Goal: Task Accomplishment & Management: Use online tool/utility

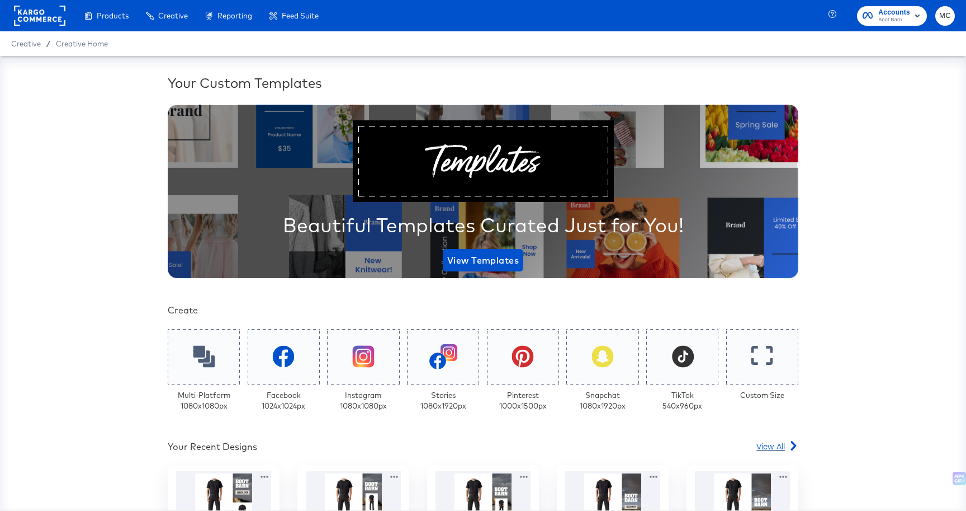
click at [764, 447] on span "View All" at bounding box center [771, 445] width 29 height 11
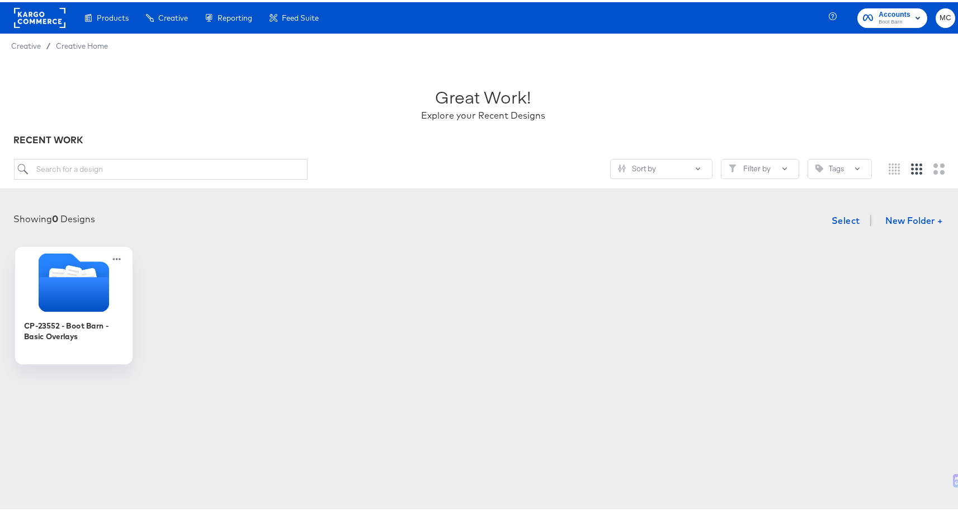
click at [84, 290] on icon "Folder" at bounding box center [74, 292] width 70 height 35
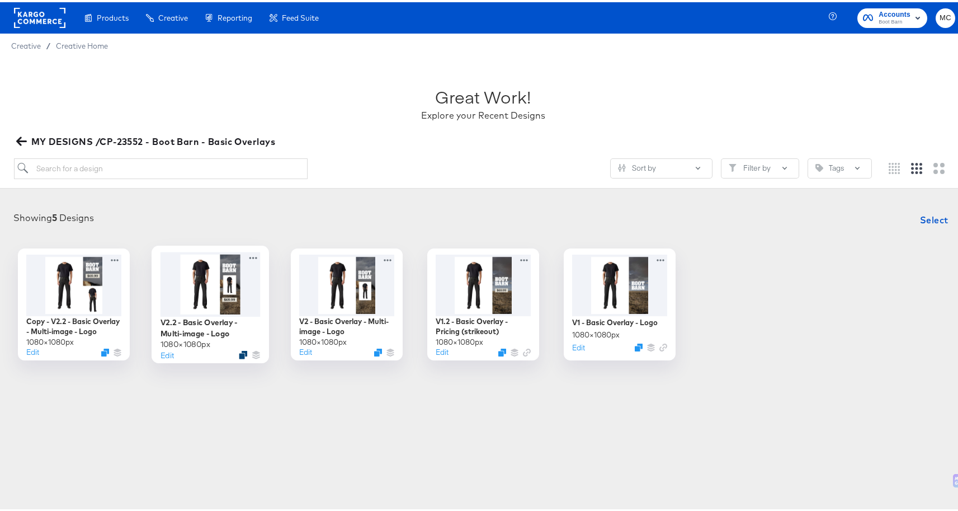
click at [239, 356] on div at bounding box center [243, 352] width 8 height 8
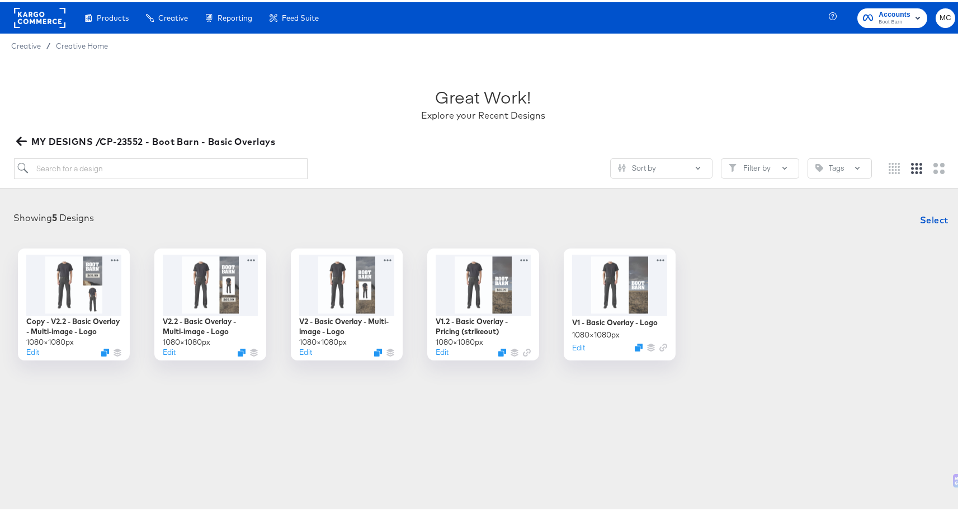
click at [381, 418] on div "Products Products Product Catalogs Enhance Your Product Catalog, Map Them to Pu…" at bounding box center [483, 255] width 966 height 511
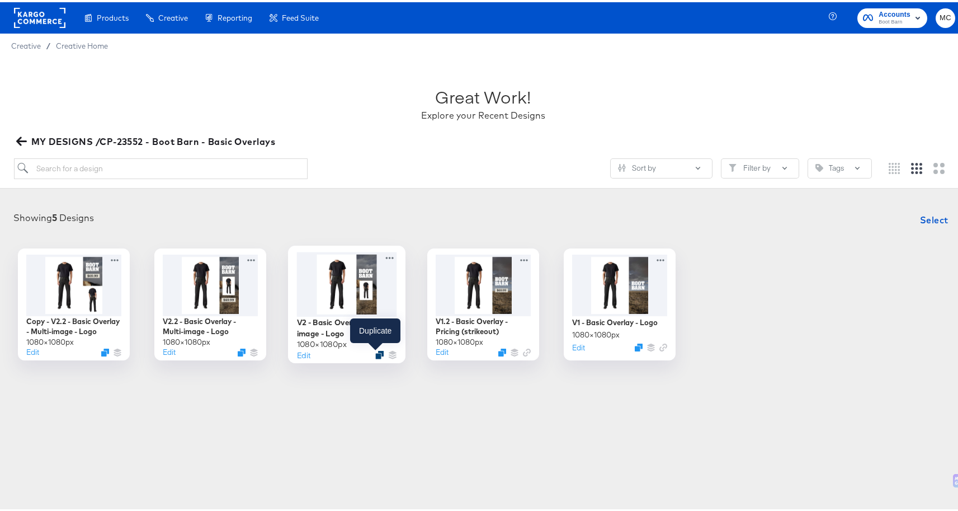
click at [375, 353] on icon "Duplicate" at bounding box center [379, 352] width 8 height 8
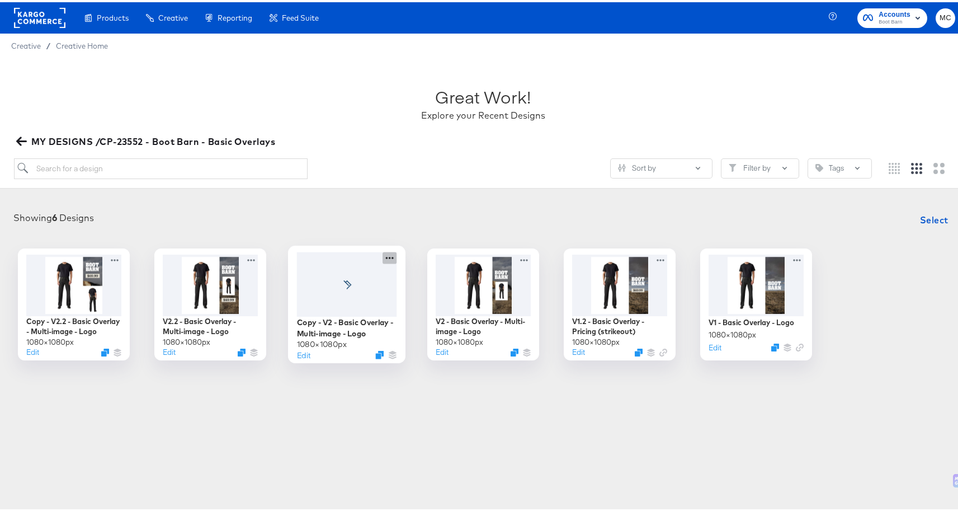
click at [389, 254] on icon at bounding box center [390, 255] width 14 height 12
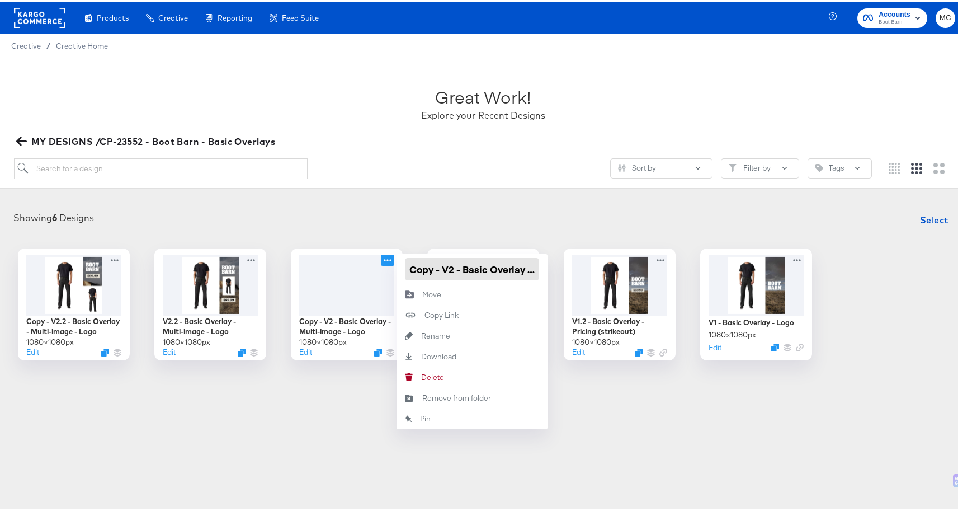
drag, startPoint x: 427, startPoint y: 267, endPoint x: 403, endPoint y: 263, distance: 24.8
click at [405, 263] on input "Copy - V2 - Basic Overlay - Multi-image - Logo" at bounding box center [472, 267] width 134 height 22
type input "V3 - Basic Overlay - Multi-image - Logo"
click at [713, 431] on div "Products Products Product Catalogs Enhance Your Product Catalog, Map Them to Pu…" at bounding box center [483, 255] width 966 height 511
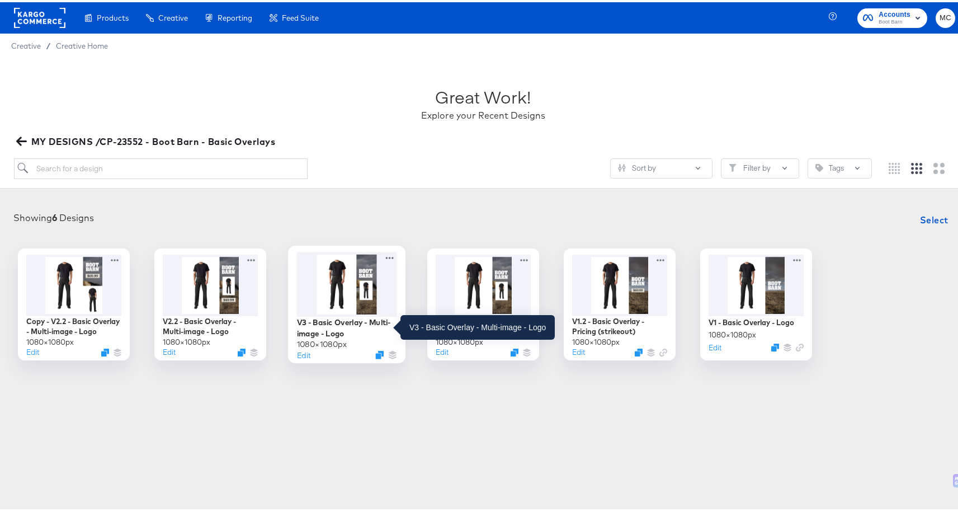
click at [337, 328] on div "V3 - Basic Overlay - Multi-image - Logo" at bounding box center [347, 325] width 100 height 22
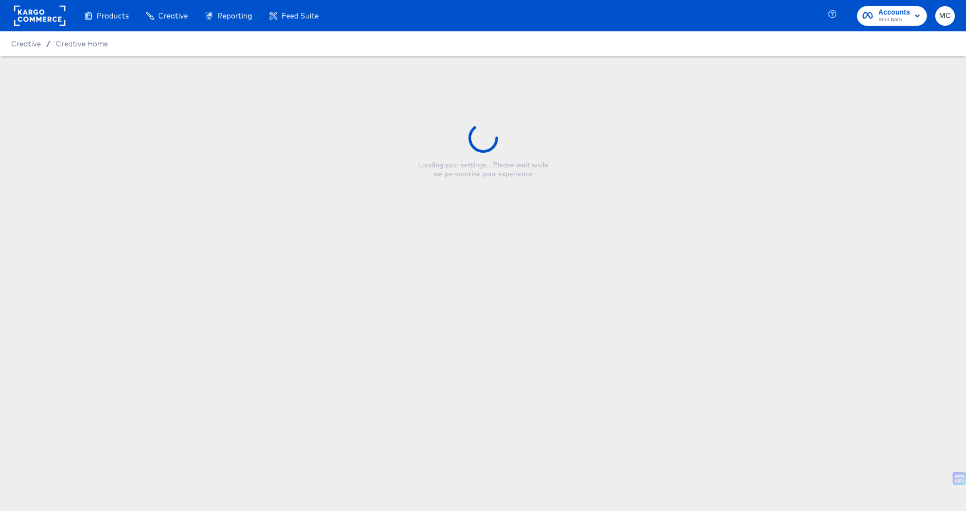
type input "V3 - Basic Overlay - Multi-image - Logo"
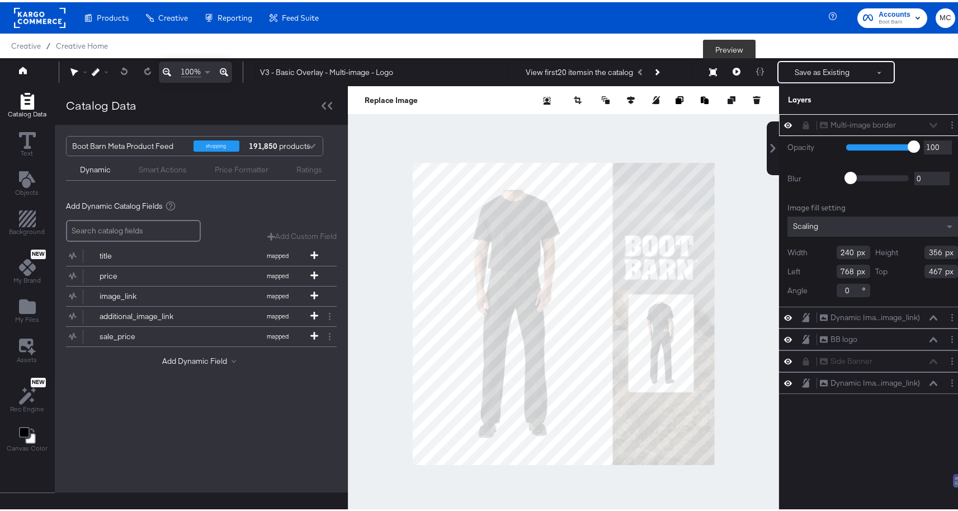
click at [733, 72] on icon at bounding box center [737, 69] width 8 height 8
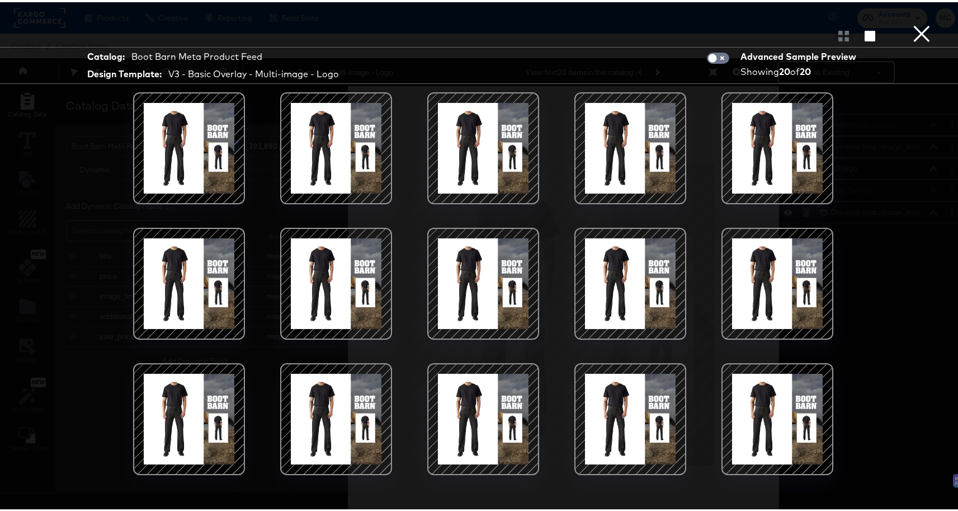
scroll to position [128, 0]
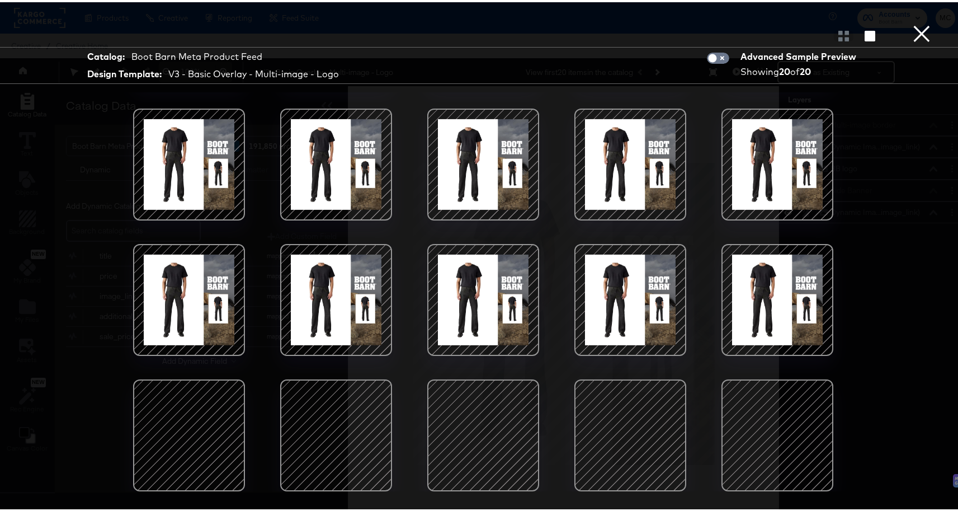
click at [911, 22] on button "×" at bounding box center [922, 11] width 22 height 22
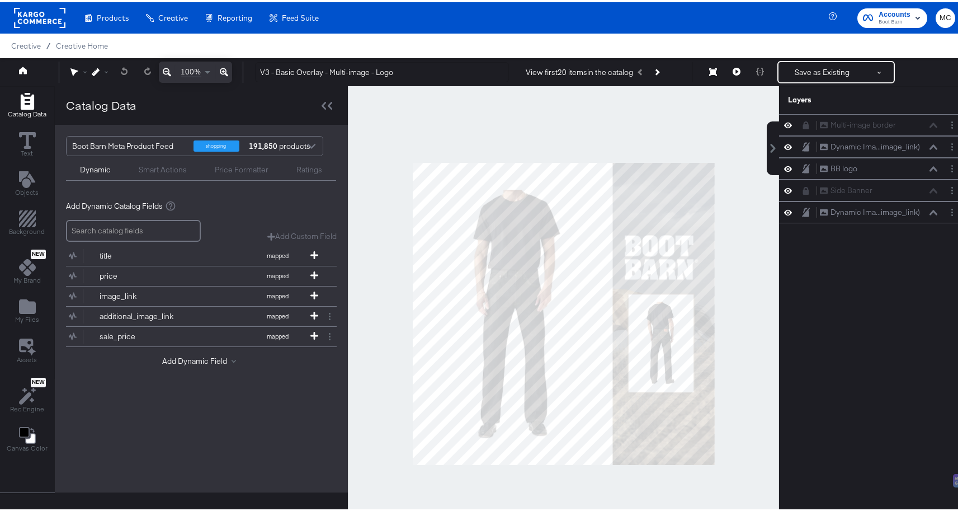
click at [593, 149] on div at bounding box center [563, 311] width 431 height 455
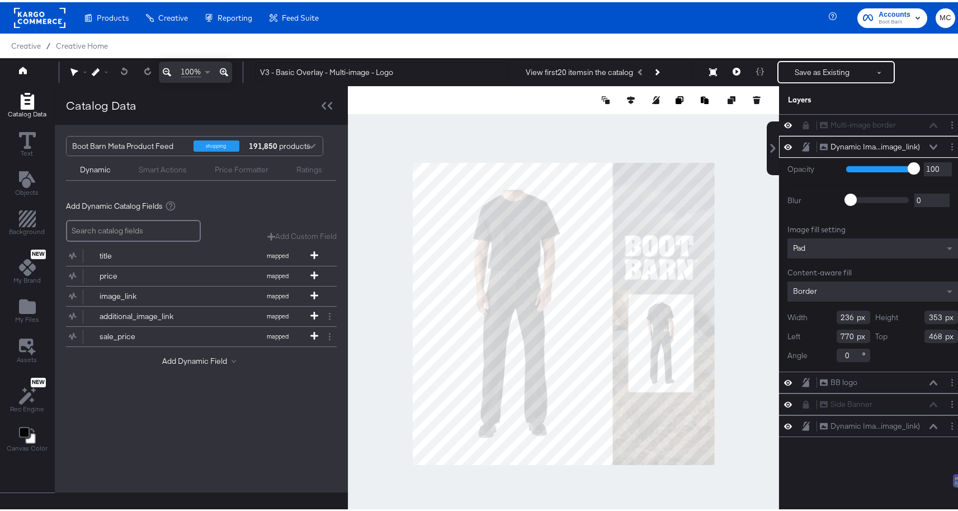
click at [802, 145] on icon at bounding box center [806, 144] width 8 height 9
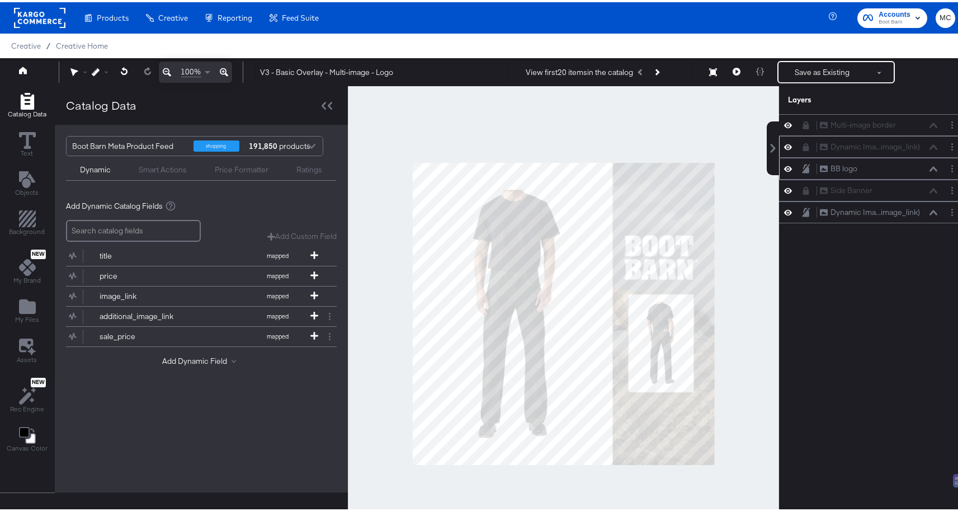
click at [784, 167] on icon at bounding box center [788, 167] width 8 height 10
click at [784, 212] on icon at bounding box center [788, 211] width 8 height 6
click at [784, 187] on icon at bounding box center [788, 188] width 8 height 10
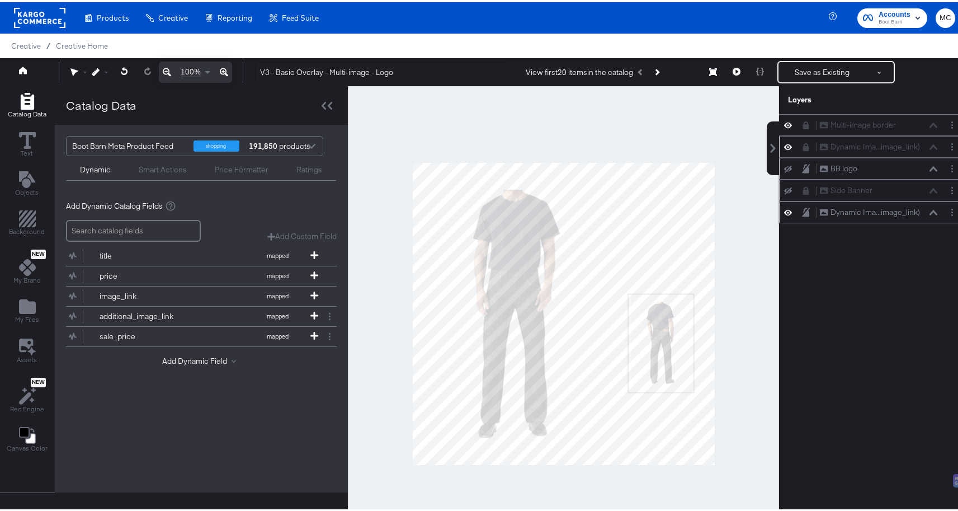
click at [784, 187] on icon at bounding box center [788, 188] width 8 height 7
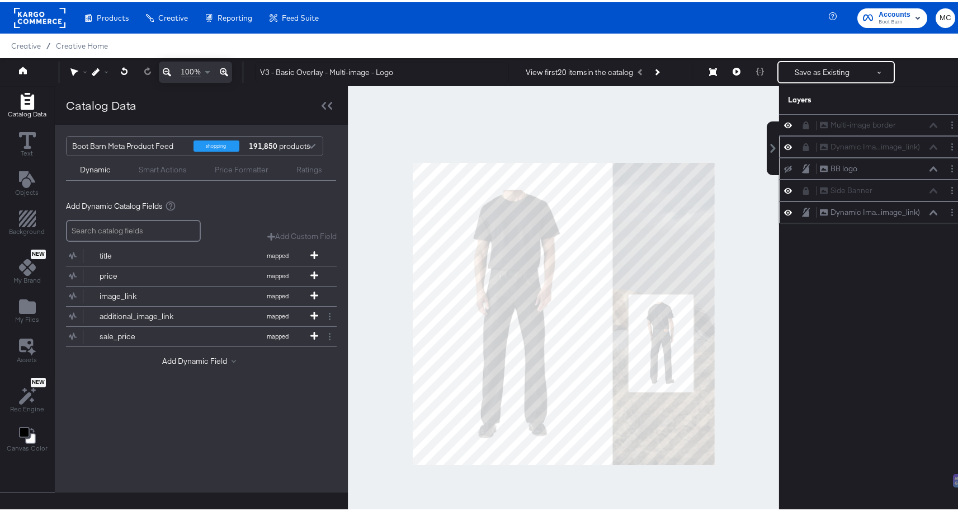
click at [803, 188] on icon at bounding box center [806, 189] width 6 height 8
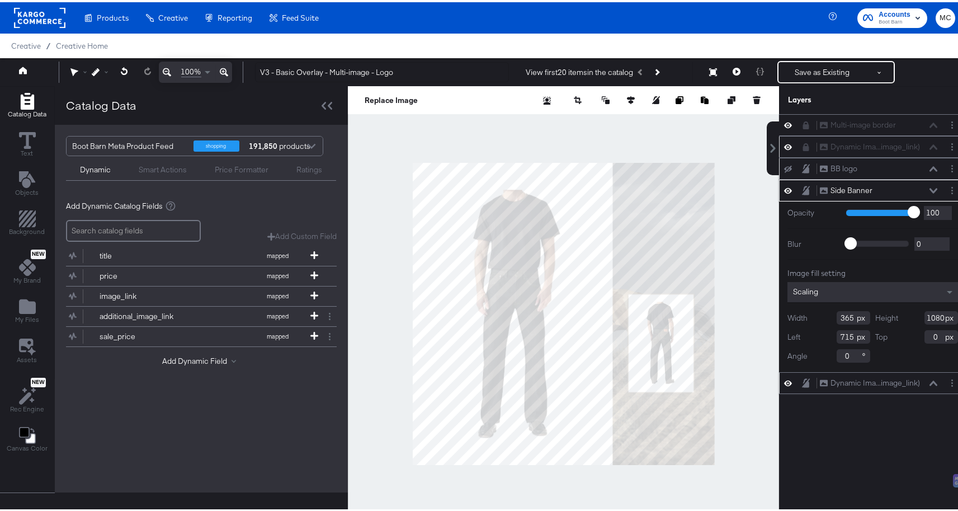
click at [784, 187] on icon at bounding box center [788, 188] width 8 height 10
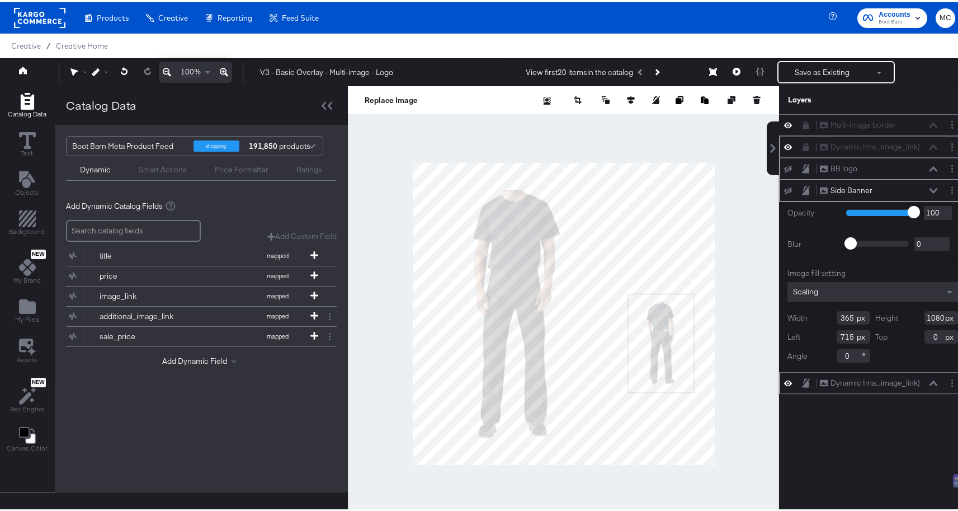
click at [784, 187] on icon at bounding box center [788, 188] width 8 height 7
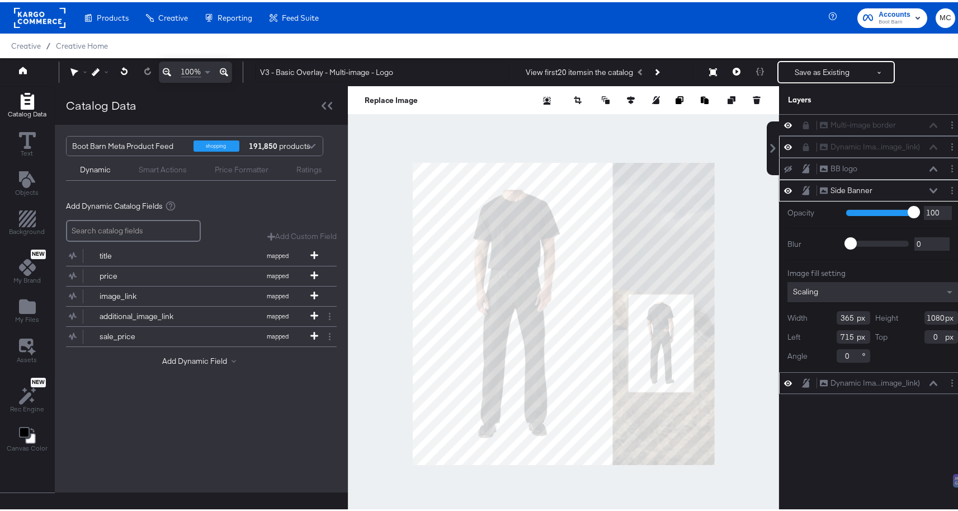
click at [784, 187] on icon at bounding box center [788, 188] width 8 height 10
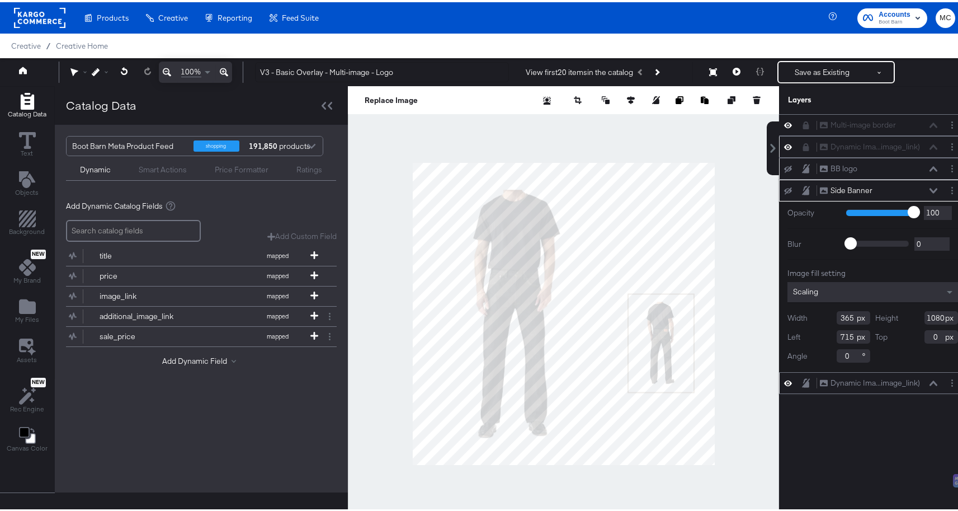
click at [784, 187] on icon at bounding box center [788, 188] width 8 height 7
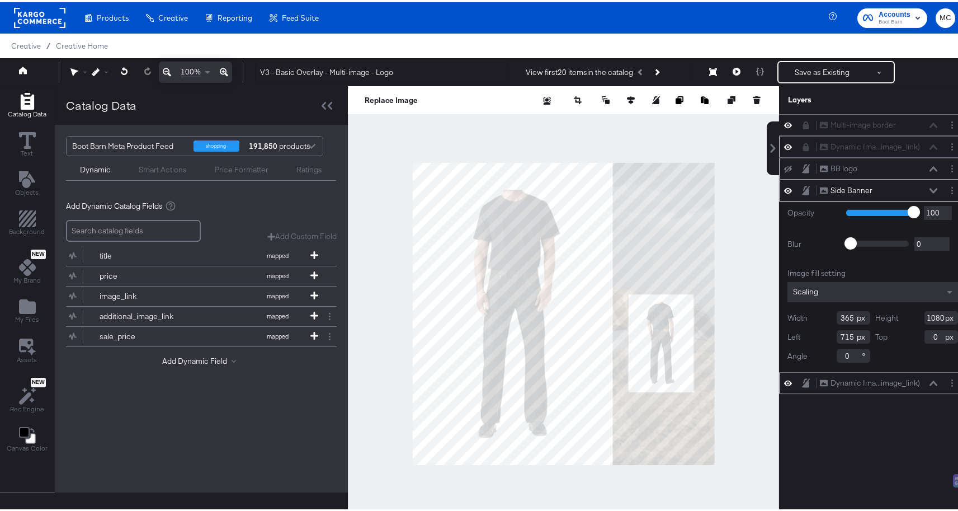
click at [918, 190] on div "Side Banner Side Banner" at bounding box center [878, 188] width 119 height 12
click at [930, 187] on icon at bounding box center [934, 189] width 8 height 6
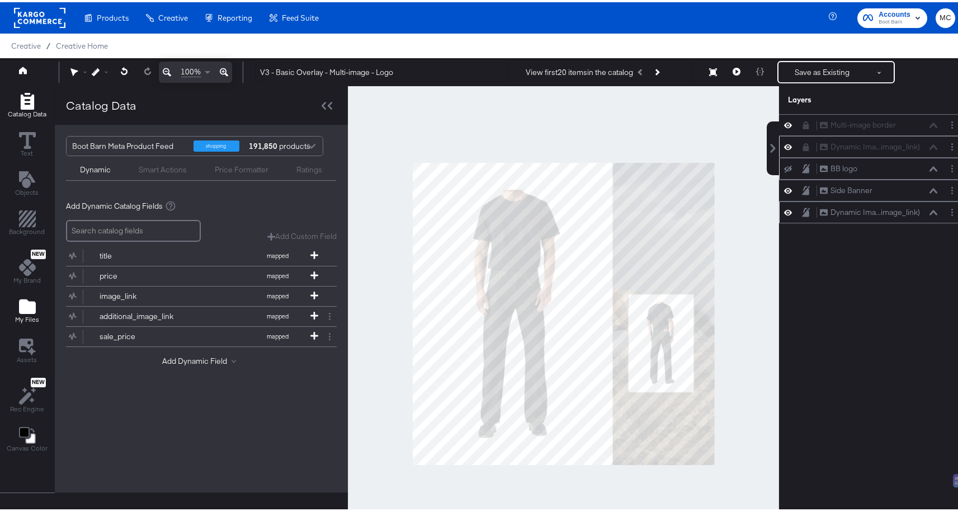
click at [31, 294] on button "My Files" at bounding box center [26, 310] width 37 height 32
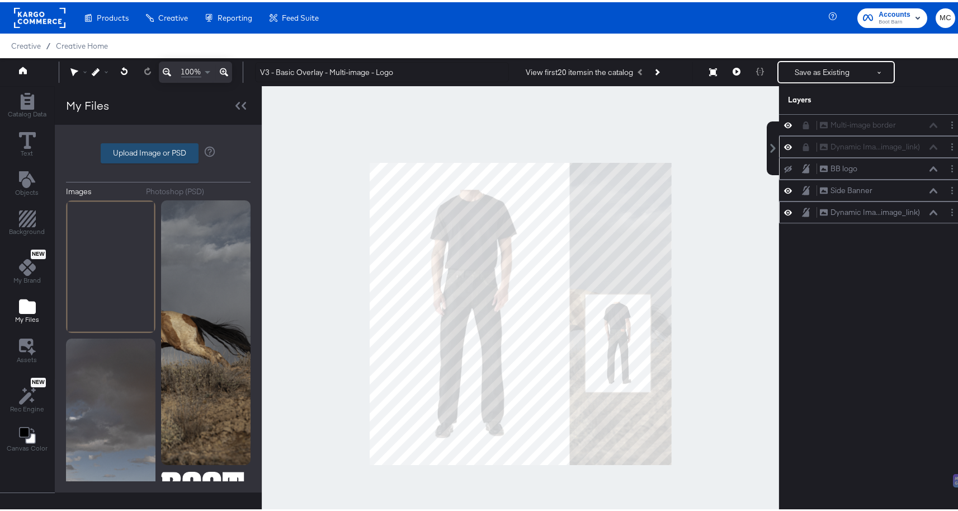
click at [180, 155] on label "Upload Image or PSD" at bounding box center [149, 151] width 97 height 19
click at [158, 151] on input "Upload Image or PSD" at bounding box center [158, 151] width 0 height 0
type input "C:\fakepath\Background.png"
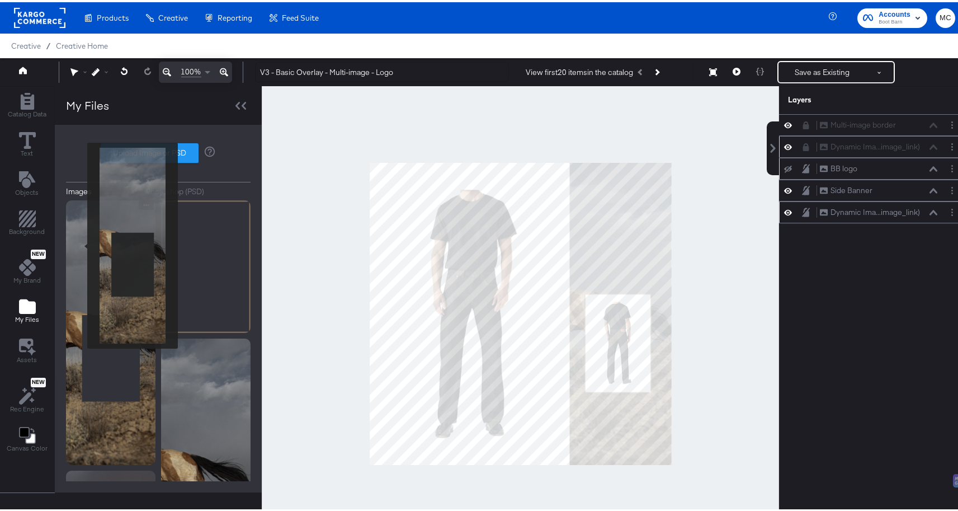
click at [80, 243] on img at bounding box center [110, 330] width 89 height 265
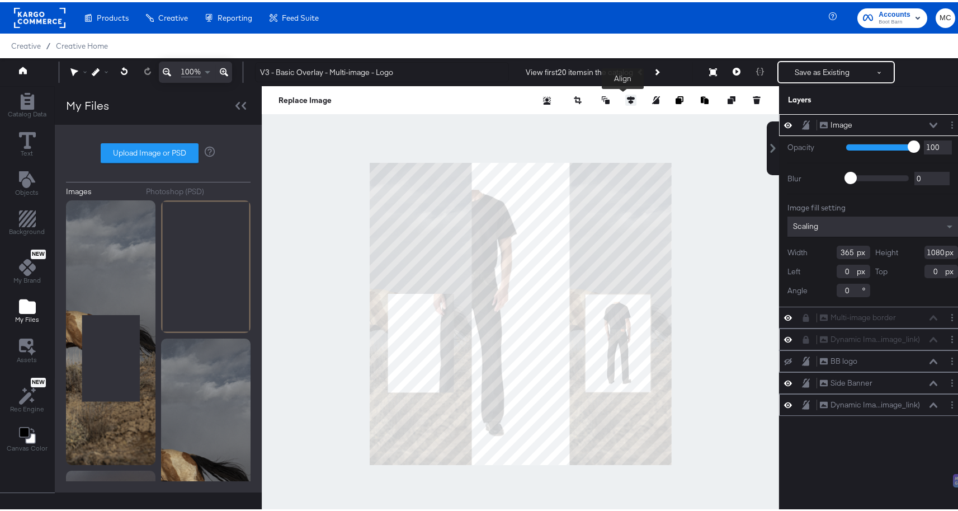
click at [625, 100] on button at bounding box center [630, 97] width 11 height 11
click at [564, 120] on button at bounding box center [568, 118] width 11 height 11
type input "715"
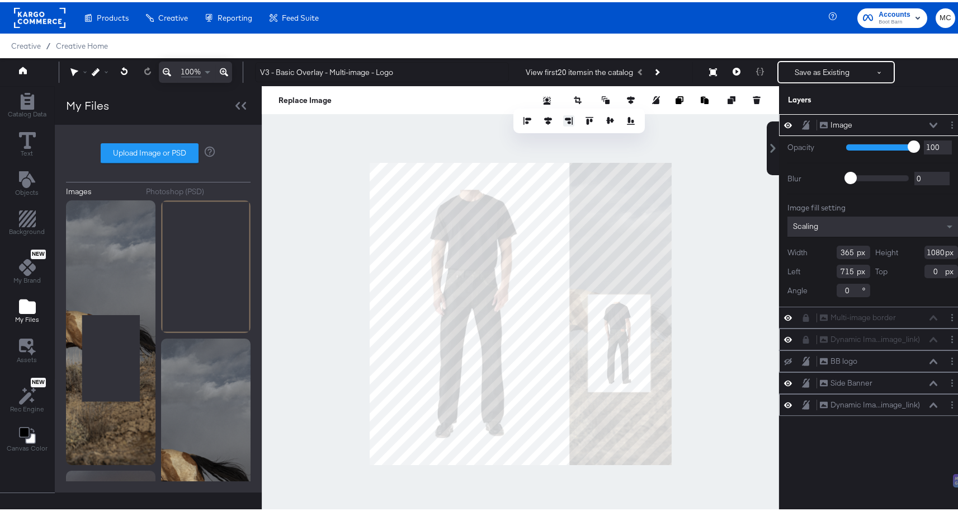
click at [564, 120] on button at bounding box center [568, 118] width 11 height 11
click at [831, 125] on div "Image" at bounding box center [842, 122] width 22 height 11
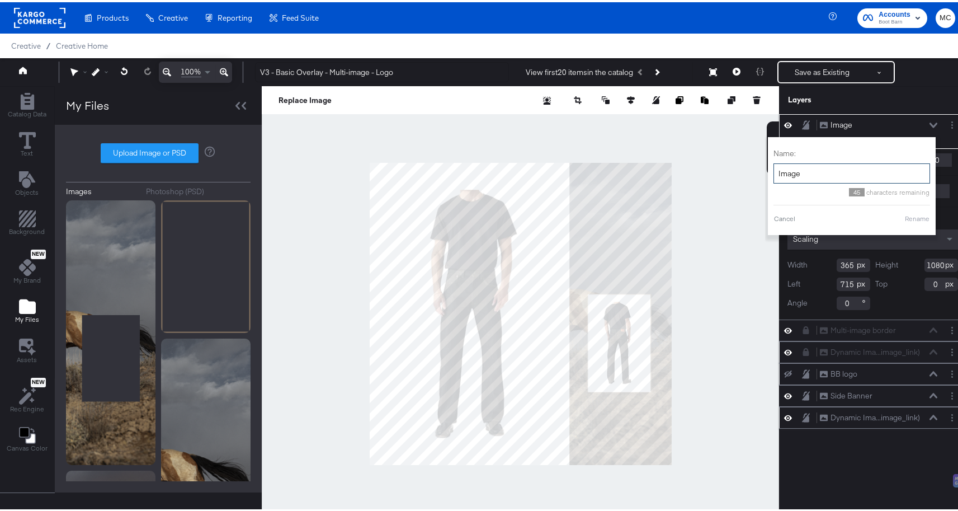
drag, startPoint x: 799, startPoint y: 173, endPoint x: 769, endPoint y: 170, distance: 30.4
click at [774, 170] on input "Image" at bounding box center [852, 171] width 157 height 21
type input "Background"
click at [907, 217] on button "Rename" at bounding box center [917, 216] width 26 height 10
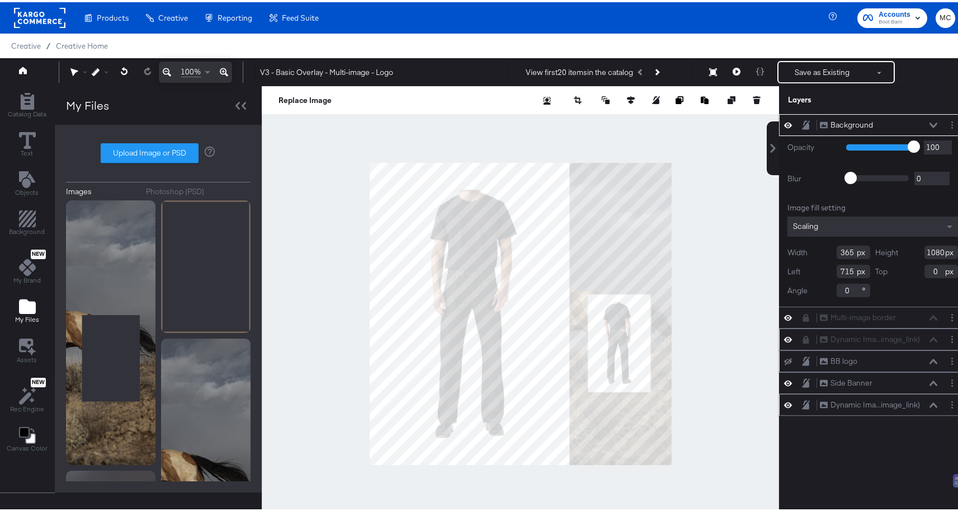
click at [784, 123] on icon at bounding box center [788, 123] width 8 height 10
click at [784, 123] on icon at bounding box center [788, 123] width 8 height 7
click at [784, 123] on icon at bounding box center [788, 123] width 8 height 10
click at [784, 123] on icon at bounding box center [788, 123] width 8 height 7
click at [802, 125] on icon at bounding box center [806, 122] width 8 height 9
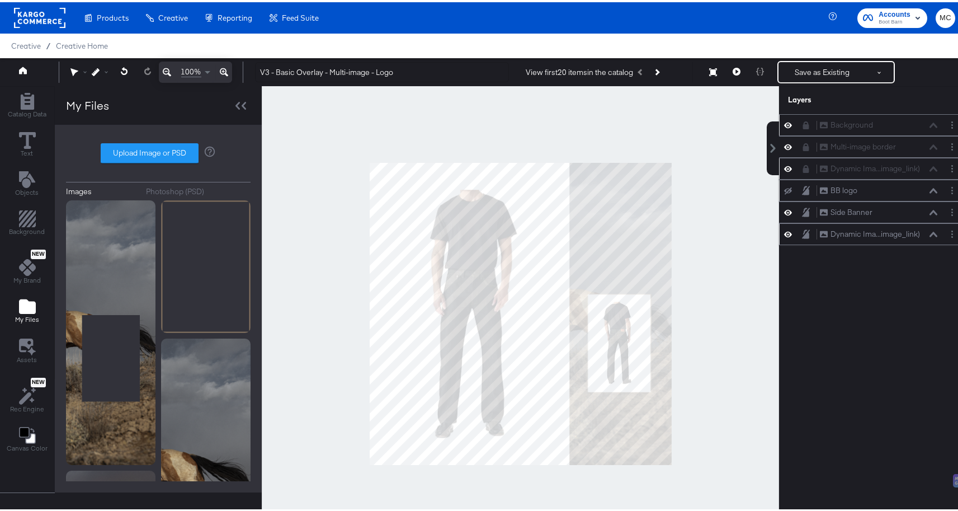
click at [803, 125] on icon at bounding box center [806, 123] width 6 height 8
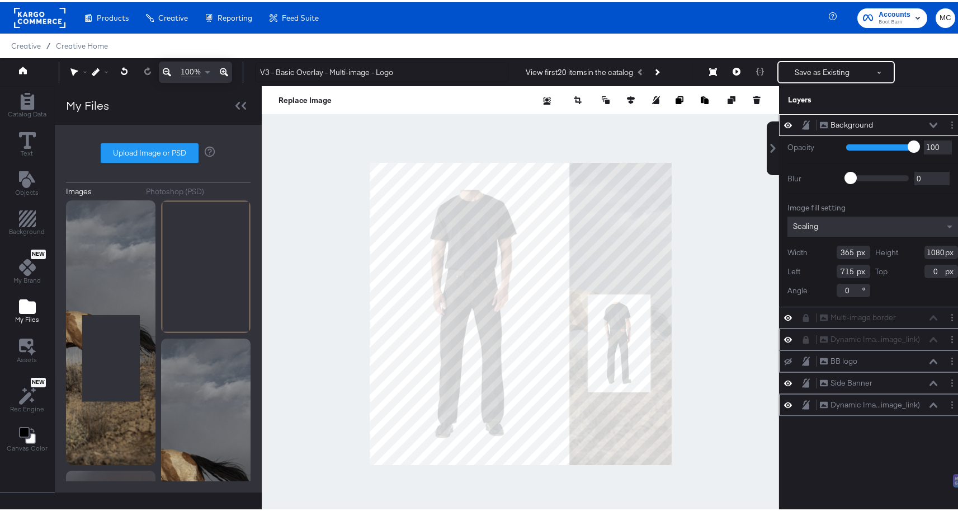
click at [930, 121] on icon at bounding box center [934, 122] width 8 height 5
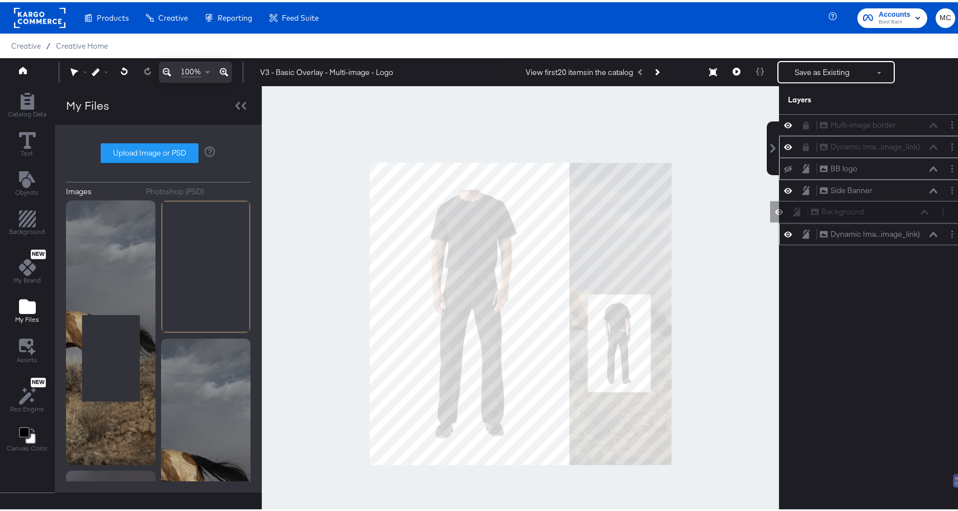
drag, startPoint x: 804, startPoint y: 127, endPoint x: 802, endPoint y: 209, distance: 82.2
click at [802, 209] on div "Background Background Multi-image border Multi-image border Dynamic Ima...image…" at bounding box center [872, 177] width 187 height 131
click at [784, 188] on icon at bounding box center [788, 189] width 8 height 6
click at [784, 188] on icon at bounding box center [788, 188] width 8 height 7
click at [784, 188] on icon at bounding box center [788, 189] width 8 height 6
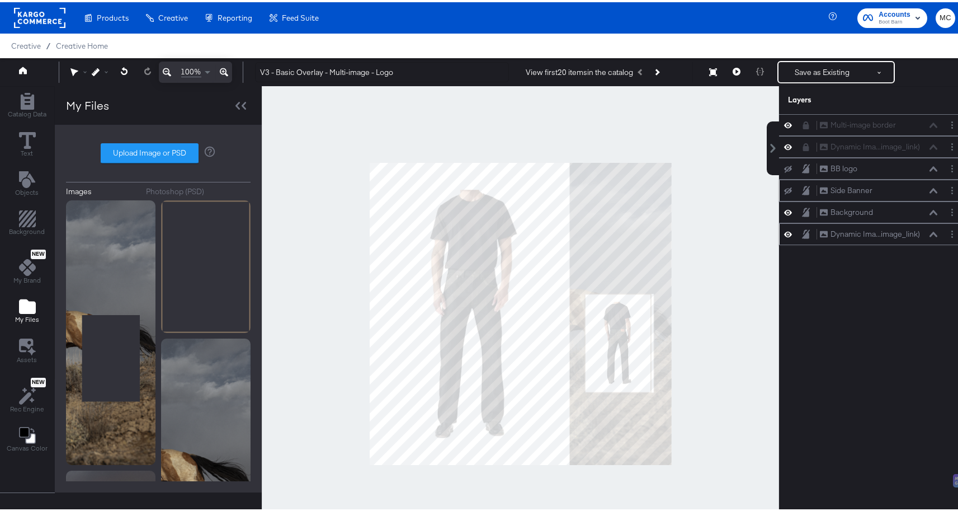
click at [784, 188] on icon at bounding box center [788, 188] width 8 height 7
click at [784, 188] on icon at bounding box center [788, 189] width 8 height 6
click at [929, 190] on button at bounding box center [933, 188] width 9 height 7
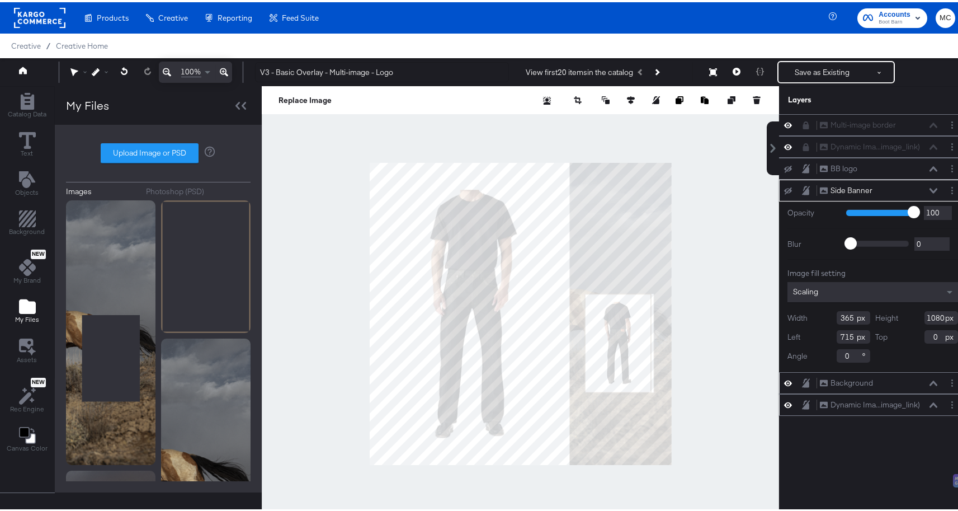
click at [929, 380] on button at bounding box center [933, 381] width 9 height 7
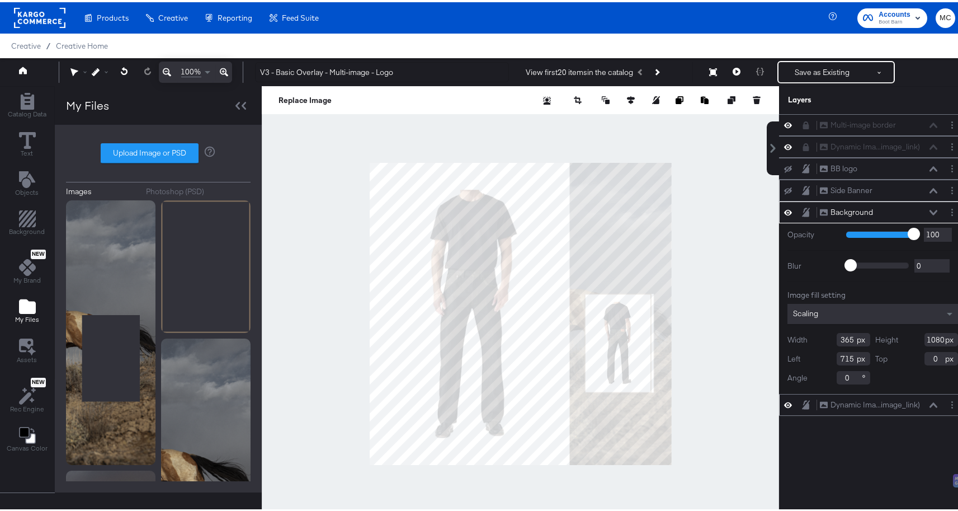
click at [919, 188] on div "Side Banner Side Banner" at bounding box center [878, 188] width 119 height 12
click at [930, 165] on icon at bounding box center [934, 167] width 8 height 6
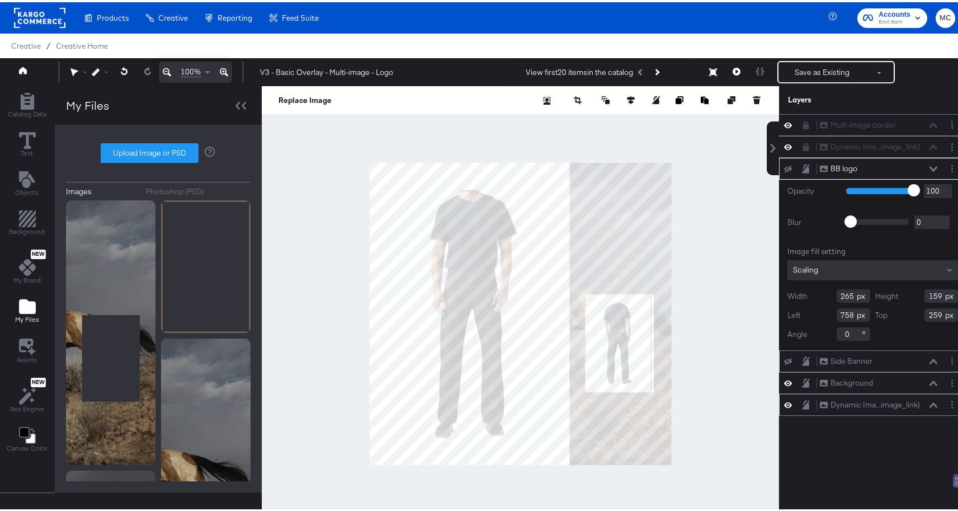
click at [917, 361] on div "Side Banner Side Banner" at bounding box center [878, 359] width 119 height 12
click at [930, 359] on icon at bounding box center [934, 358] width 8 height 5
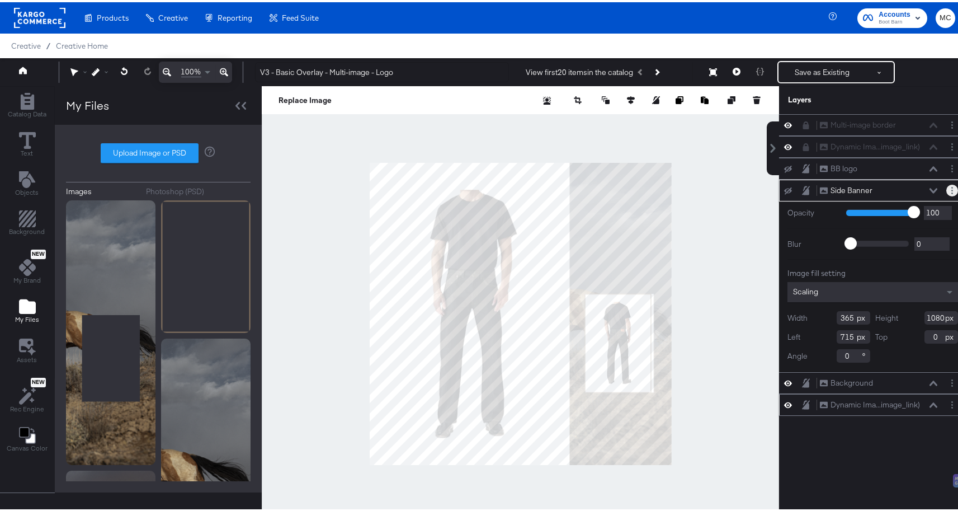
click at [946, 183] on button "Layer Options" at bounding box center [952, 188] width 12 height 12
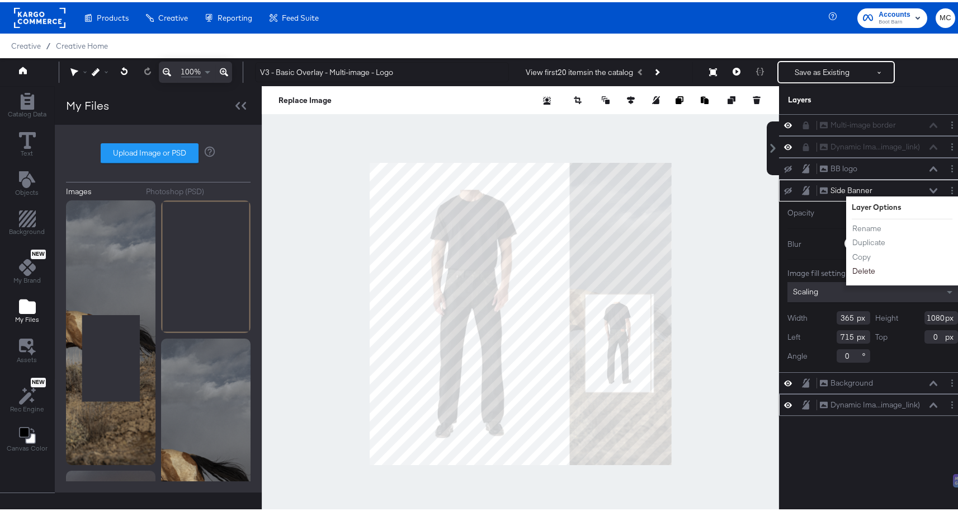
click at [861, 268] on button "Delete" at bounding box center [864, 269] width 24 height 12
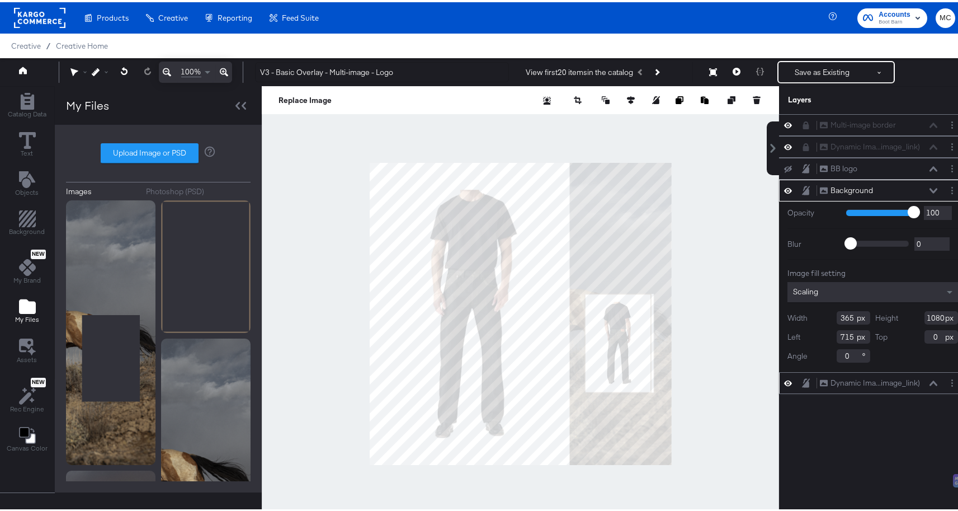
click at [790, 187] on div at bounding box center [792, 188] width 16 height 11
click at [802, 187] on icon at bounding box center [806, 187] width 8 height 9
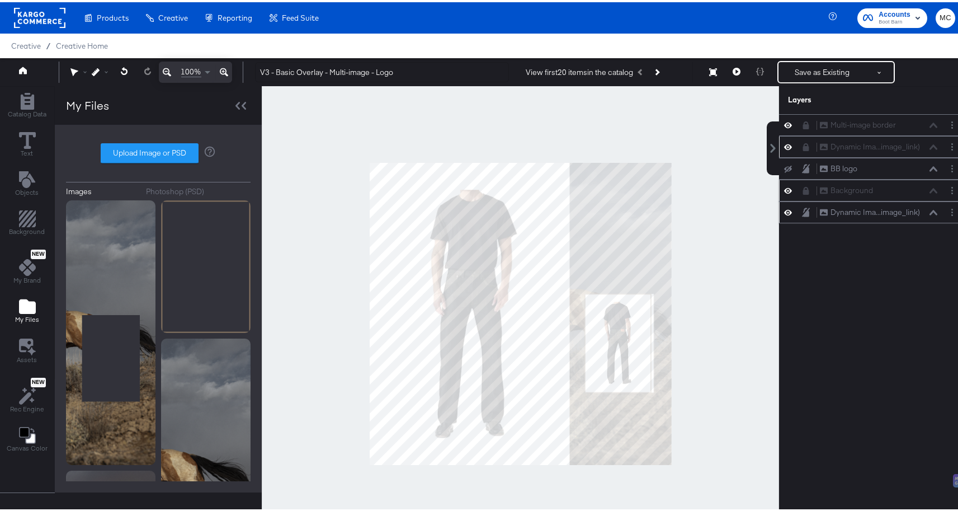
click at [805, 144] on div at bounding box center [809, 144] width 16 height 9
click at [803, 144] on icon at bounding box center [806, 145] width 6 height 8
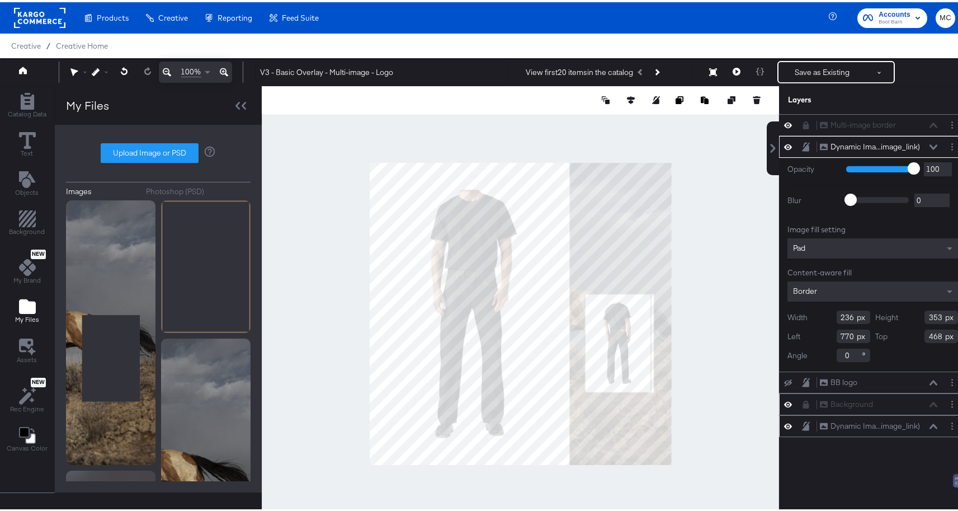
click at [920, 143] on div "Dynamic Ima...image_link) Dynamic Image (additional_image_link)" at bounding box center [878, 145] width 119 height 12
click at [930, 143] on icon at bounding box center [934, 144] width 8 height 5
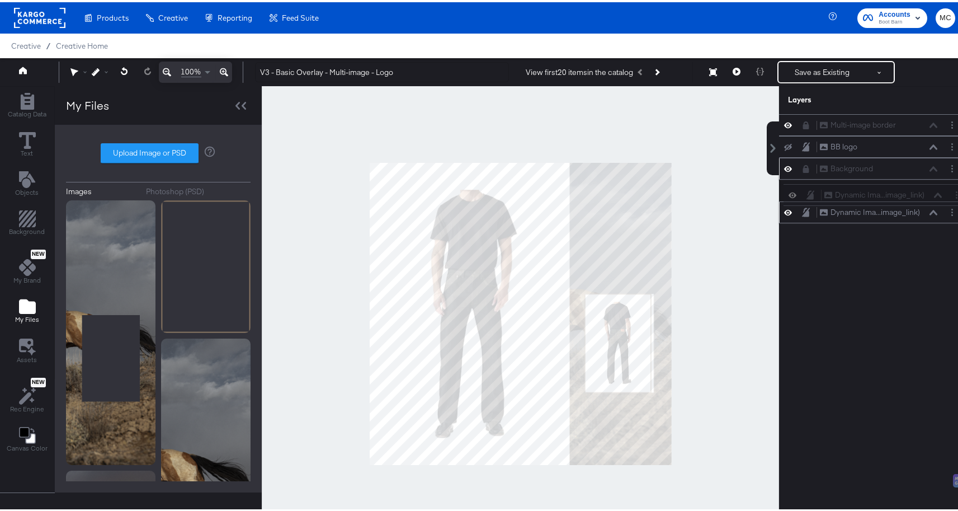
drag, startPoint x: 801, startPoint y: 141, endPoint x: 814, endPoint y: 187, distance: 48.2
click at [815, 188] on div "Multi-image border Multi-image border Dynamic Ima...image_link) Dynamic Image (…" at bounding box center [872, 166] width 187 height 109
click at [784, 188] on icon at bounding box center [788, 189] width 8 height 6
click at [784, 188] on icon at bounding box center [788, 188] width 8 height 7
click at [803, 169] on icon at bounding box center [806, 167] width 6 height 8
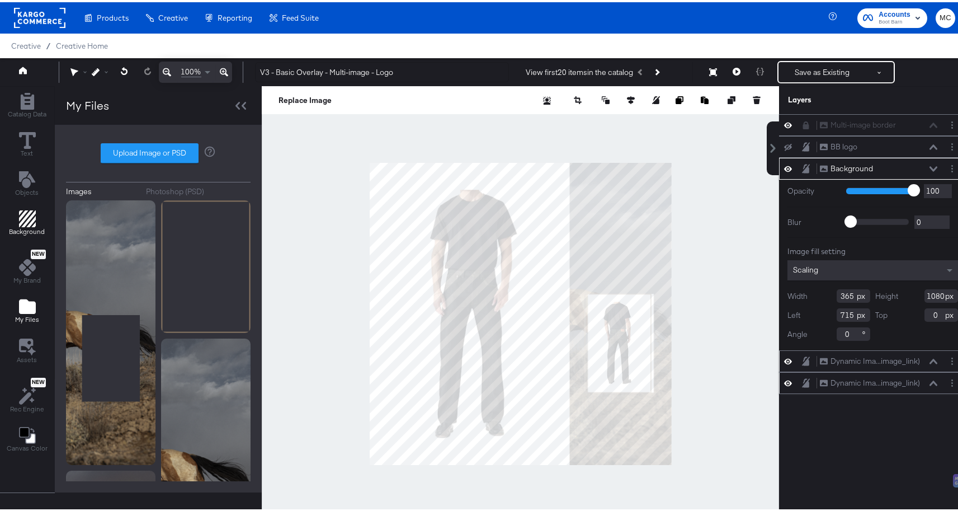
click at [24, 232] on span "Background" at bounding box center [28, 229] width 36 height 9
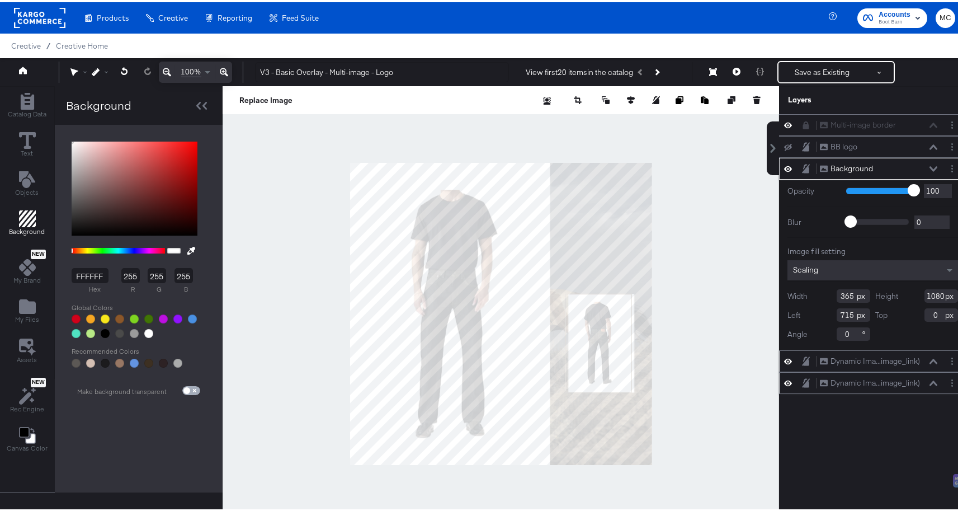
click at [191, 388] on input "checkbox" at bounding box center [186, 390] width 27 height 9
checkbox input "true"
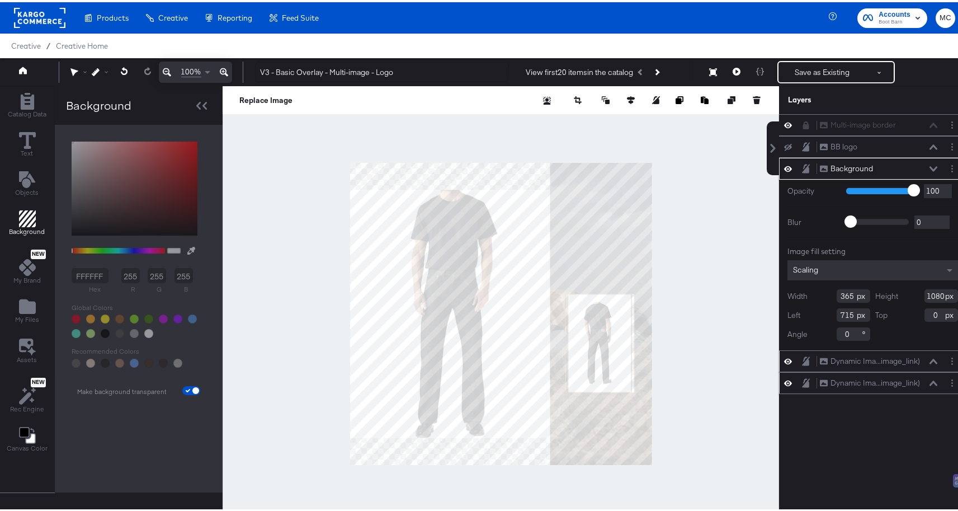
type input "713"
click at [123, 72] on icon at bounding box center [123, 69] width 7 height 8
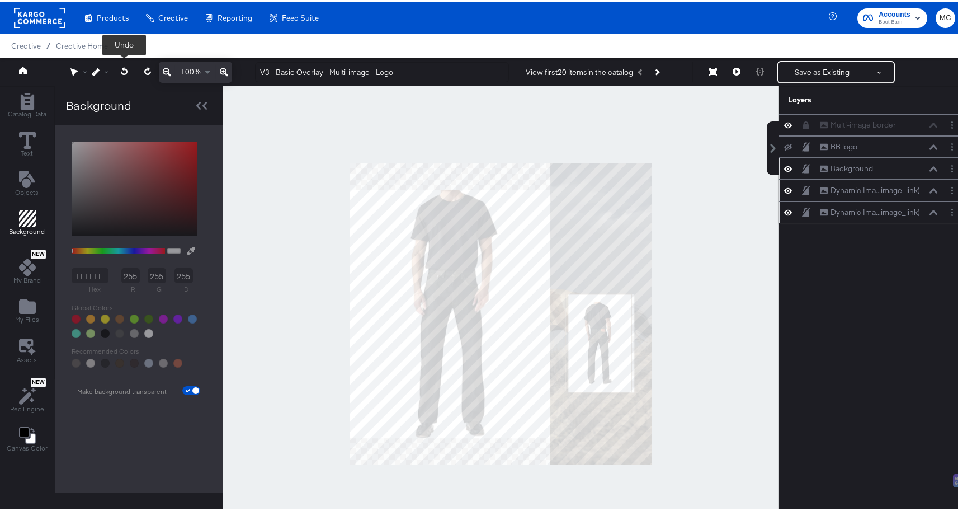
click at [123, 72] on icon at bounding box center [123, 69] width 7 height 8
click at [192, 387] on input "checkbox" at bounding box center [195, 390] width 27 height 9
checkbox input "false"
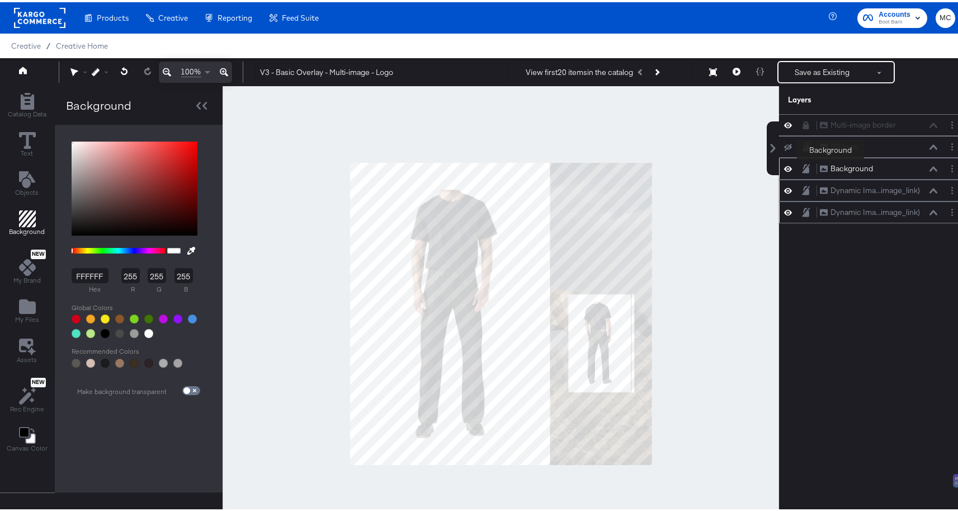
click at [831, 166] on div "Background" at bounding box center [852, 166] width 43 height 11
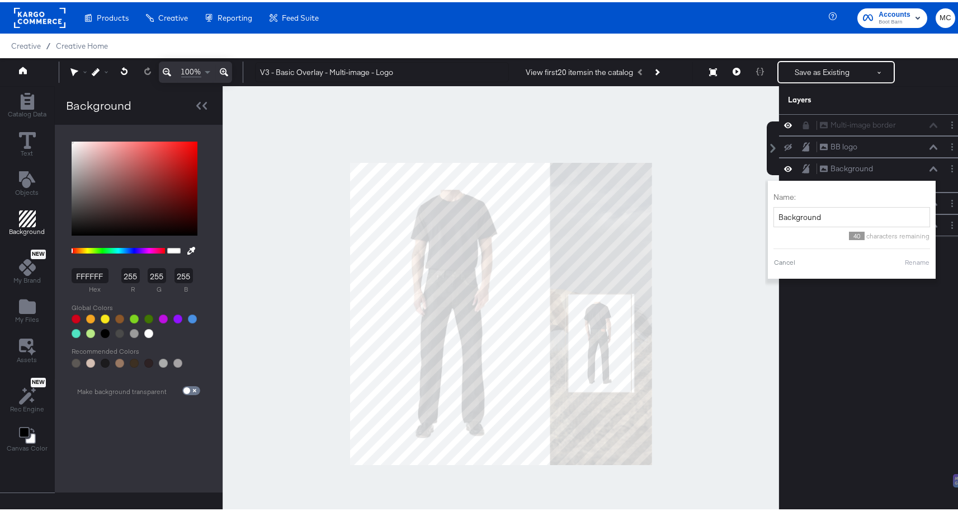
click at [801, 167] on button at bounding box center [805, 166] width 9 height 11
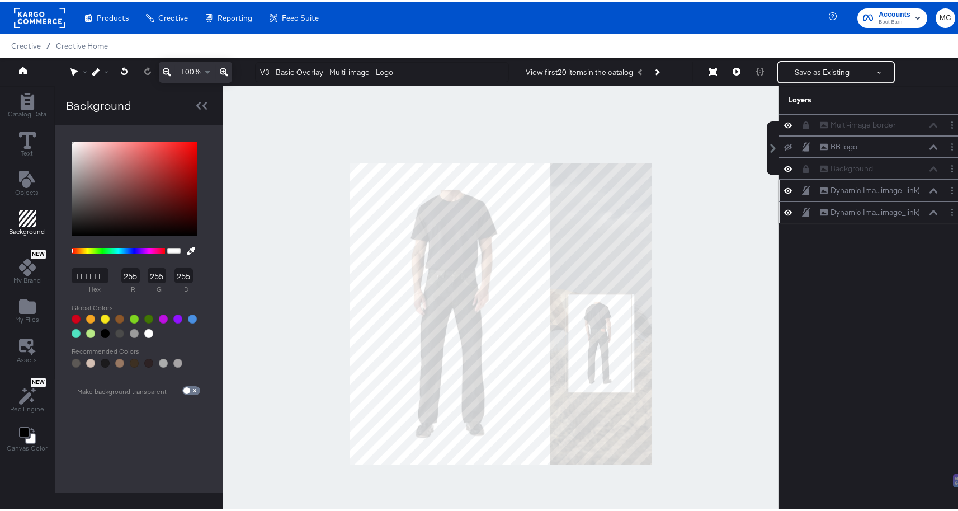
click at [801, 167] on button at bounding box center [805, 166] width 9 height 9
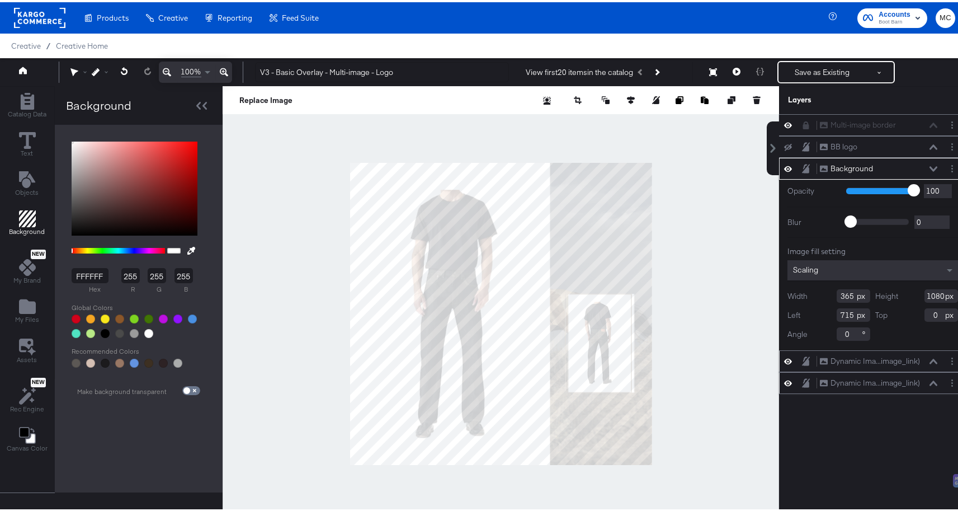
click at [921, 167] on div "Background Background" at bounding box center [878, 167] width 119 height 12
click at [922, 170] on div "Background Background" at bounding box center [878, 167] width 119 height 12
click at [789, 166] on div at bounding box center [792, 166] width 16 height 11
click at [802, 167] on icon at bounding box center [806, 167] width 8 height 10
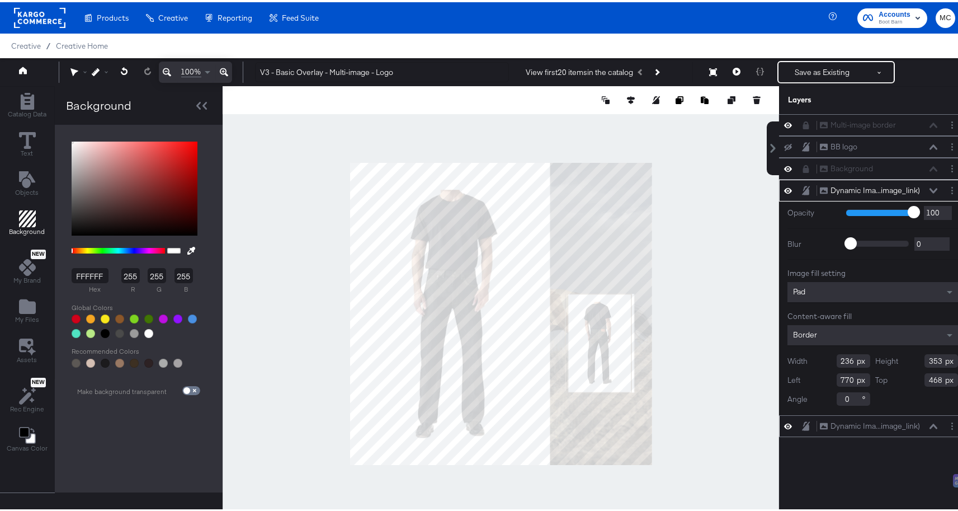
click at [802, 188] on div at bounding box center [809, 188] width 16 height 11
click at [802, 190] on icon at bounding box center [806, 187] width 8 height 9
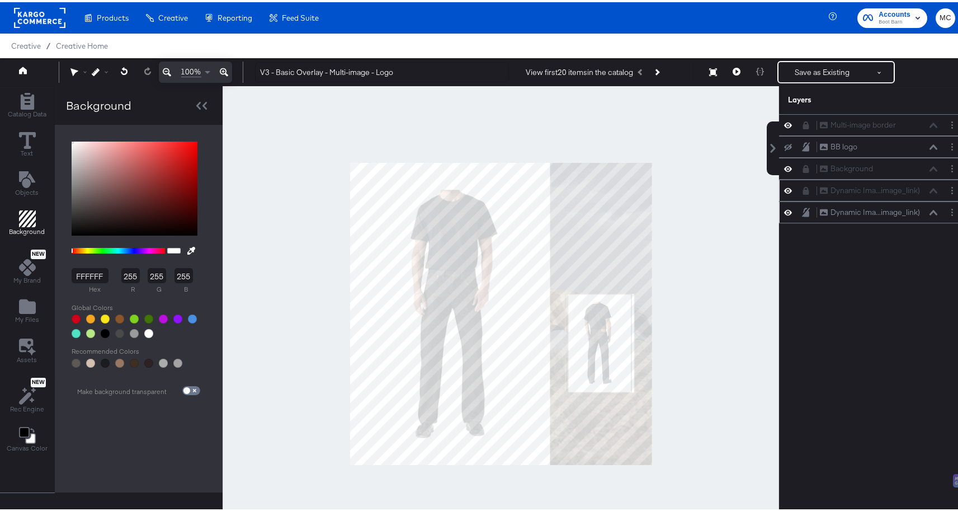
click at [572, 242] on div at bounding box center [501, 311] width 557 height 455
click at [784, 121] on icon at bounding box center [788, 123] width 8 height 10
click at [787, 124] on div at bounding box center [792, 123] width 16 height 9
click at [785, 123] on div at bounding box center [792, 123] width 16 height 9
click at [784, 119] on button at bounding box center [788, 123] width 9 height 9
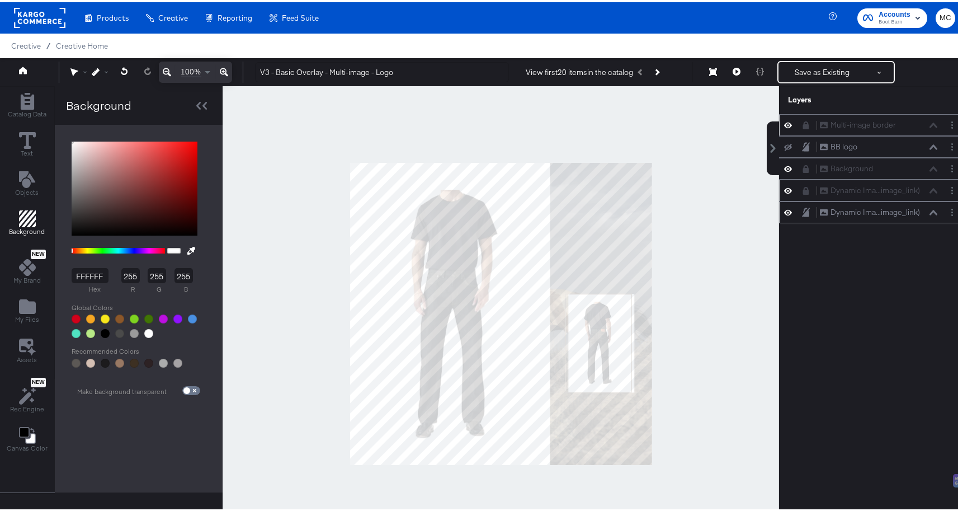
click at [803, 125] on icon at bounding box center [806, 123] width 6 height 8
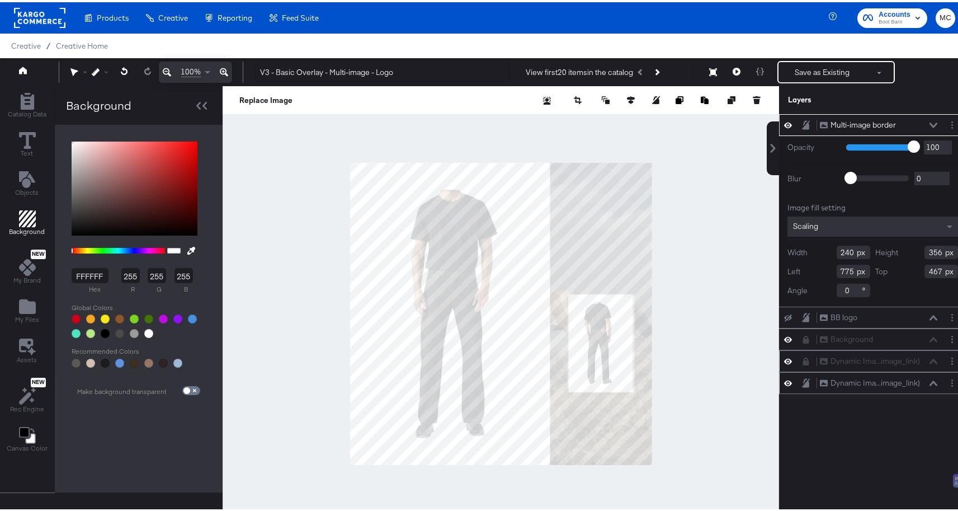
type input "776"
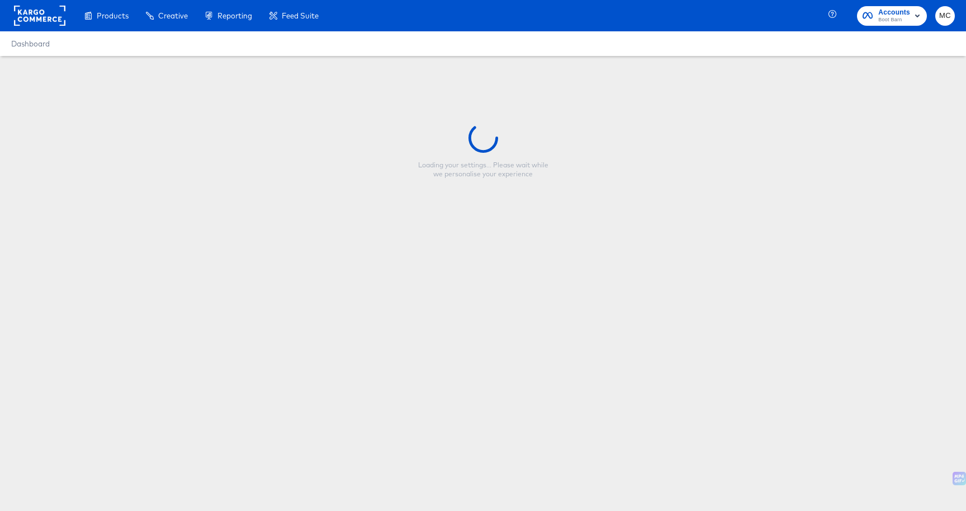
type input "V3 - Basic Overlay - Multi-image - Logo"
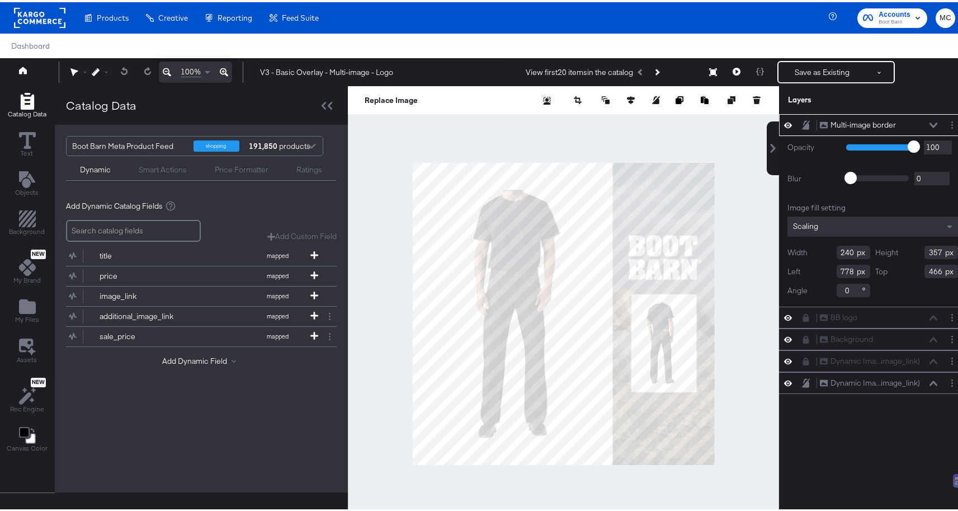
drag, startPoint x: 326, startPoint y: 105, endPoint x: 309, endPoint y: 103, distance: 17.4
click at [326, 105] on icon at bounding box center [327, 104] width 11 height 8
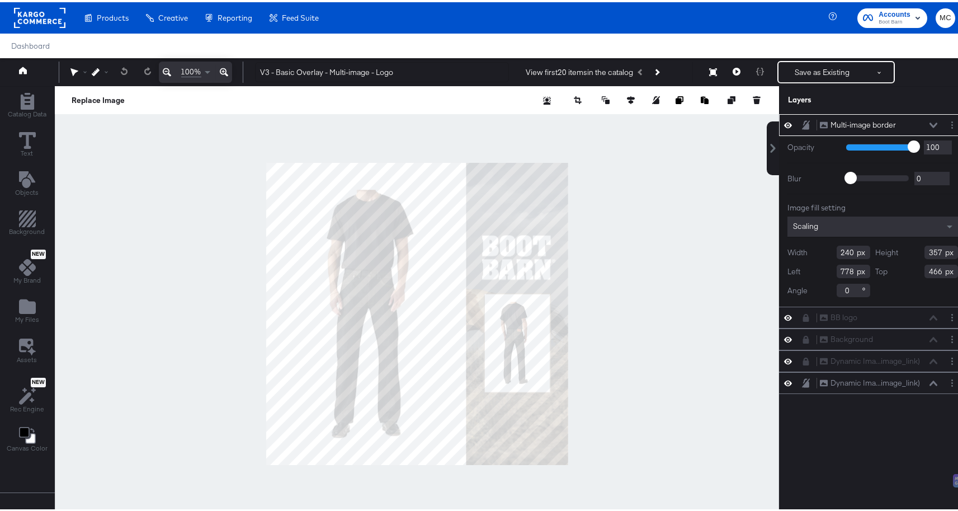
click at [232, 68] on div "Redo 100%" at bounding box center [151, 69] width 185 height 21
click at [221, 67] on icon at bounding box center [224, 69] width 8 height 13
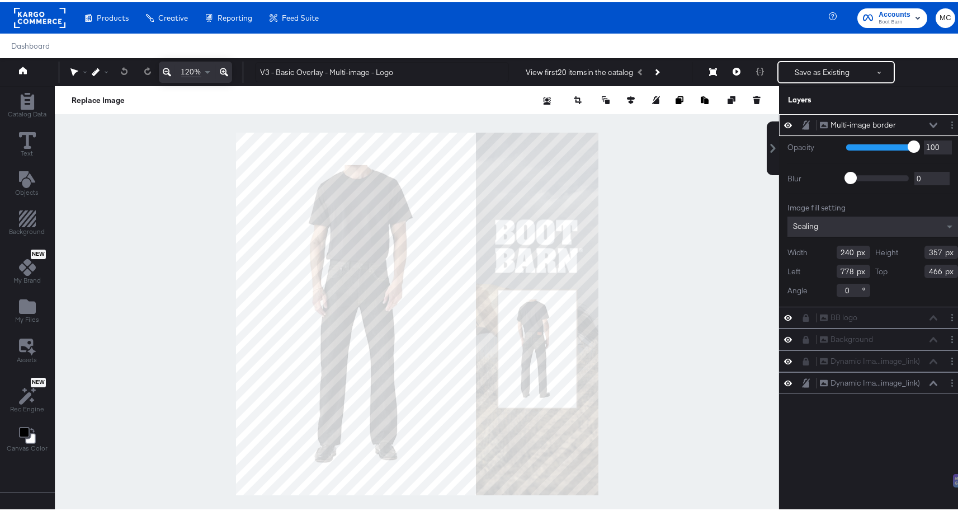
click at [226, 66] on icon at bounding box center [224, 69] width 8 height 13
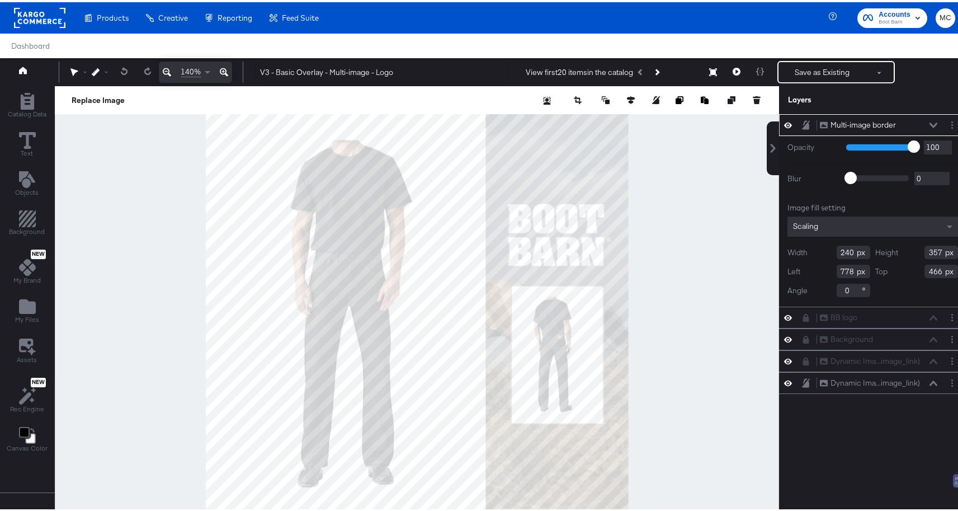
click at [225, 66] on icon at bounding box center [224, 69] width 8 height 13
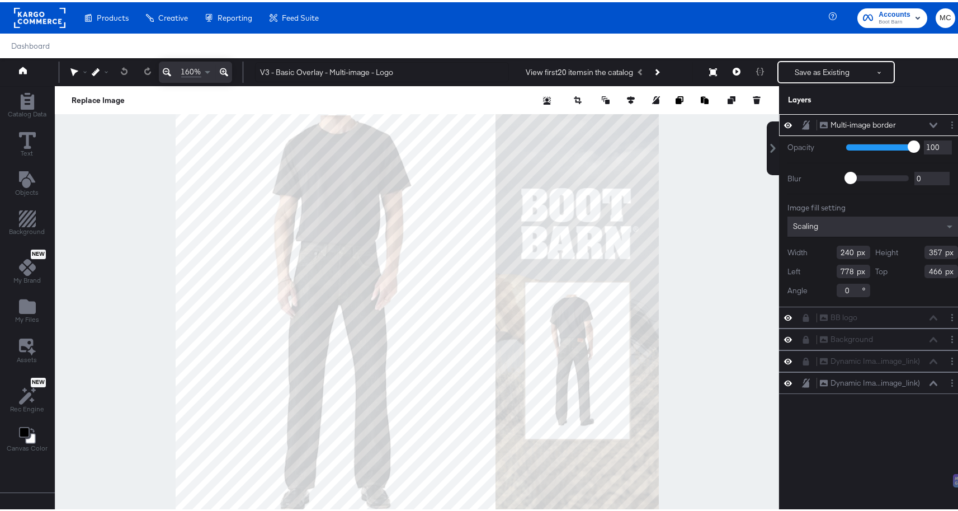
click at [225, 66] on icon at bounding box center [224, 69] width 8 height 13
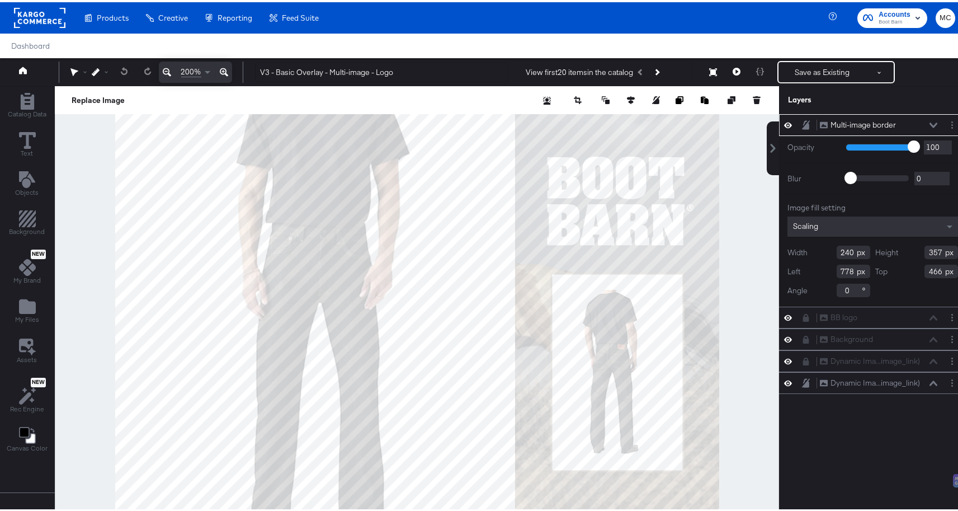
click at [31, 200] on div "Catalog Data Text Objects Background New My Brand My Files Assets New Rec Engin…" at bounding box center [27, 270] width 54 height 373
click at [25, 223] on icon "Add Rectangle" at bounding box center [27, 216] width 17 height 17
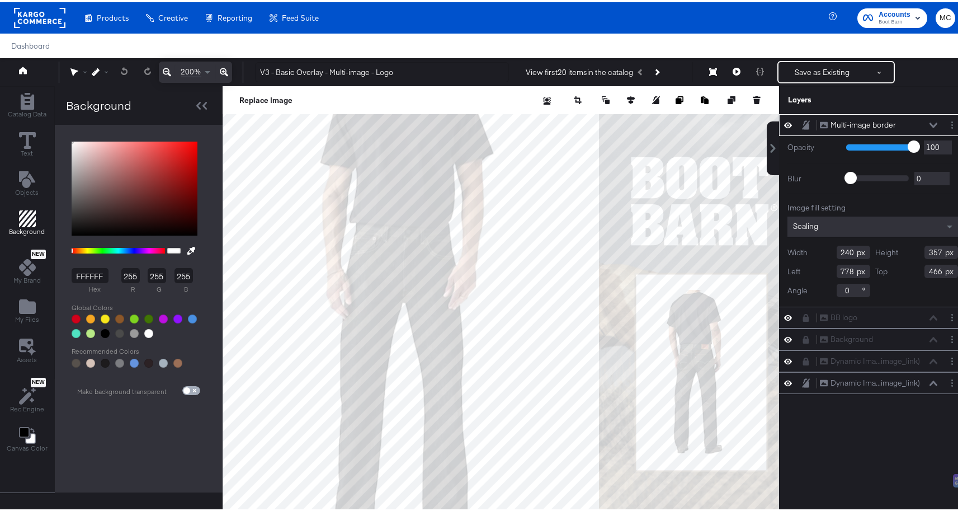
click at [194, 387] on input "checkbox" at bounding box center [186, 390] width 27 height 9
checkbox input "true"
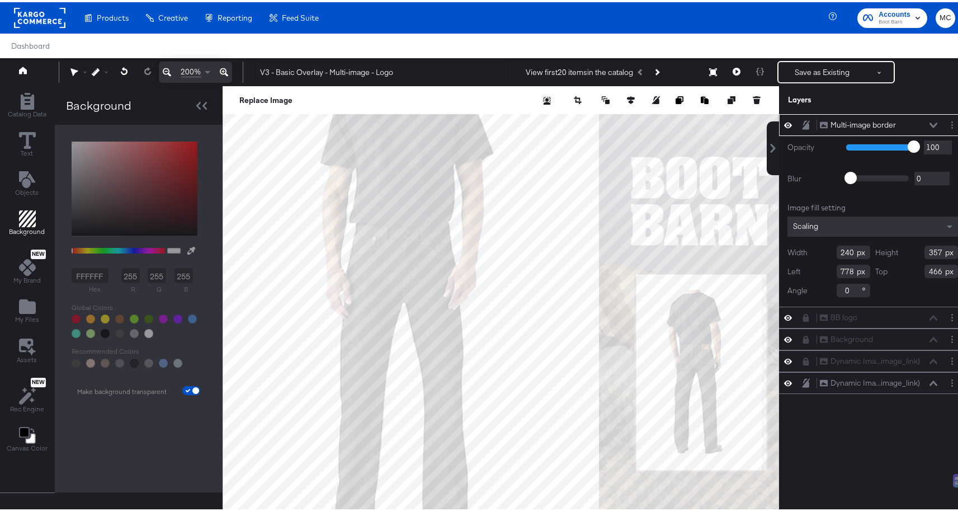
click at [802, 124] on icon at bounding box center [806, 122] width 8 height 9
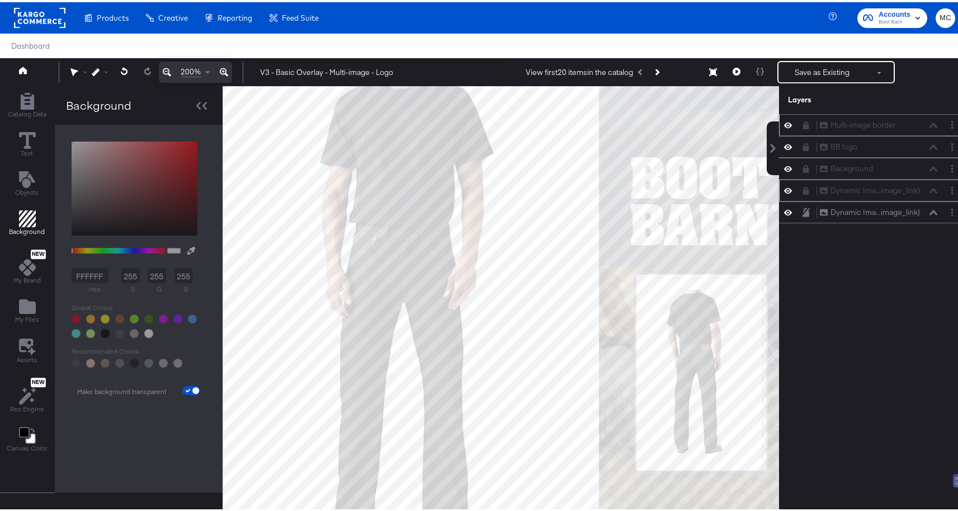
click at [802, 188] on div at bounding box center [809, 188] width 16 height 9
click at [801, 181] on div "Dynamic Ima...image_link) Dynamic Image (additional_image_link)" at bounding box center [872, 188] width 187 height 22
click at [802, 189] on icon at bounding box center [806, 189] width 8 height 8
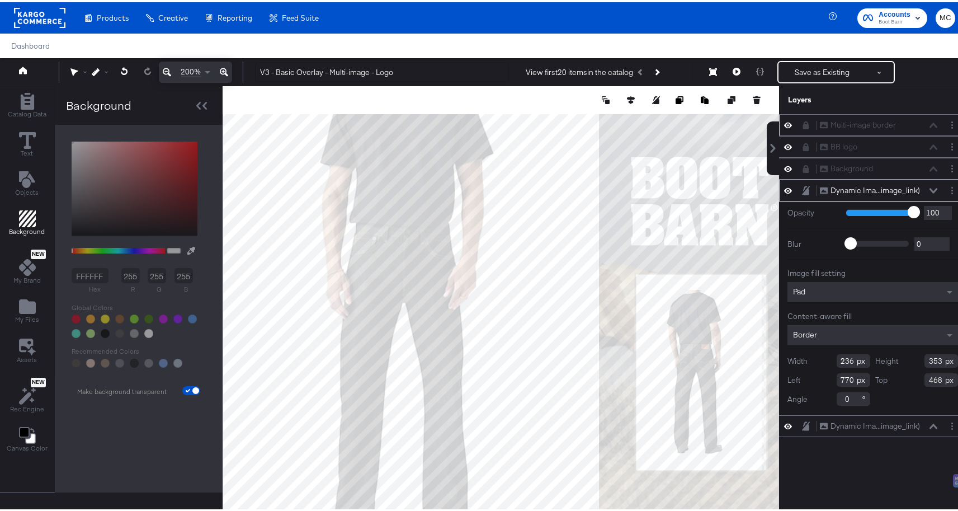
type input "780"
type input "466"
type input "780"
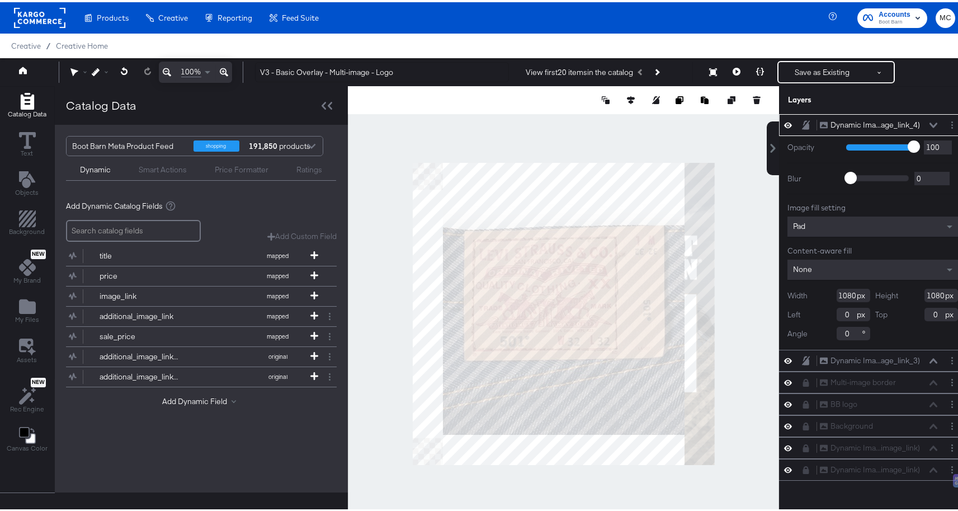
type input "44"
type input "134"
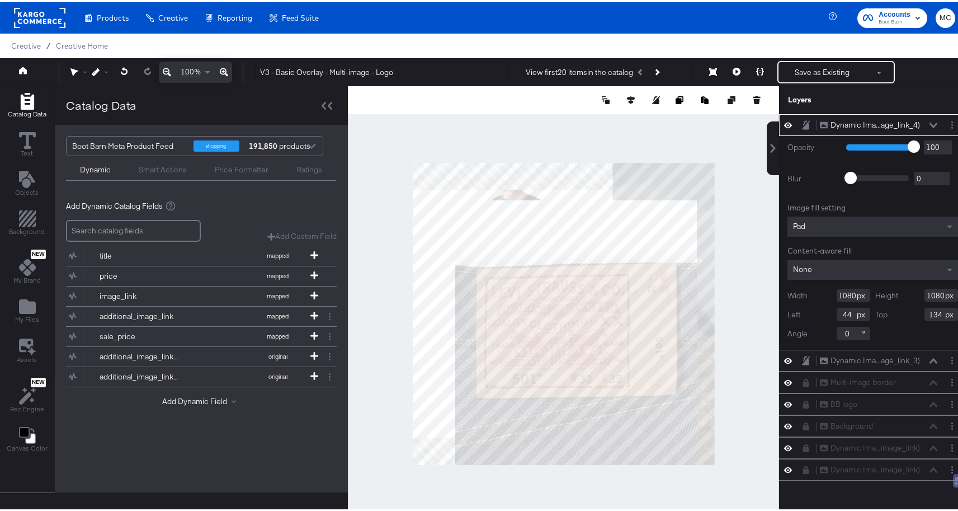
type input "581"
type input "543"
type input "633"
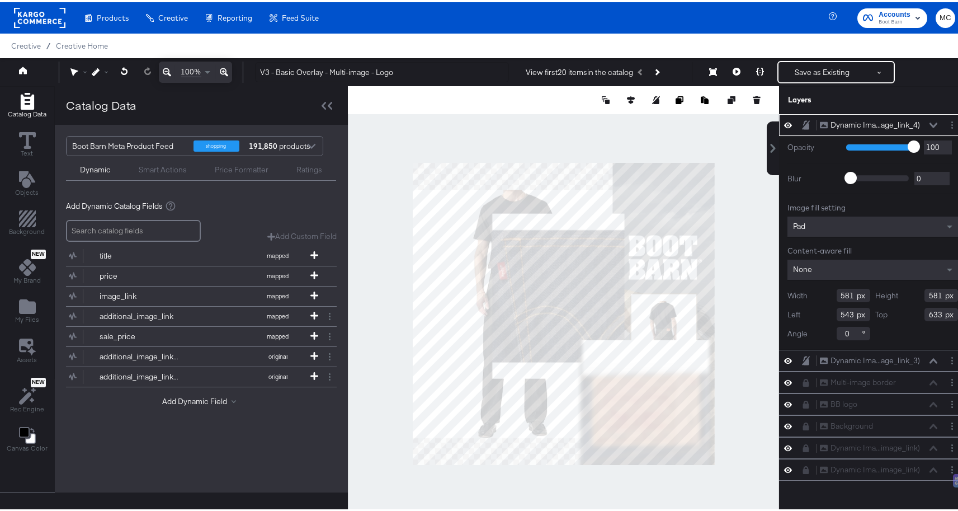
type input "225"
type input "81"
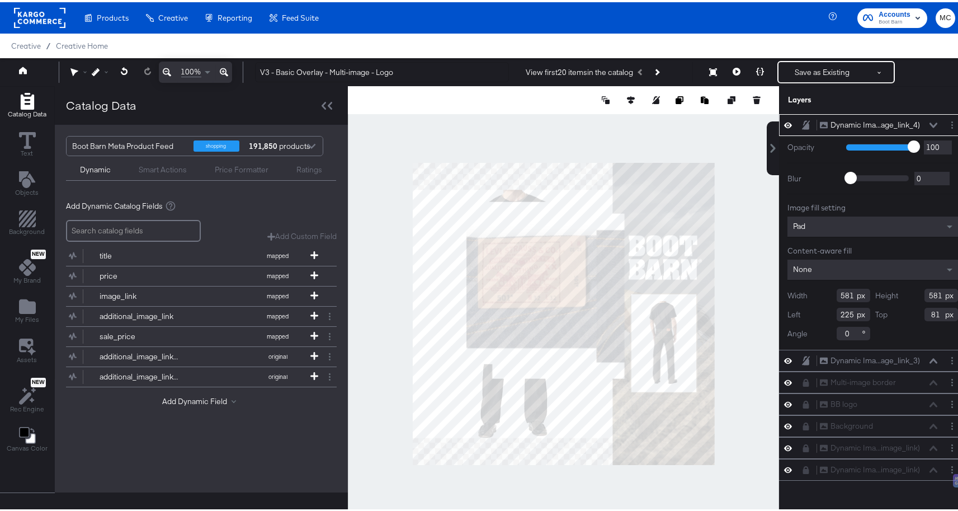
type input "45"
type input "259"
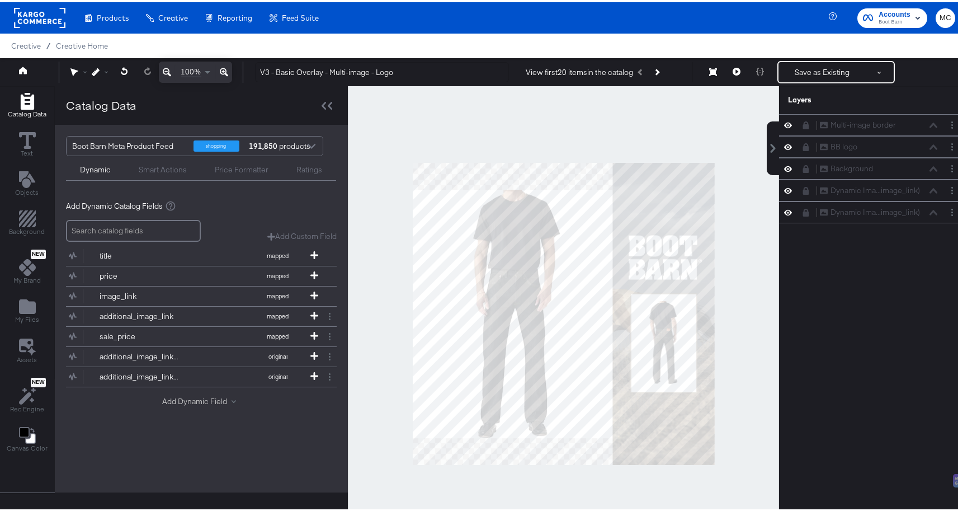
click at [206, 403] on button "Add Dynamic Field" at bounding box center [201, 399] width 78 height 11
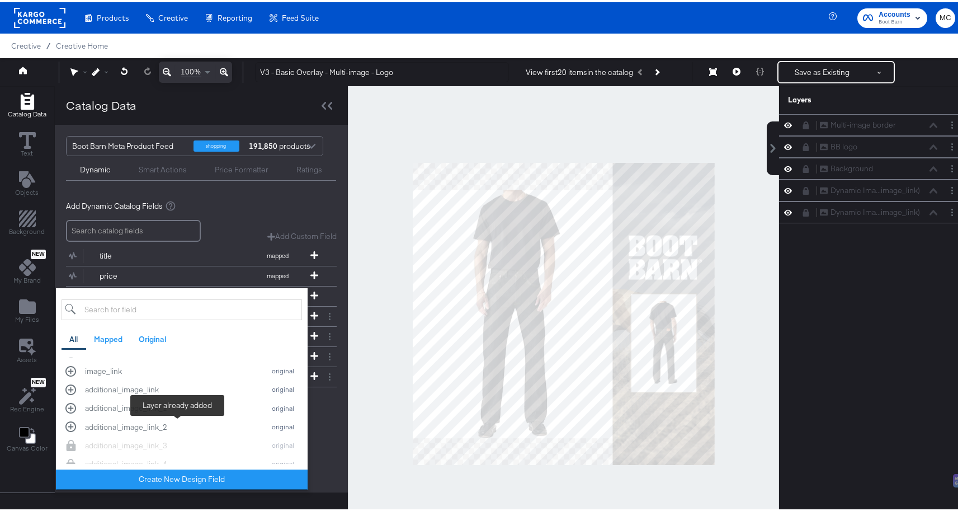
scroll to position [438, 0]
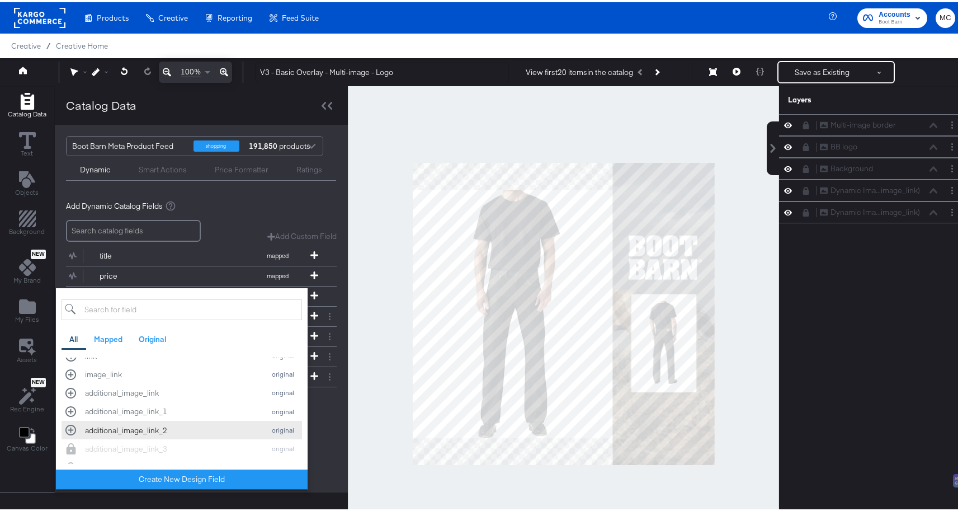
click at [175, 423] on div "additional_image_link_2" at bounding box center [172, 428] width 174 height 11
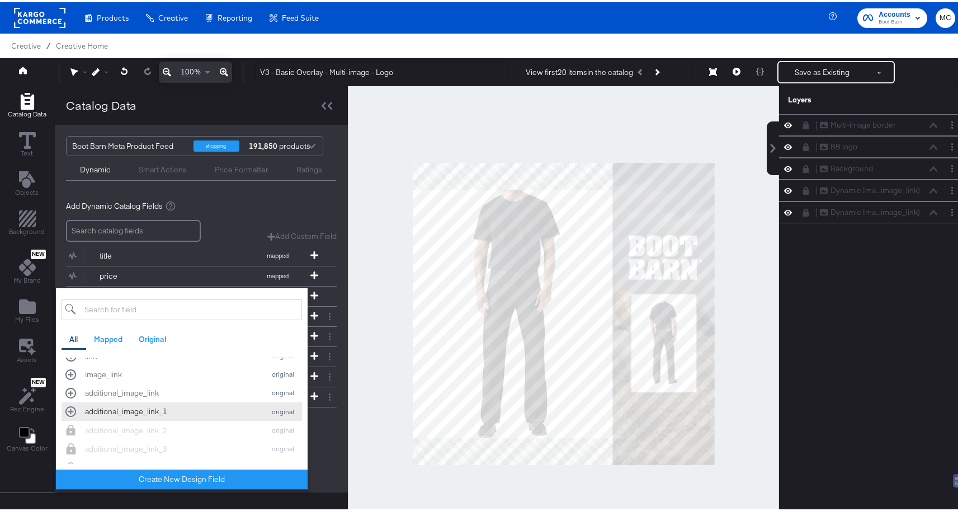
click at [161, 409] on div "additional_image_link_1" at bounding box center [172, 409] width 174 height 11
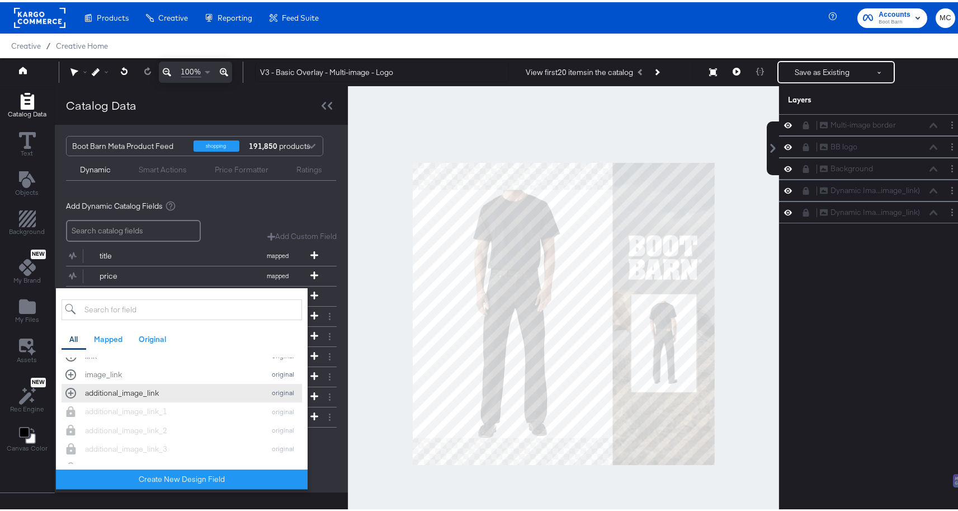
click at [152, 395] on div "additional_image_link original" at bounding box center [181, 390] width 233 height 11
click at [386, 470] on div at bounding box center [563, 311] width 431 height 455
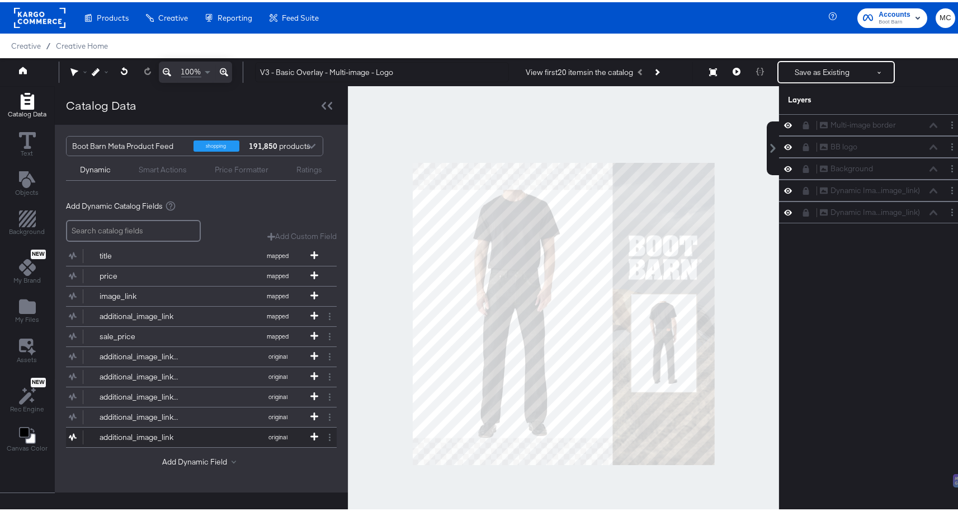
click at [152, 435] on div "additional_image_link" at bounding box center [140, 435] width 81 height 11
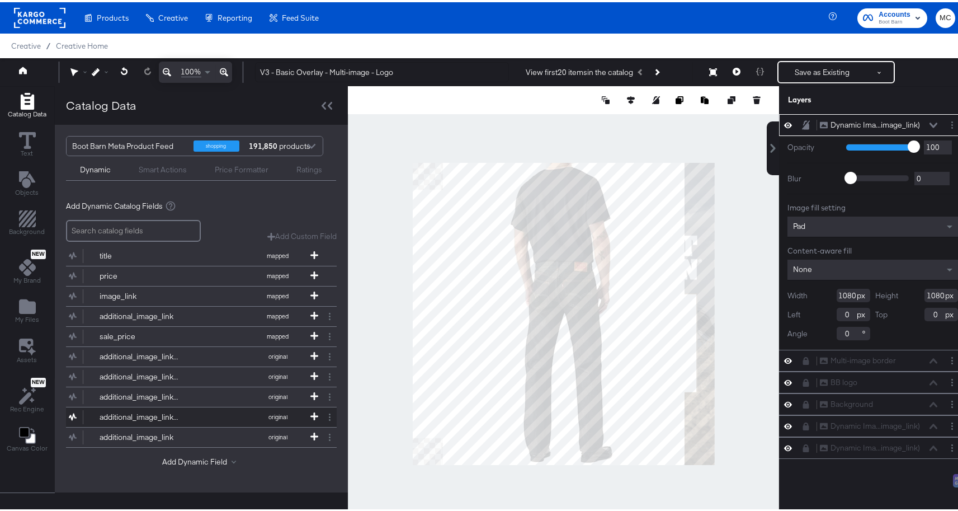
click at [161, 411] on div "additional_image_link_1" at bounding box center [140, 414] width 81 height 11
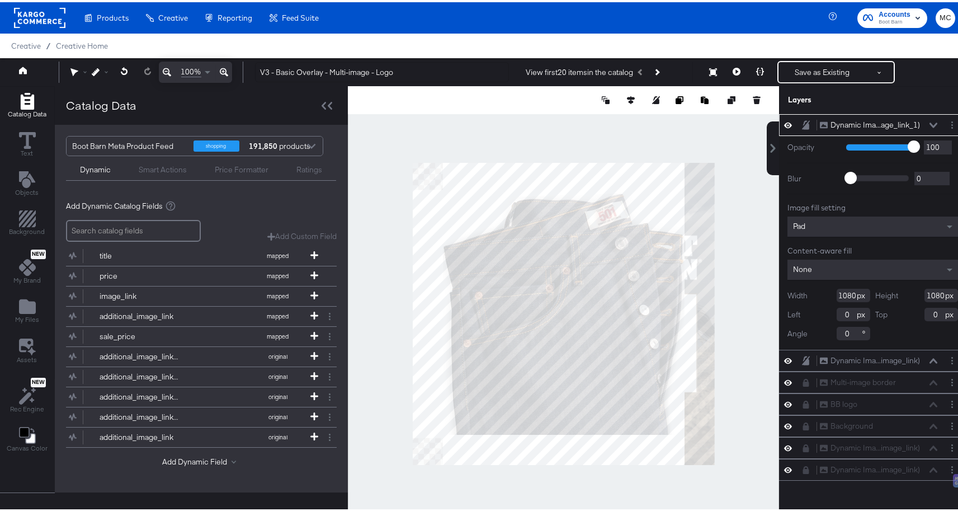
type input "-644"
type input "-142"
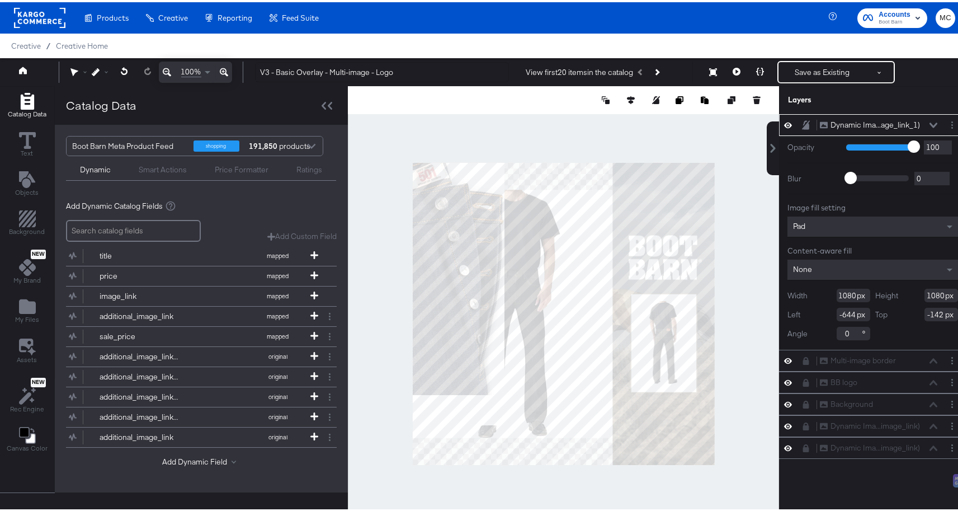
type input "0"
type input "40"
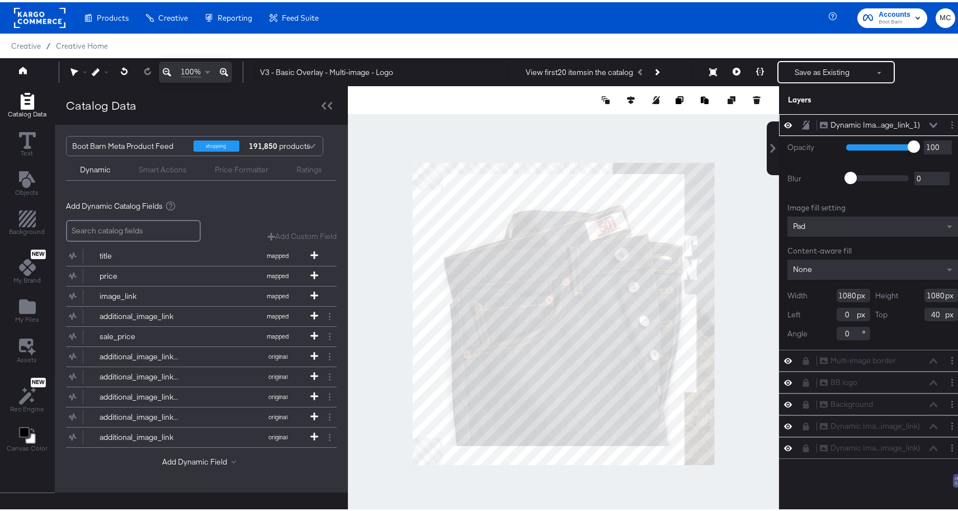
type input "728"
type input "352"
type input "392"
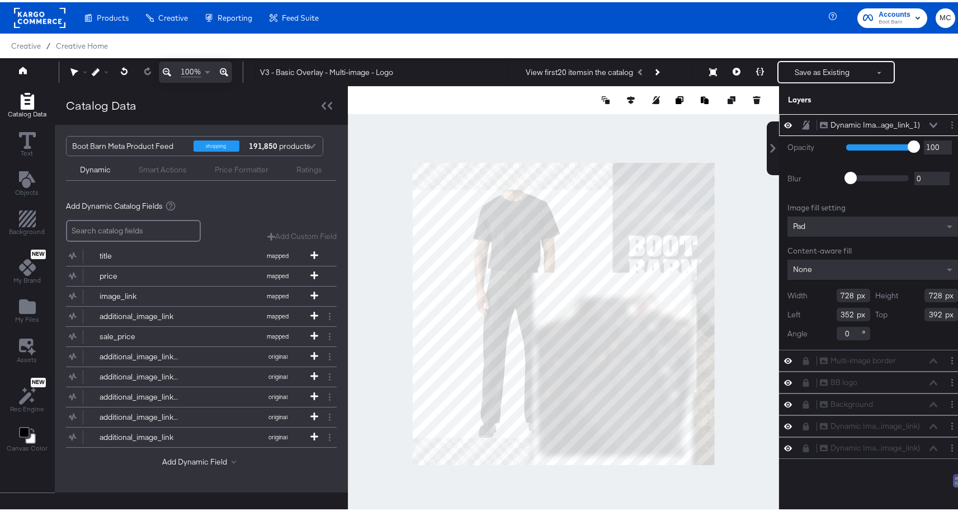
type input "198"
type input "152"
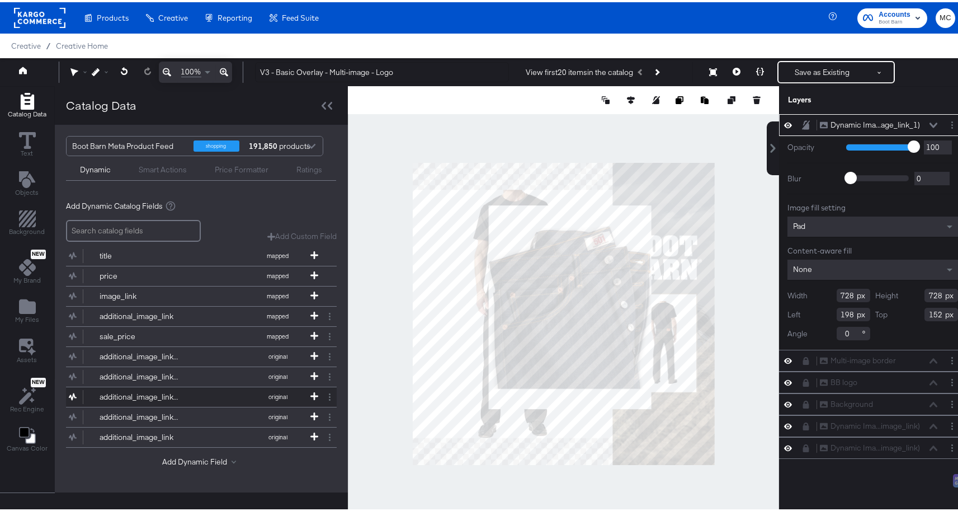
click at [160, 393] on div "additional_image_link_2" at bounding box center [140, 394] width 81 height 11
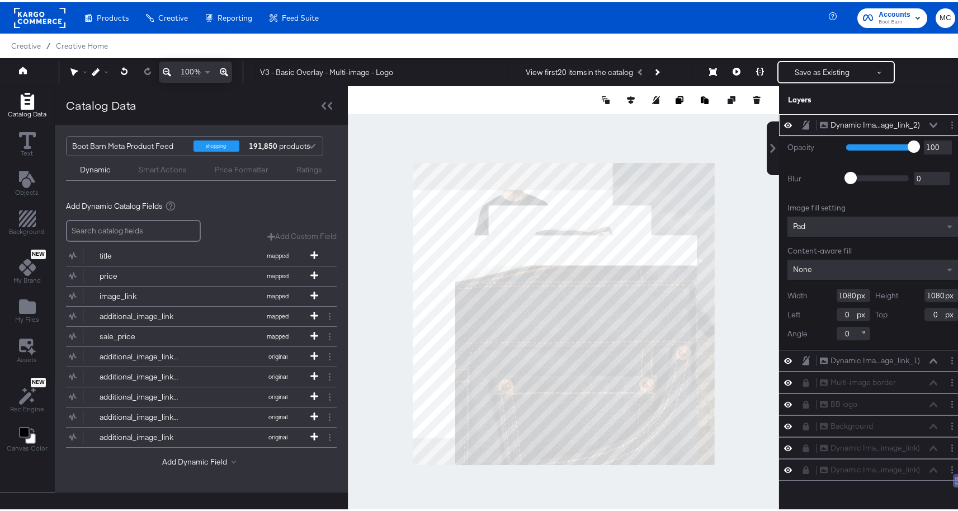
type input "22"
type input "112"
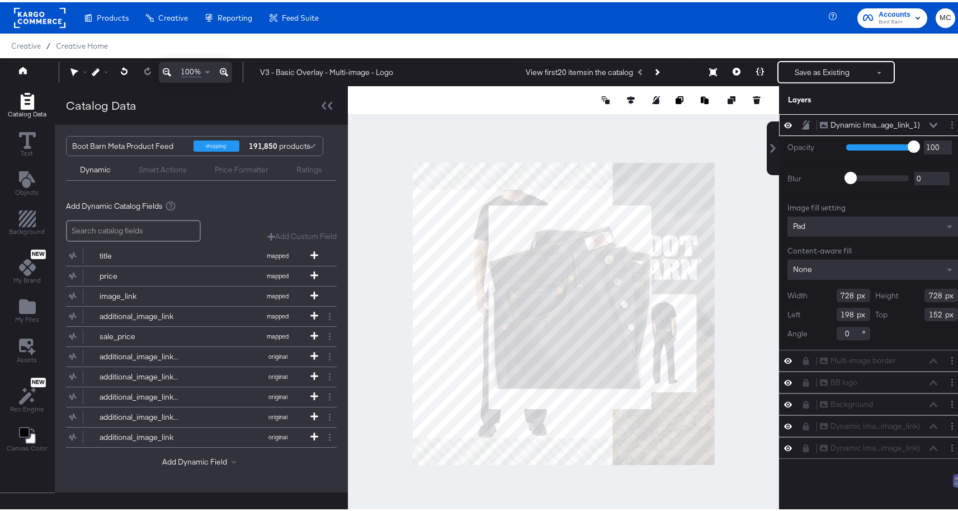
type input "176"
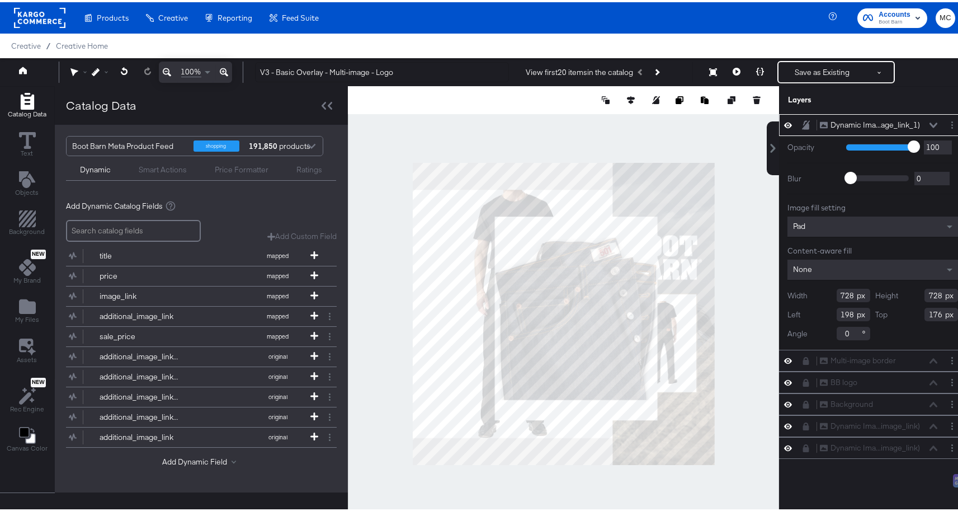
type input "180"
type input "162"
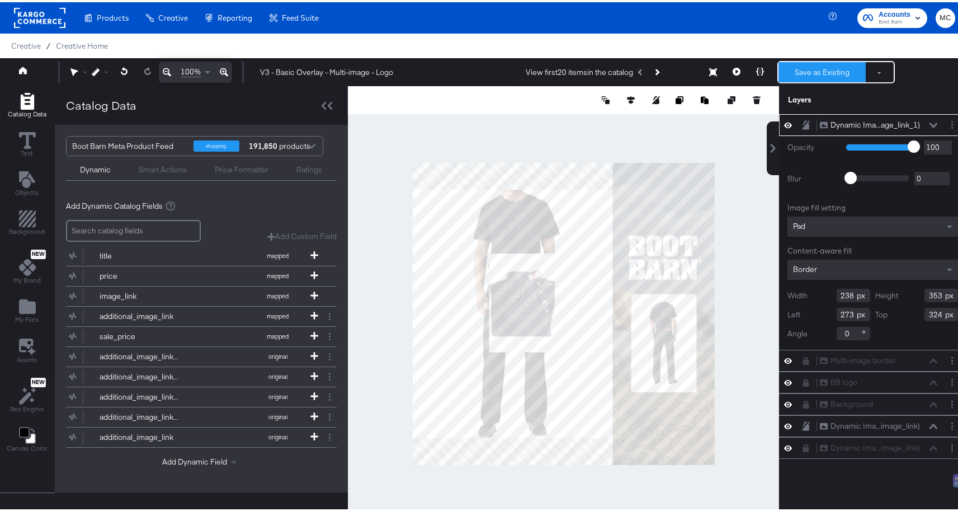
click at [807, 71] on button "Save as Existing" at bounding box center [822, 70] width 87 height 20
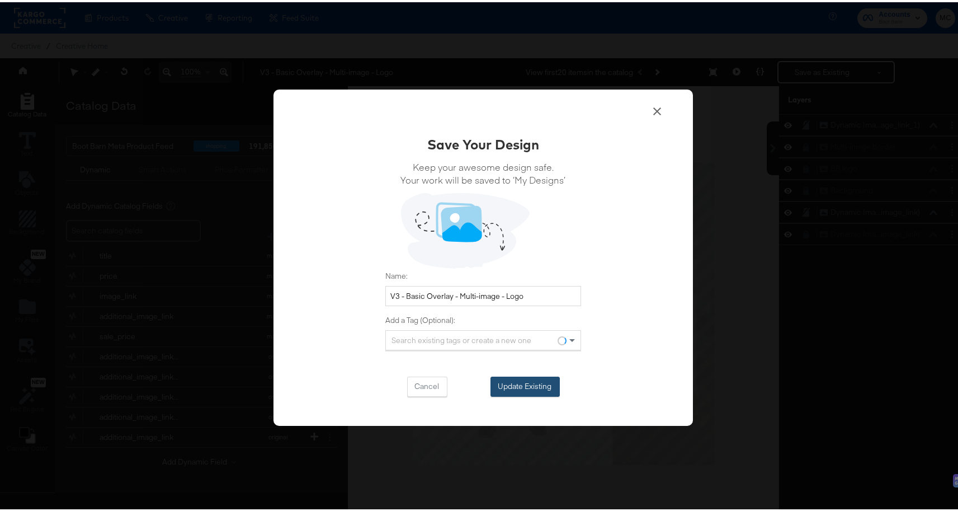
click at [531, 392] on button "Update Existing" at bounding box center [525, 384] width 69 height 20
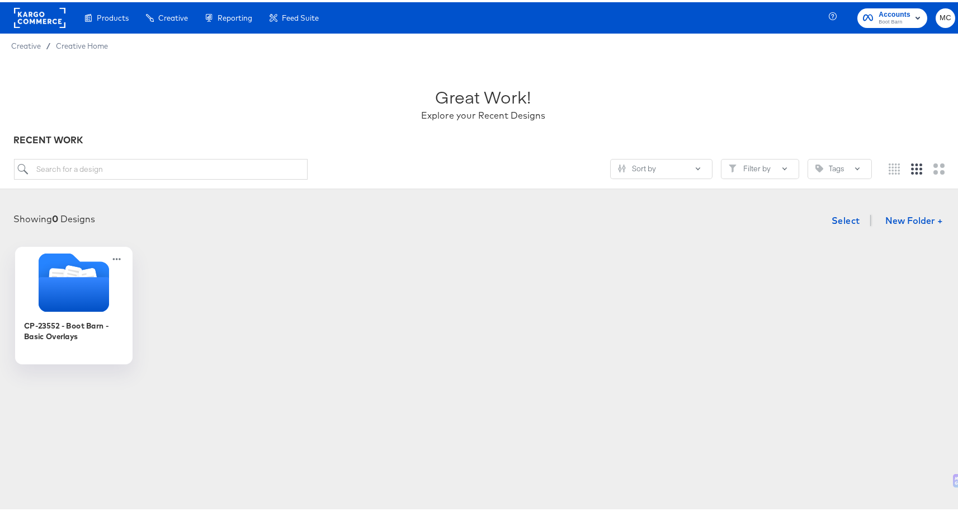
click at [40, 298] on icon "Folder" at bounding box center [74, 292] width 70 height 35
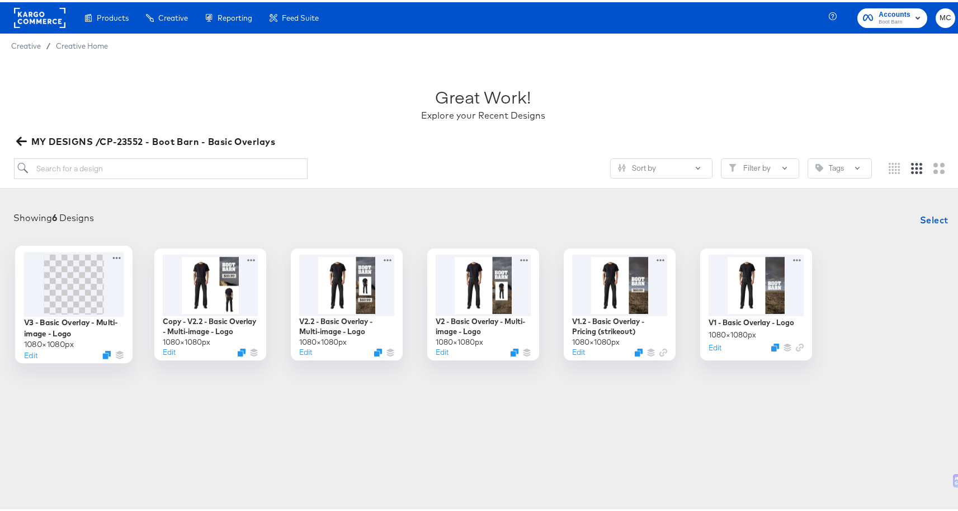
click at [79, 284] on span at bounding box center [74, 282] width 60 height 60
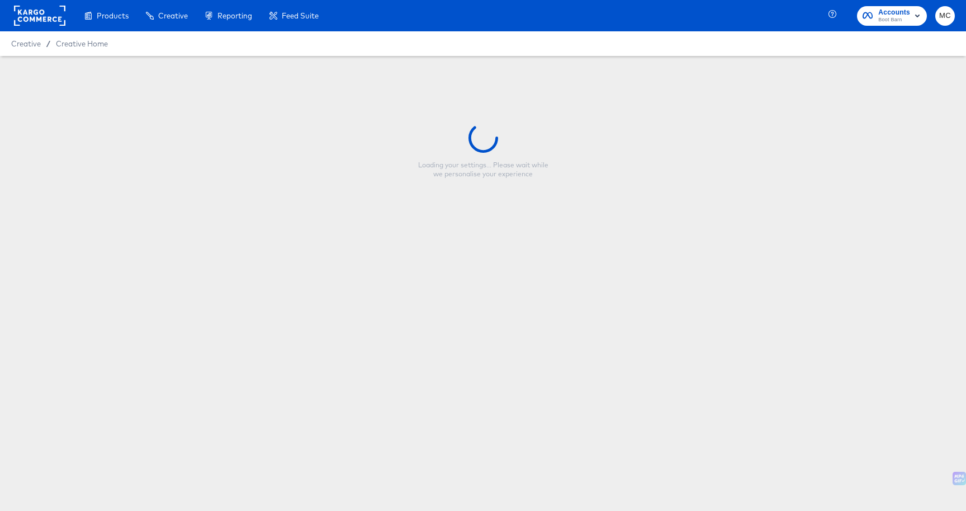
type input "V3 - Basic Overlay - Multi-image - Logo"
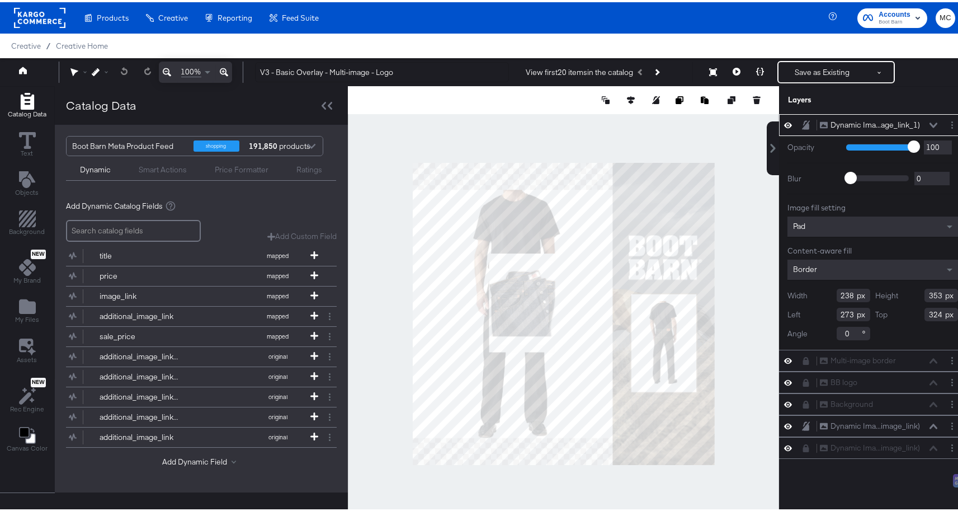
click at [784, 124] on icon at bounding box center [788, 123] width 8 height 10
click at [37, 232] on span "Background" at bounding box center [28, 229] width 36 height 9
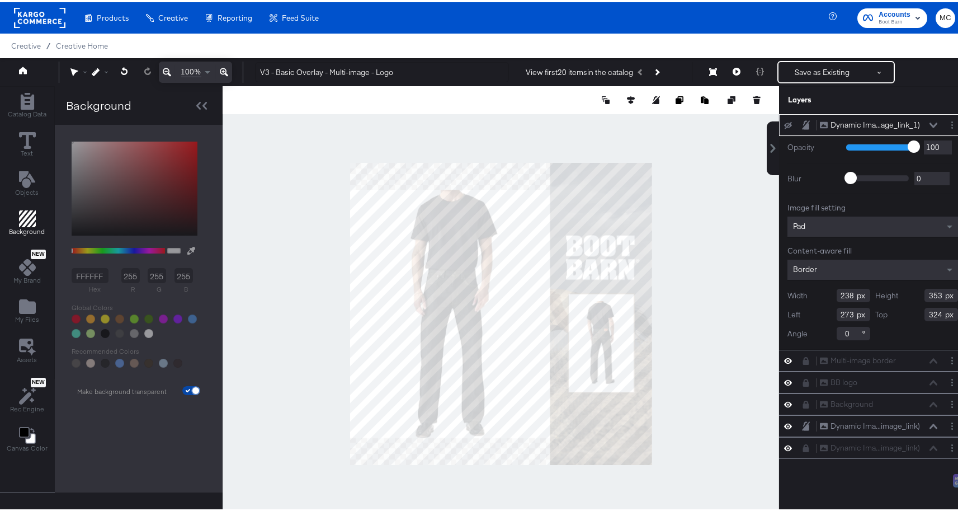
click at [191, 388] on input "checkbox" at bounding box center [195, 390] width 27 height 9
checkbox input "false"
type input "FFFFFF"
type input "255"
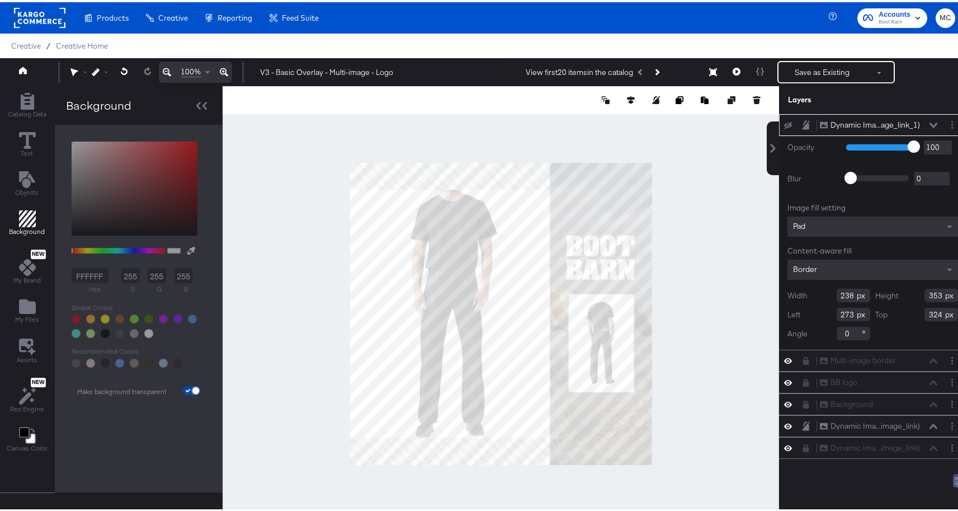
type input "255"
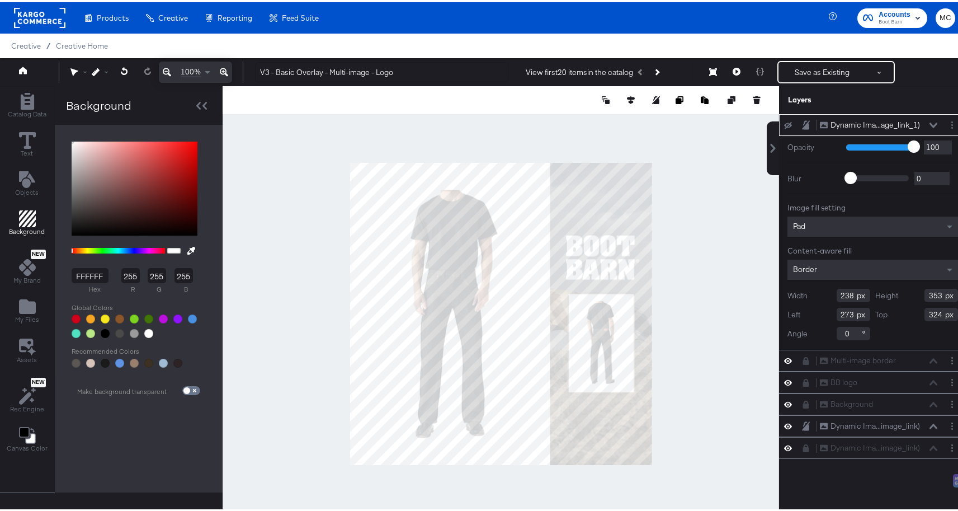
click at [745, 300] on div at bounding box center [501, 311] width 557 height 455
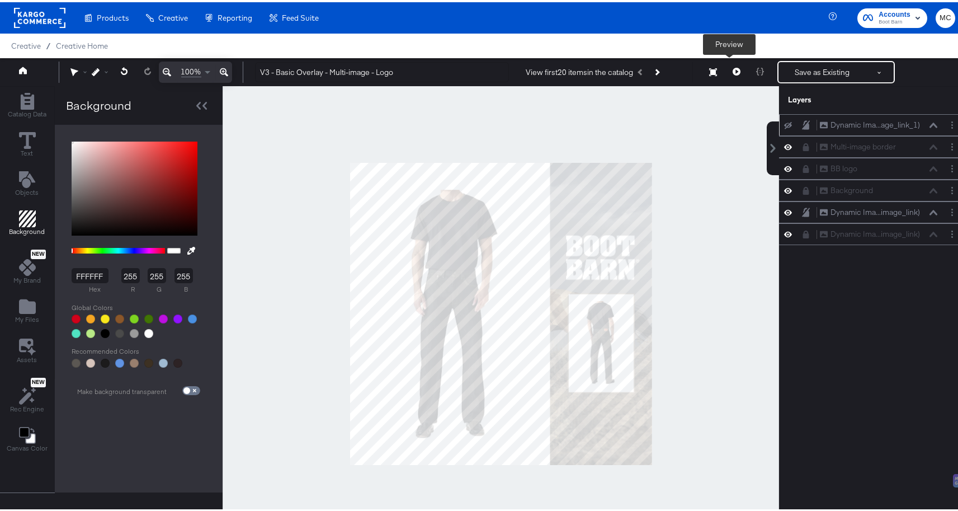
click at [728, 73] on button at bounding box center [736, 70] width 23 height 22
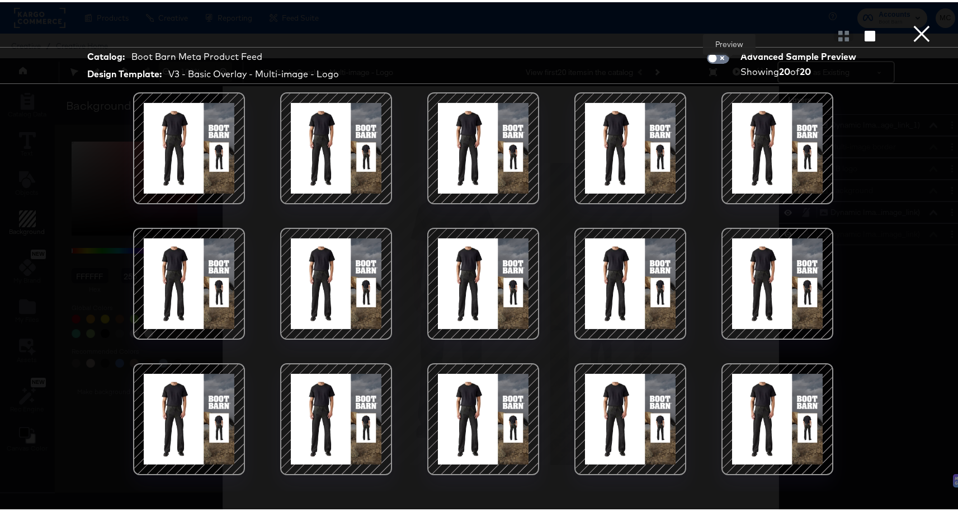
click at [919, 22] on button "×" at bounding box center [922, 11] width 22 height 22
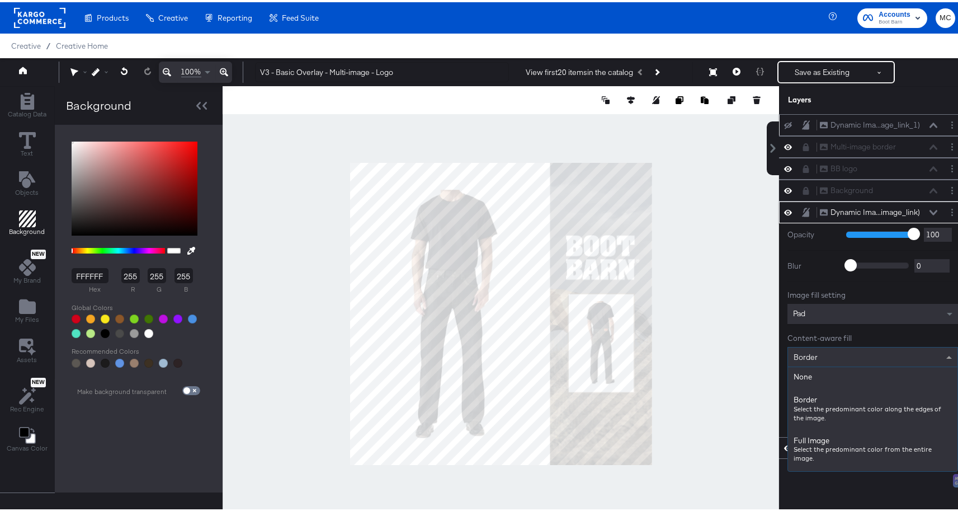
click at [808, 352] on span "Border" at bounding box center [806, 355] width 24 height 10
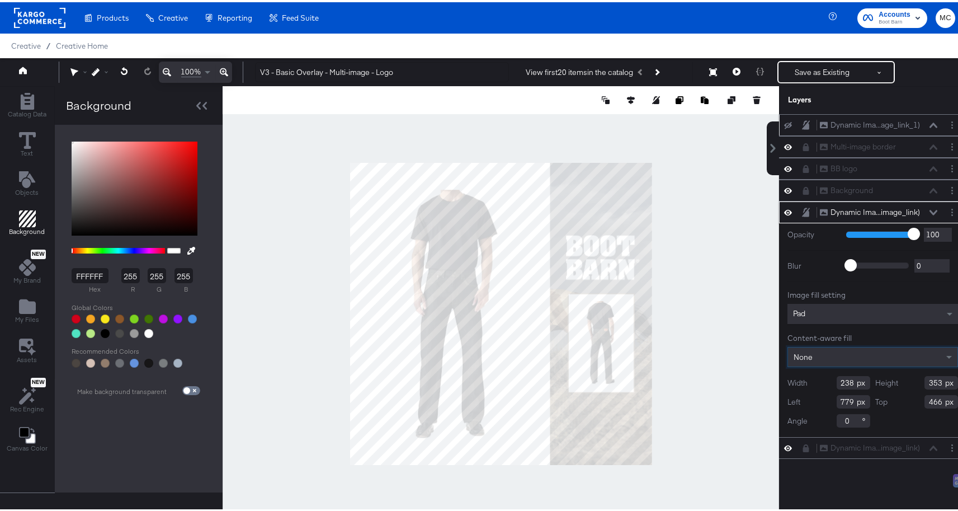
click at [812, 351] on div "None" at bounding box center [872, 354] width 169 height 19
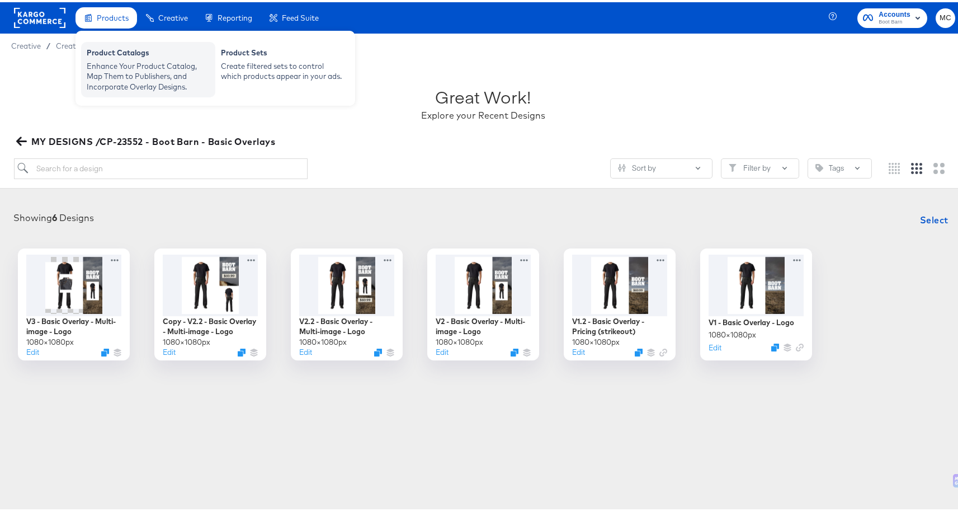
click at [122, 76] on div "Enhance Your Product Catalog, Map Them to Publishers, and Incorporate Overlay D…" at bounding box center [148, 74] width 123 height 31
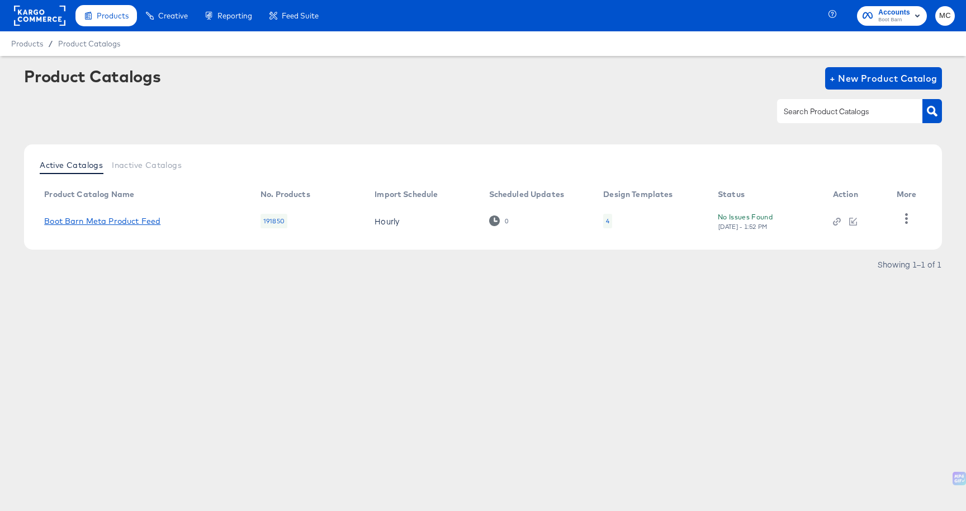
click at [103, 222] on link "Boot Barn Meta Product Feed" at bounding box center [102, 220] width 116 height 9
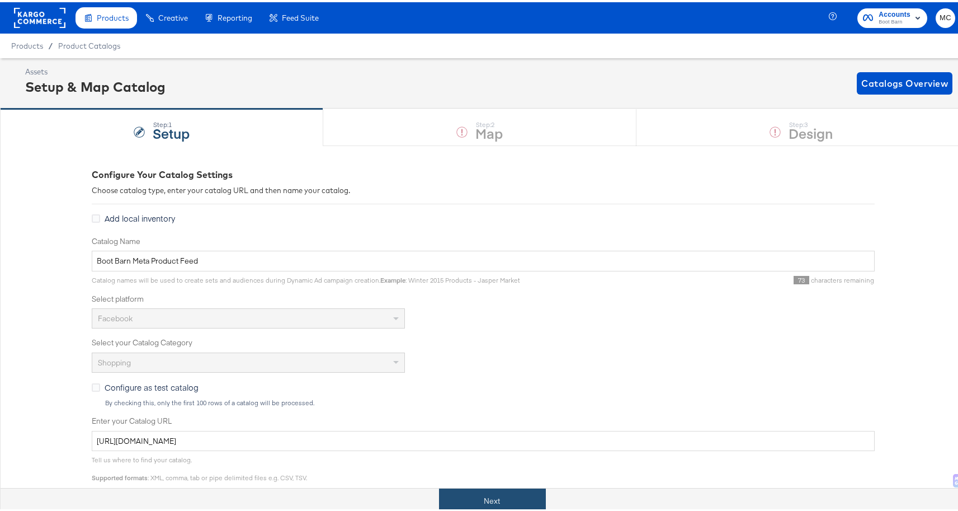
click at [488, 494] on button "Next" at bounding box center [492, 498] width 107 height 25
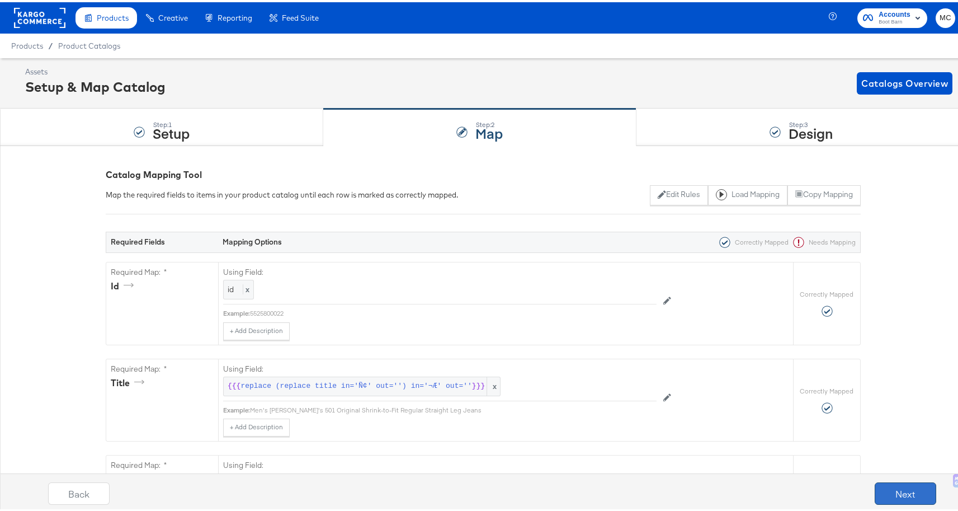
click at [886, 490] on button "Next" at bounding box center [906, 491] width 62 height 22
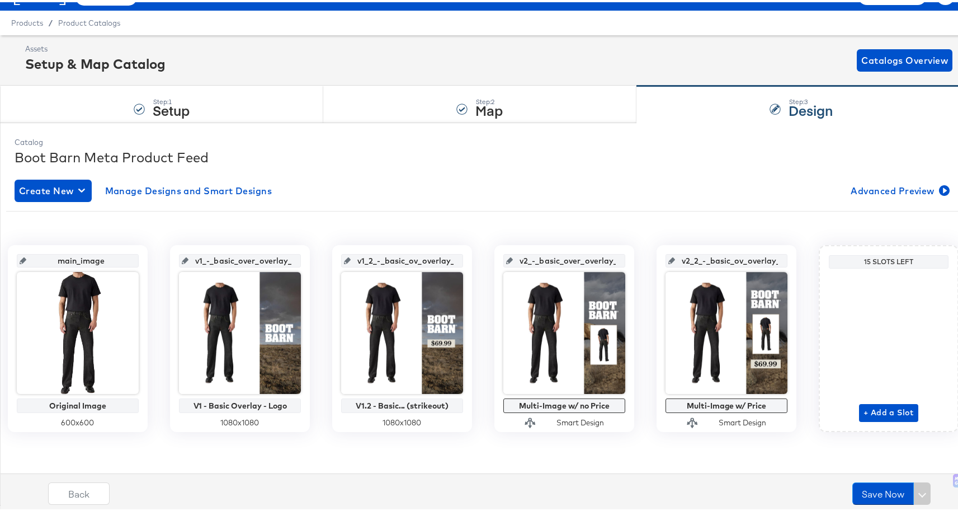
scroll to position [25, 0]
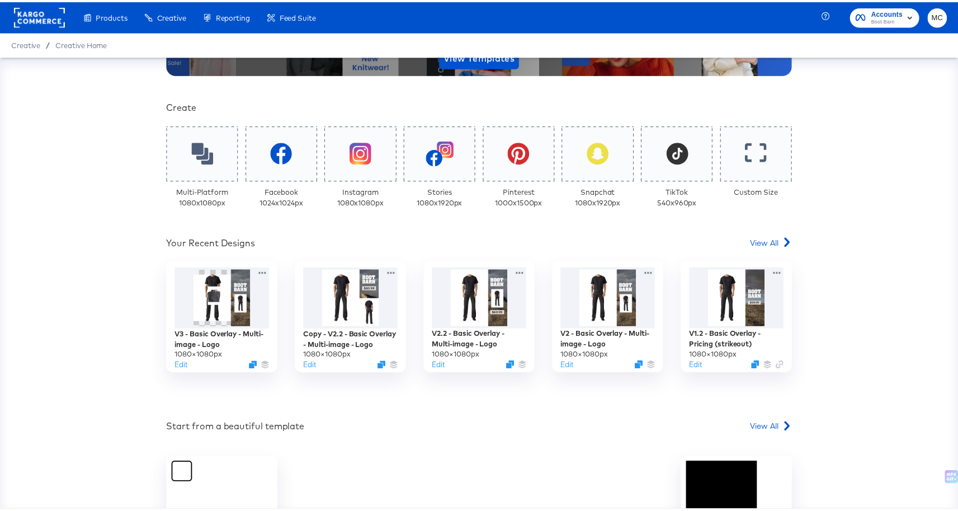
scroll to position [204, 0]
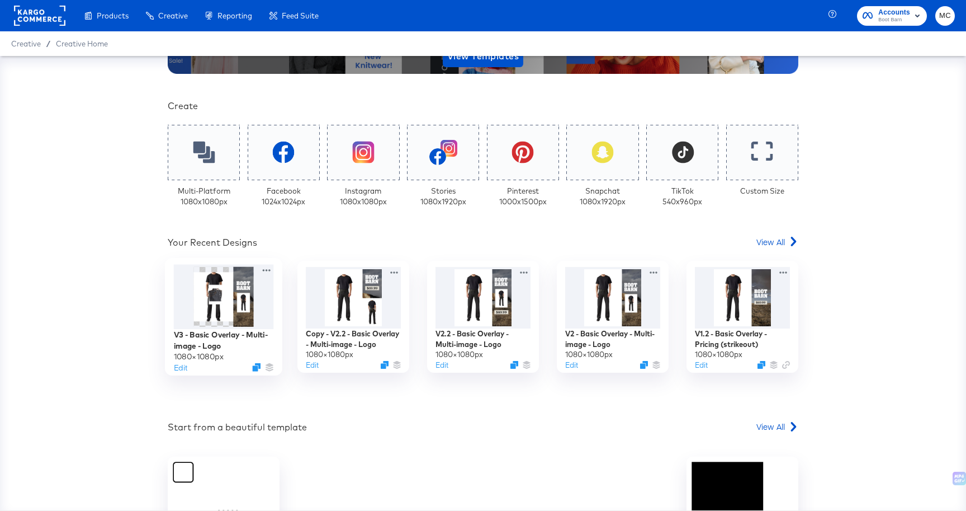
click at [218, 321] on img at bounding box center [224, 297] width 60 height 60
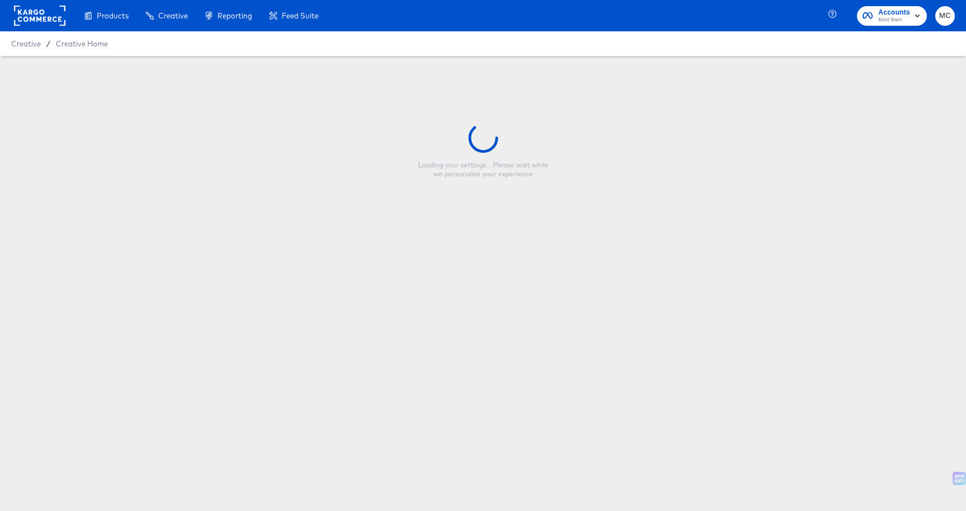
type input "V3 - Basic Overlay - Multi-image - Logo"
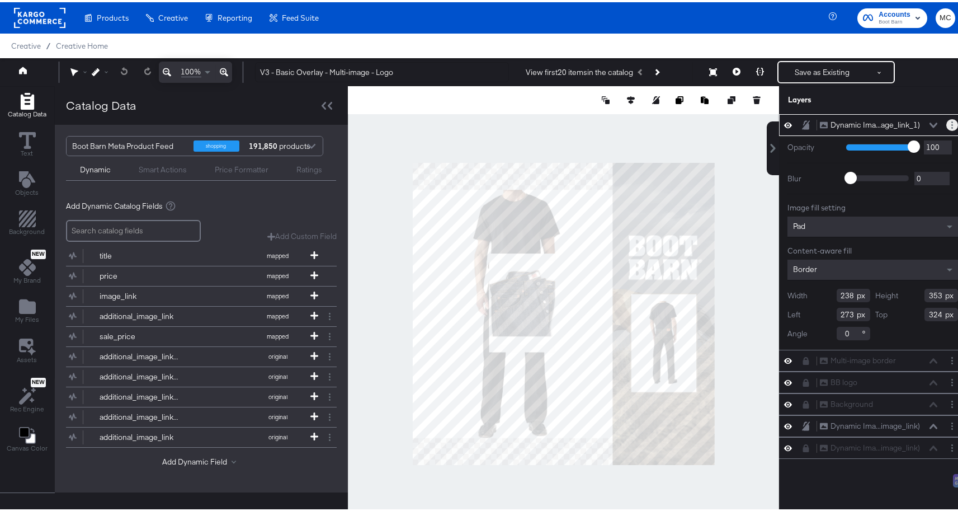
click at [946, 124] on button "Layer Options" at bounding box center [952, 123] width 12 height 12
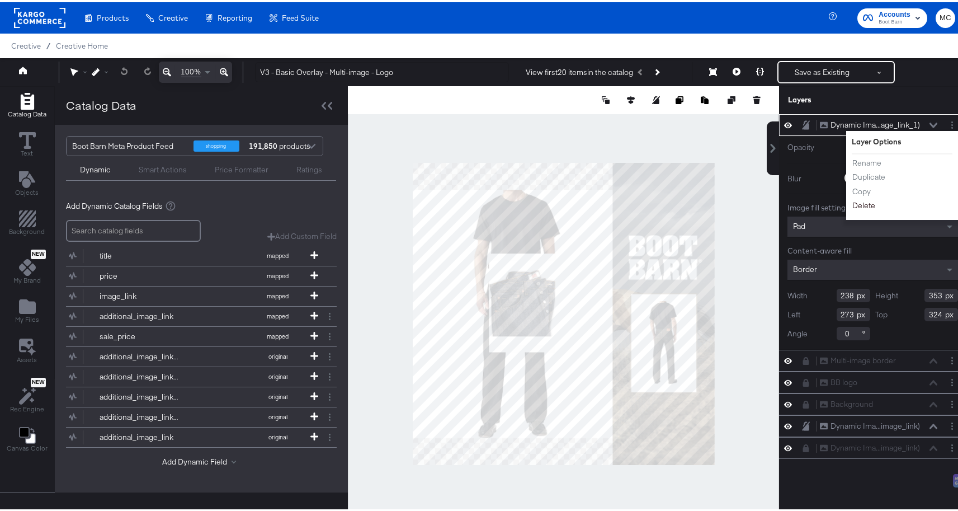
click at [864, 206] on button "Delete" at bounding box center [864, 203] width 24 height 12
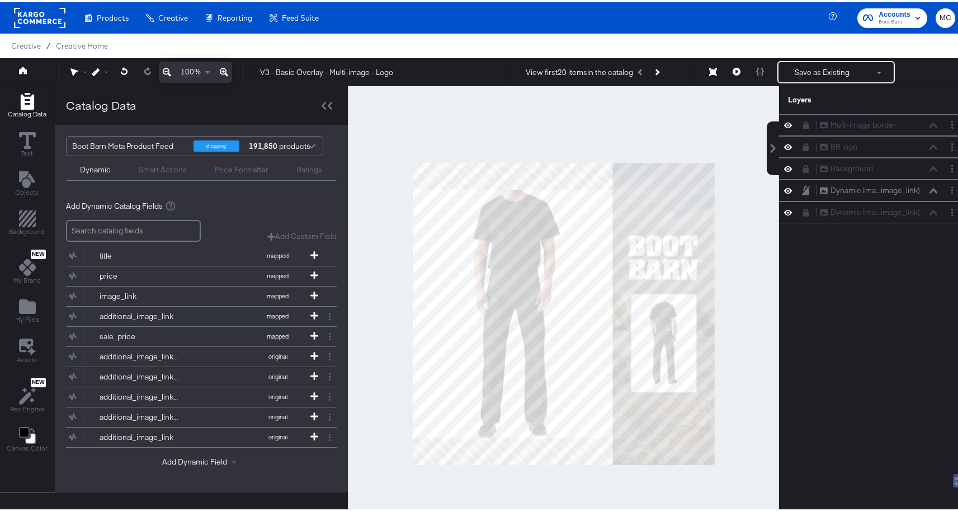
click at [129, 234] on input "search" at bounding box center [133, 229] width 135 height 22
click at [144, 228] on input "search" at bounding box center [133, 229] width 135 height 22
click at [733, 68] on icon at bounding box center [737, 69] width 8 height 8
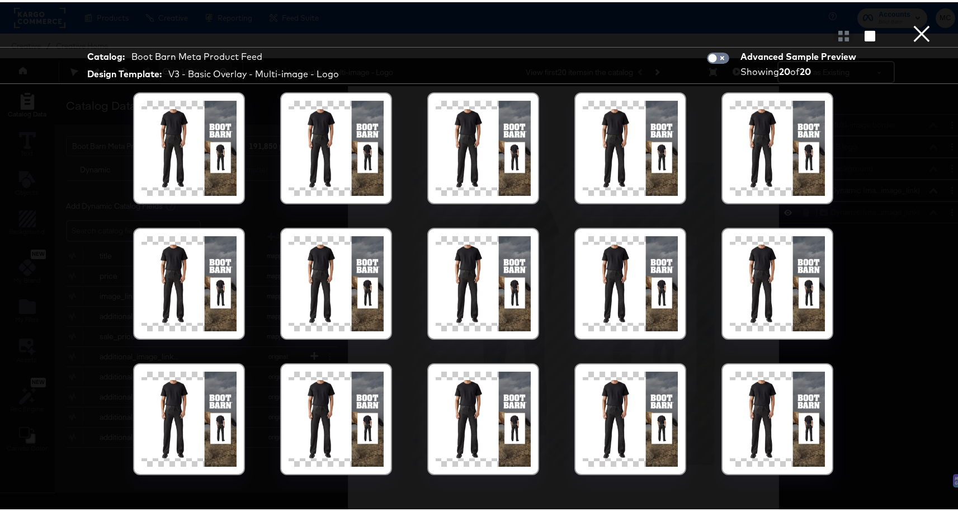
drag, startPoint x: 919, startPoint y: 32, endPoint x: 900, endPoint y: 37, distance: 20.4
click at [919, 22] on button "×" at bounding box center [922, 11] width 22 height 22
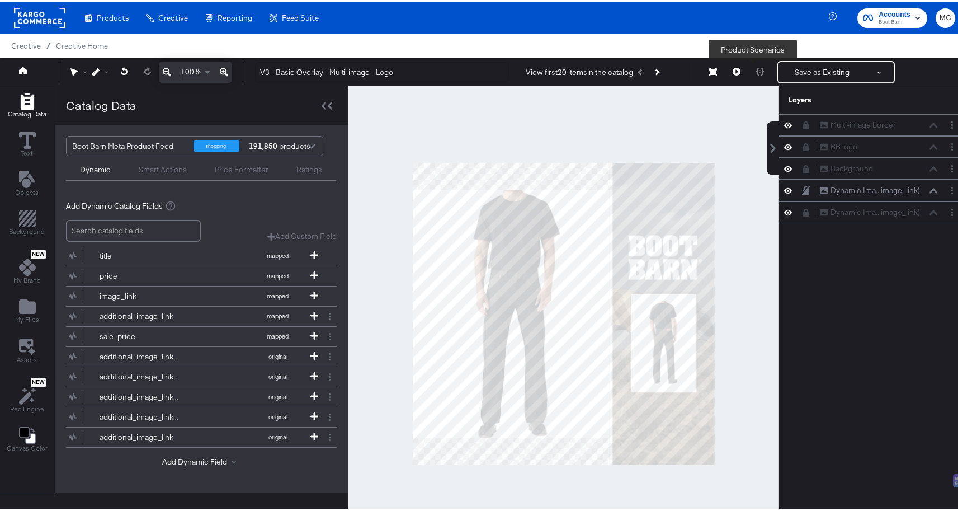
drag, startPoint x: 758, startPoint y: 70, endPoint x: 747, endPoint y: 70, distance: 10.6
click at [758, 70] on div at bounding box center [759, 70] width 23 height 22
click at [748, 70] on div at bounding box center [759, 70] width 23 height 22
click at [710, 90] on div at bounding box center [563, 311] width 431 height 455
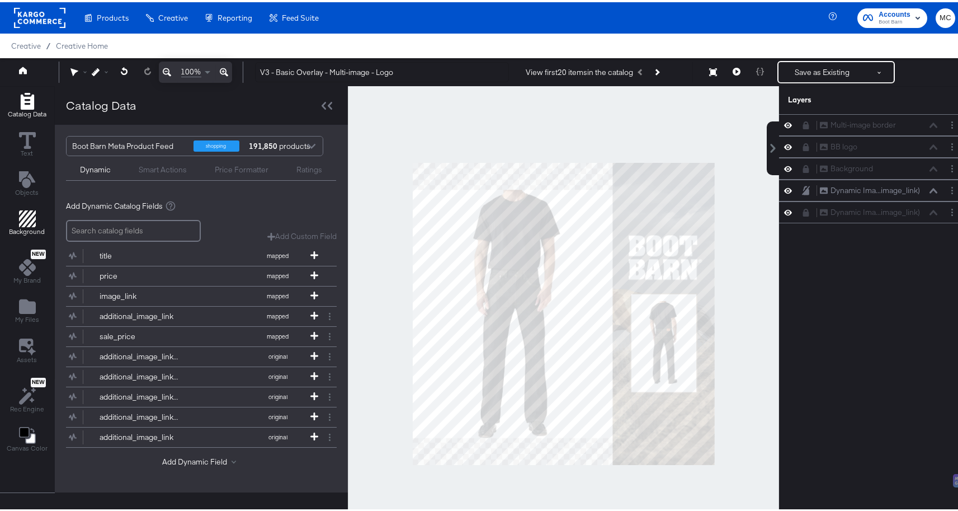
click at [24, 229] on span "Background" at bounding box center [28, 229] width 36 height 9
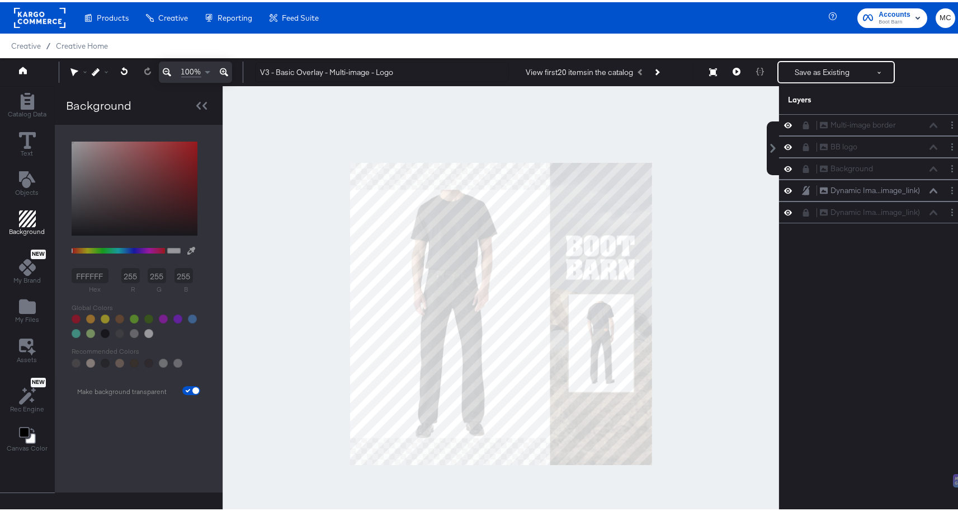
click at [186, 385] on span at bounding box center [191, 388] width 18 height 9
click at [182, 388] on input "checkbox" at bounding box center [195, 390] width 27 height 9
checkbox input "false"
type input "FFFFFF"
type input "255"
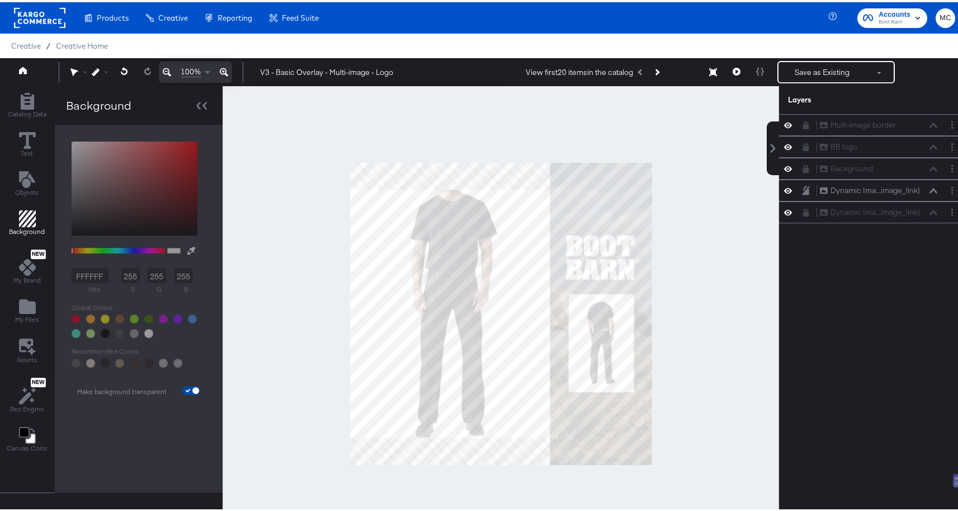
type input "255"
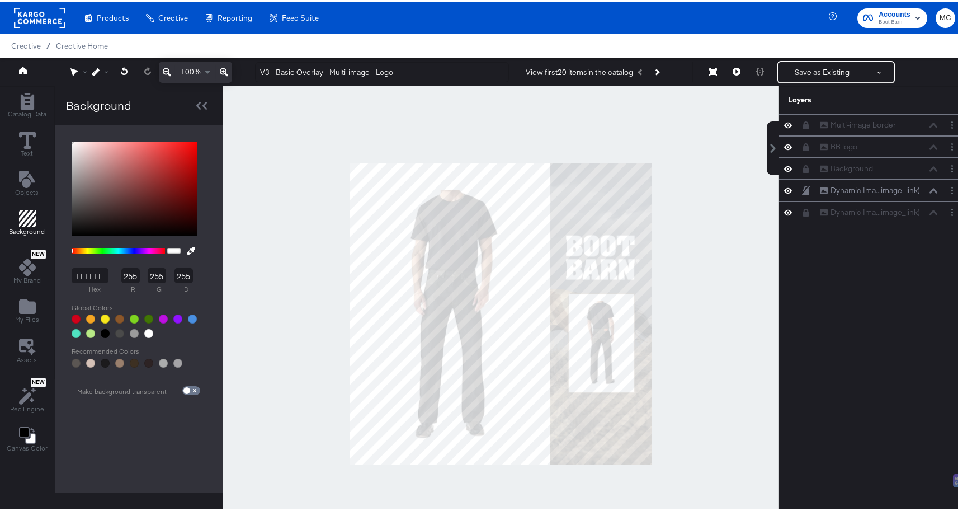
drag, startPoint x: 692, startPoint y: 109, endPoint x: 735, endPoint y: 91, distance: 47.2
click at [692, 109] on div at bounding box center [501, 311] width 557 height 455
click at [803, 67] on button "Save as Existing" at bounding box center [822, 70] width 87 height 20
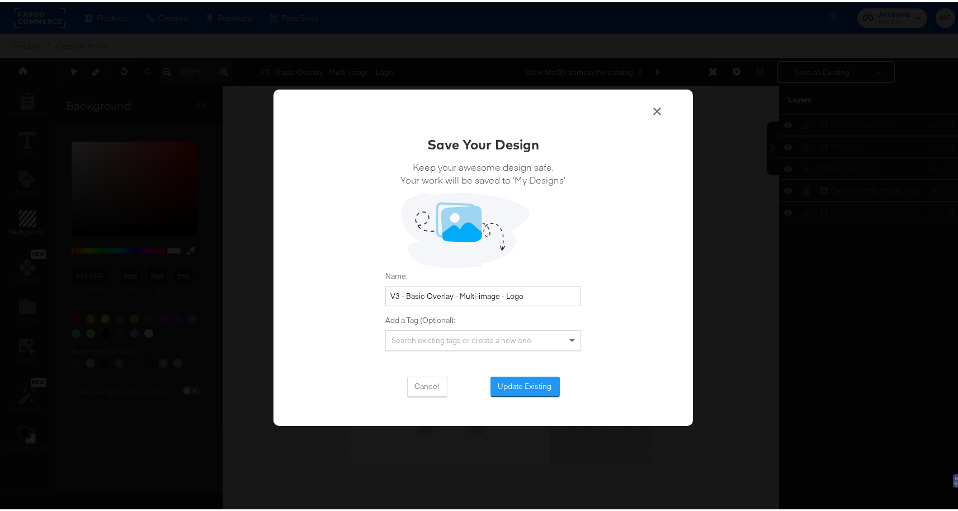
click at [650, 111] on icon at bounding box center [656, 108] width 13 height 13
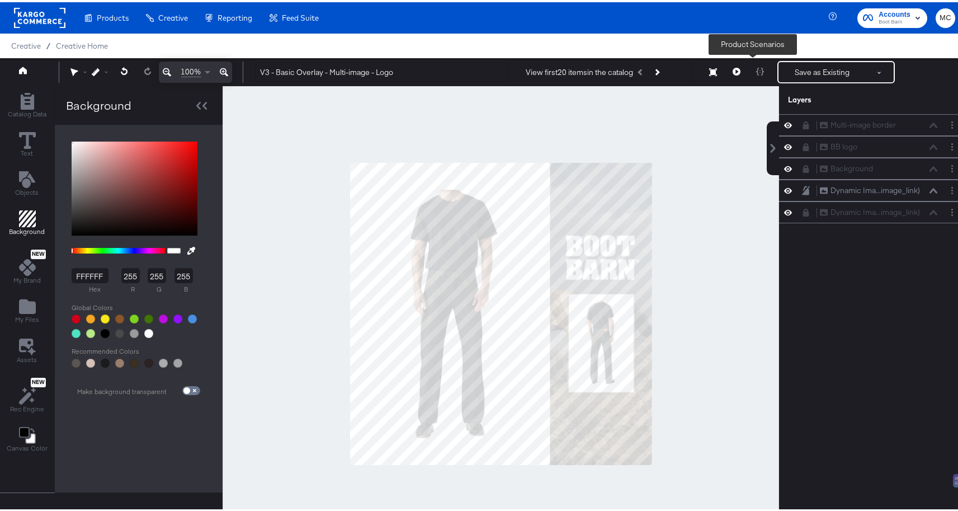
click at [748, 76] on div at bounding box center [759, 70] width 23 height 22
click at [709, 70] on icon at bounding box center [713, 70] width 8 height 8
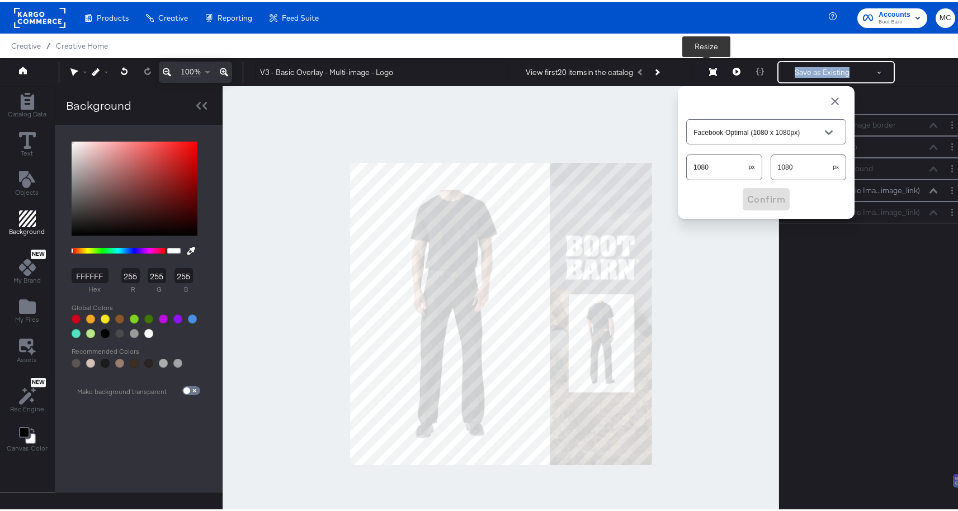
click at [709, 70] on icon at bounding box center [713, 70] width 8 height 8
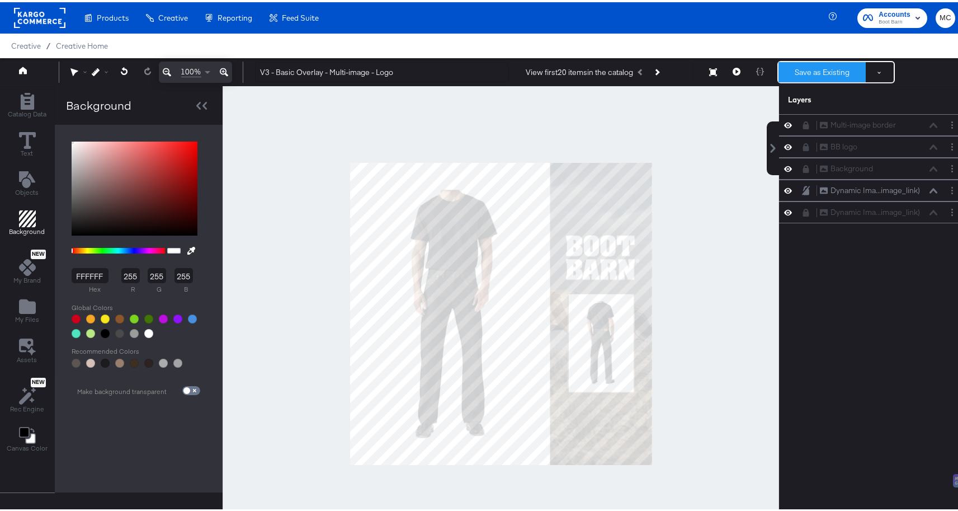
click at [818, 65] on button "Save as Existing" at bounding box center [822, 70] width 87 height 20
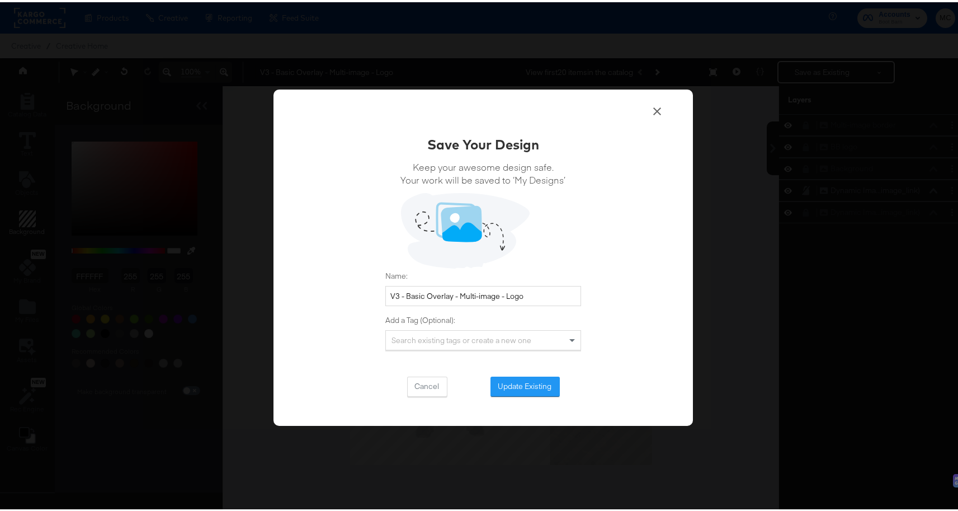
click at [535, 397] on div "Save Your Design Keep your awesome design safe. Your work will be saved to ‘My …" at bounding box center [482, 255] width 419 height 336
click at [531, 378] on button "Update Existing" at bounding box center [525, 384] width 69 height 20
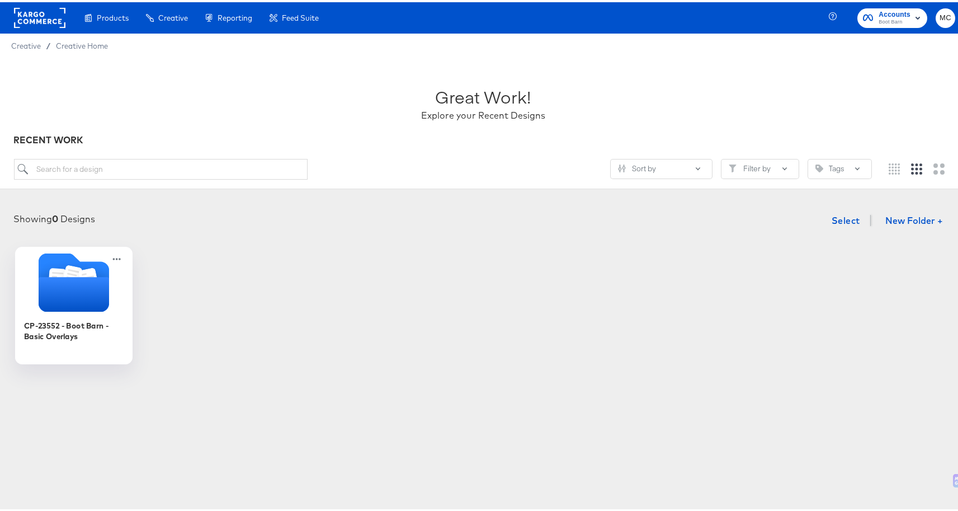
click at [48, 300] on icon "Folder" at bounding box center [74, 292] width 70 height 35
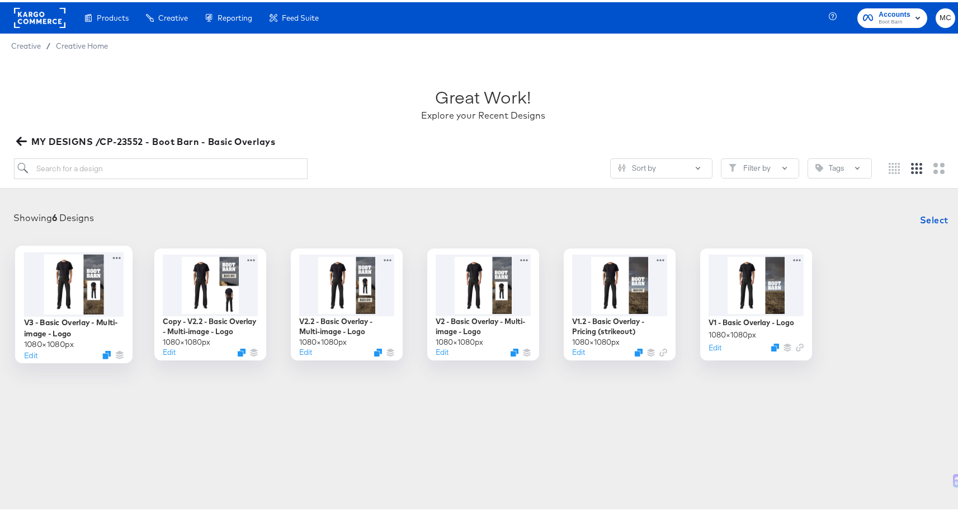
click at [78, 293] on div at bounding box center [74, 281] width 100 height 64
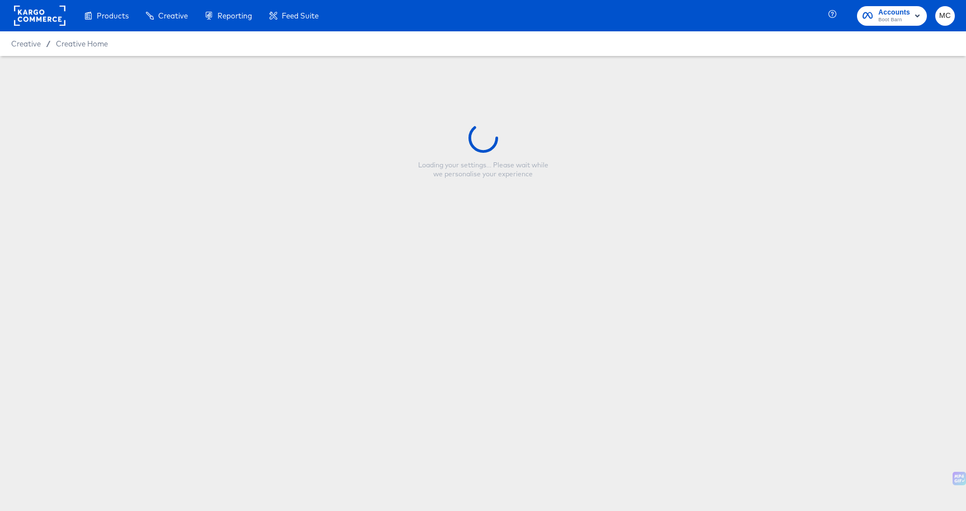
type input "V3 - Basic Overlay - Multi-image - Logo"
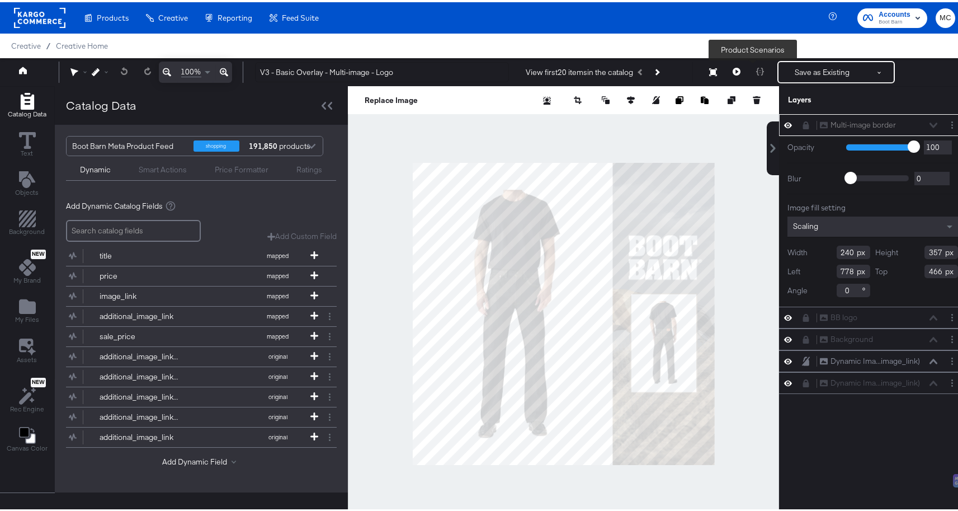
click at [748, 71] on div at bounding box center [759, 70] width 23 height 22
click at [733, 68] on icon at bounding box center [737, 69] width 8 height 8
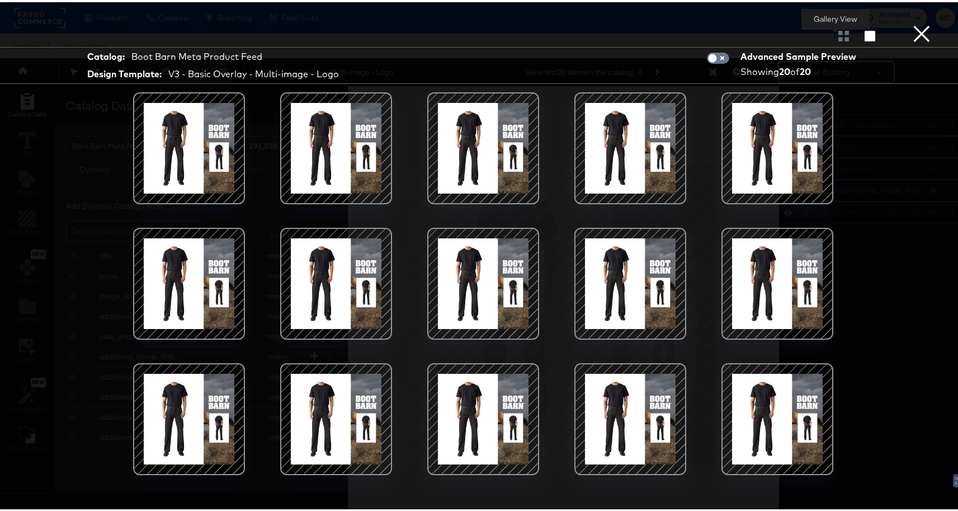
click at [834, 34] on div at bounding box center [844, 33] width 20 height 11
click at [833, 39] on div "Gallery View" at bounding box center [483, 33] width 966 height 22
drag, startPoint x: 910, startPoint y: 28, endPoint x: 812, endPoint y: 89, distance: 115.3
click at [911, 22] on button "×" at bounding box center [922, 11] width 22 height 22
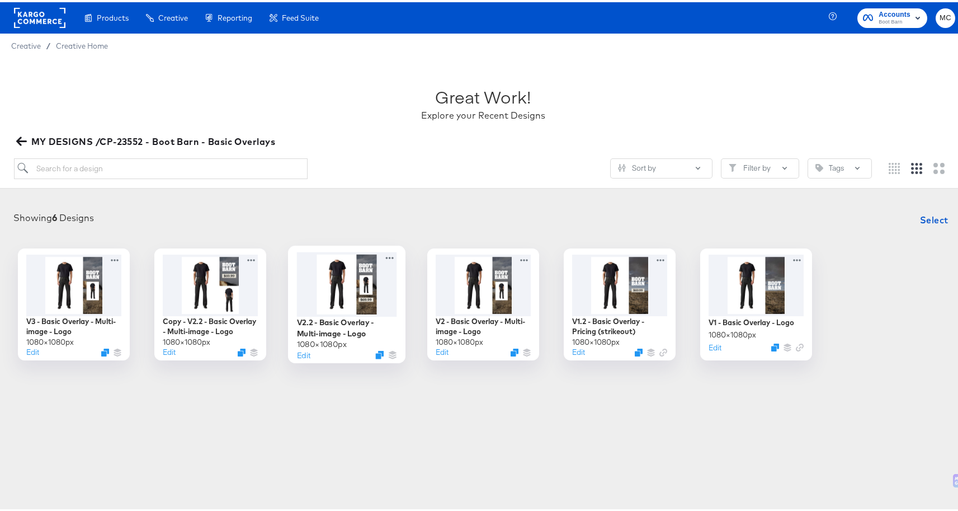
click at [289, 300] on div "V2.2 - Basic Overlay - Multi-image - Logo 1080 × 1080 px Edit" at bounding box center [346, 301] width 117 height 117
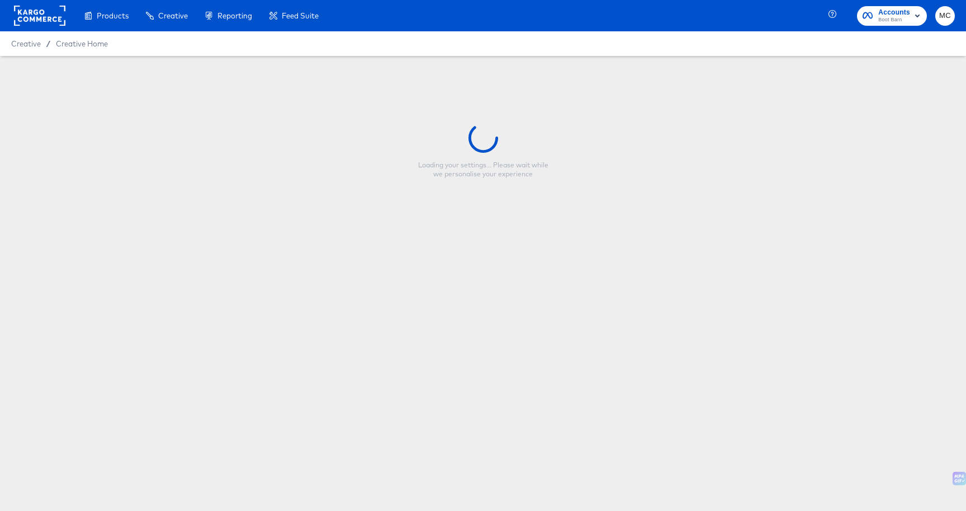
type input "V2.2 - Basic Overlay - Multi-image - Logo"
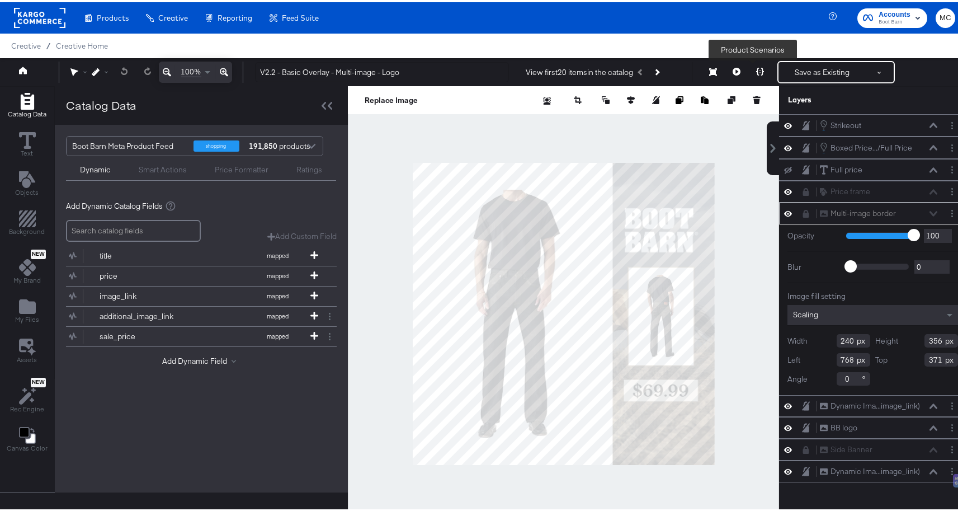
click at [748, 73] on button at bounding box center [759, 70] width 23 height 22
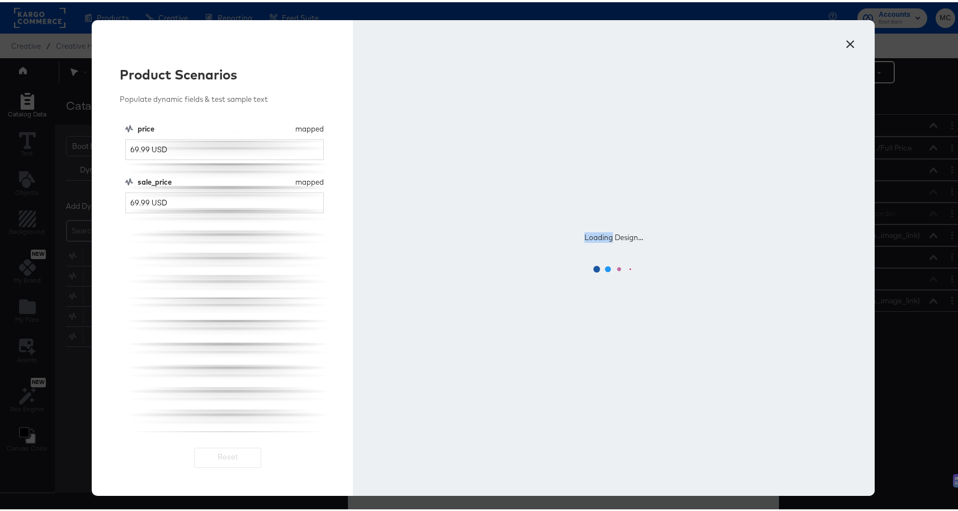
click at [746, 73] on div "Loading Design..." at bounding box center [614, 255] width 522 height 475
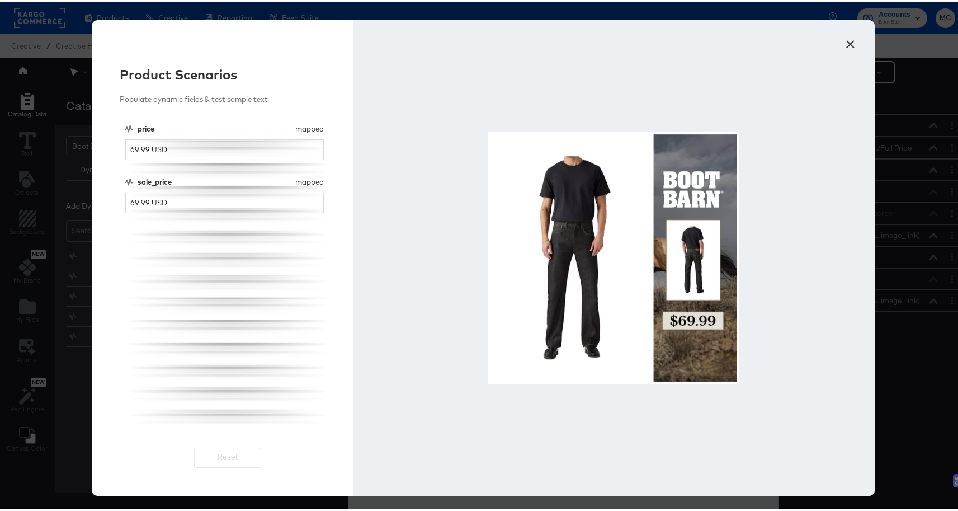
click at [220, 456] on div "Product Scenarios Populate dynamic fields & test sample text price mapped price…" at bounding box center [222, 255] width 261 height 475
click at [122, 92] on div "Populate dynamic fields & test sample text" at bounding box center [228, 97] width 216 height 11
click at [118, 127] on div "Product Scenarios Populate dynamic fields & test sample text price mapped price…" at bounding box center [222, 255] width 261 height 475
click at [845, 39] on button "×" at bounding box center [851, 39] width 20 height 20
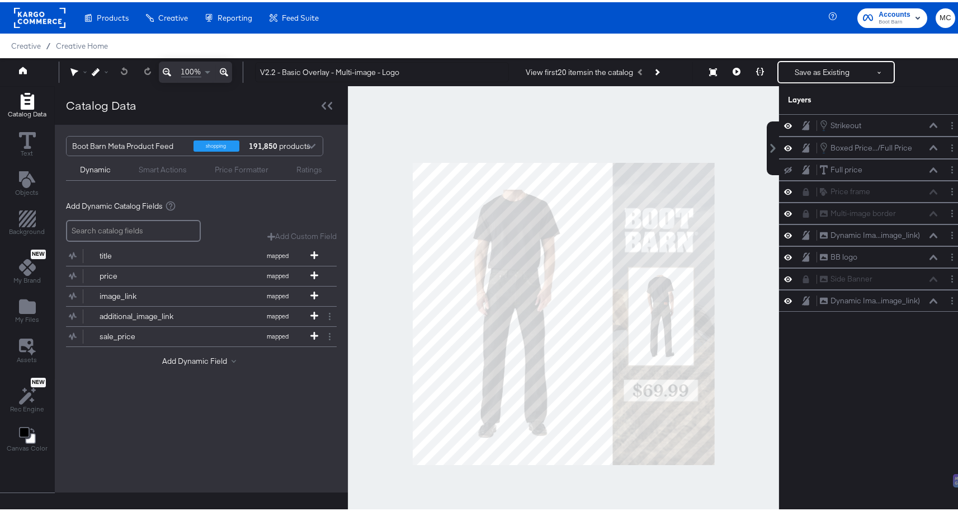
scroll to position [11, 0]
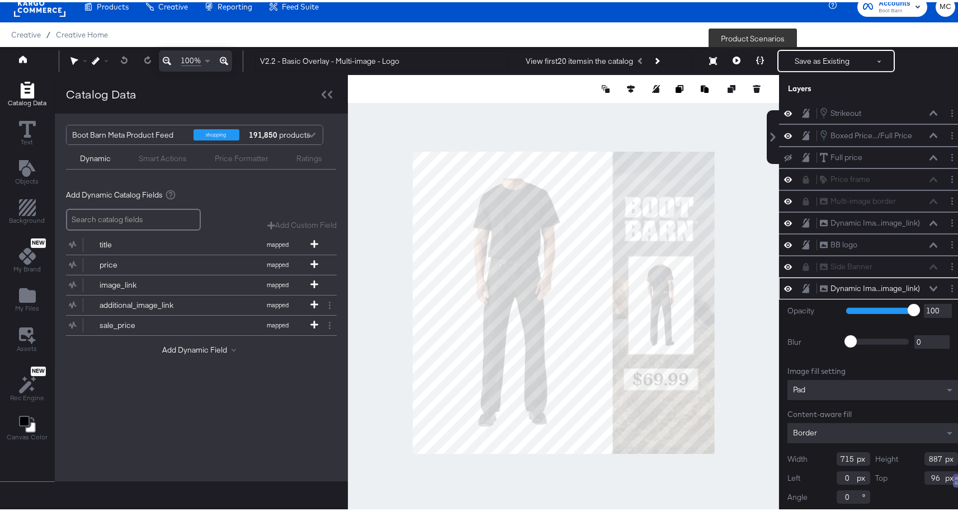
click at [756, 61] on icon at bounding box center [760, 58] width 8 height 8
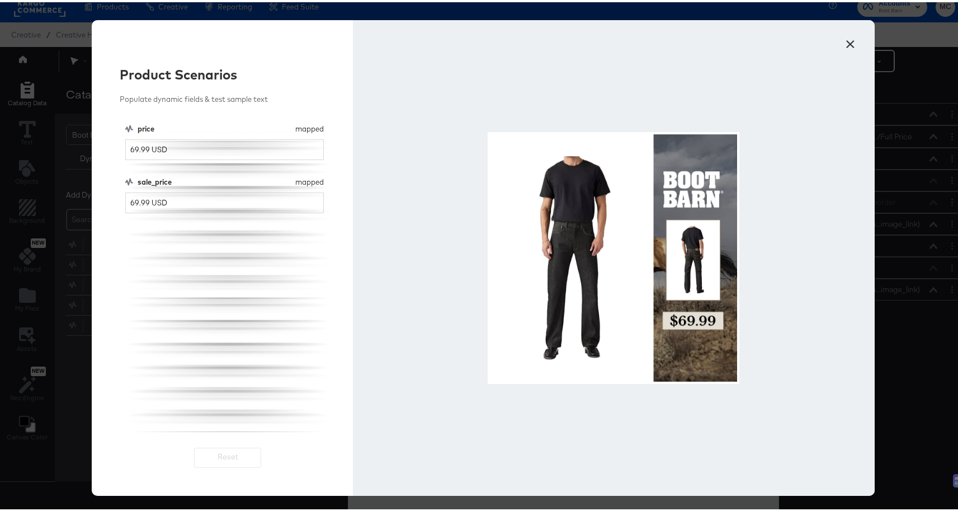
click at [841, 43] on button "×" at bounding box center [851, 39] width 20 height 20
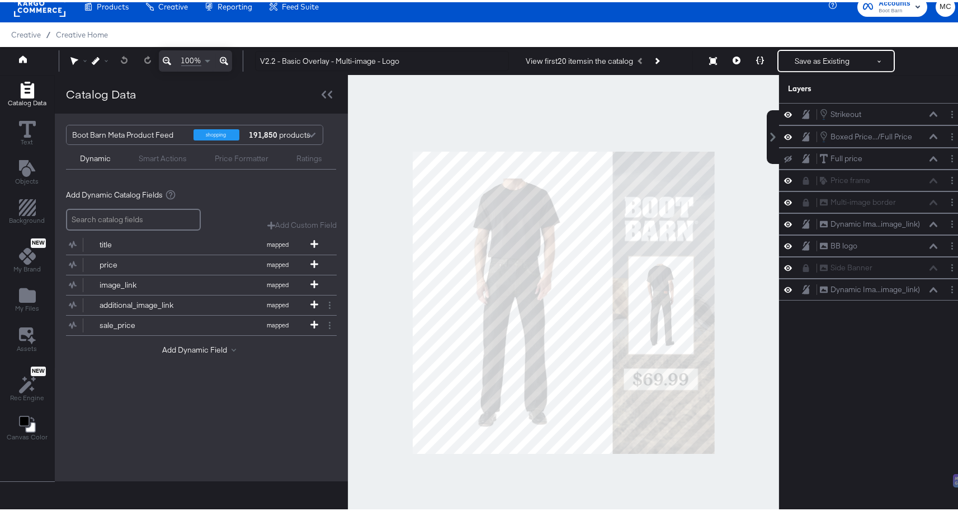
click at [917, 436] on div "Strikeout Strikeout Boxed Price.../Full Price Boxed Price - Sale/Full Price Ful…" at bounding box center [872, 306] width 187 height 410
click at [861, 291] on div "Dynamic Ima...image_link)" at bounding box center [875, 287] width 89 height 11
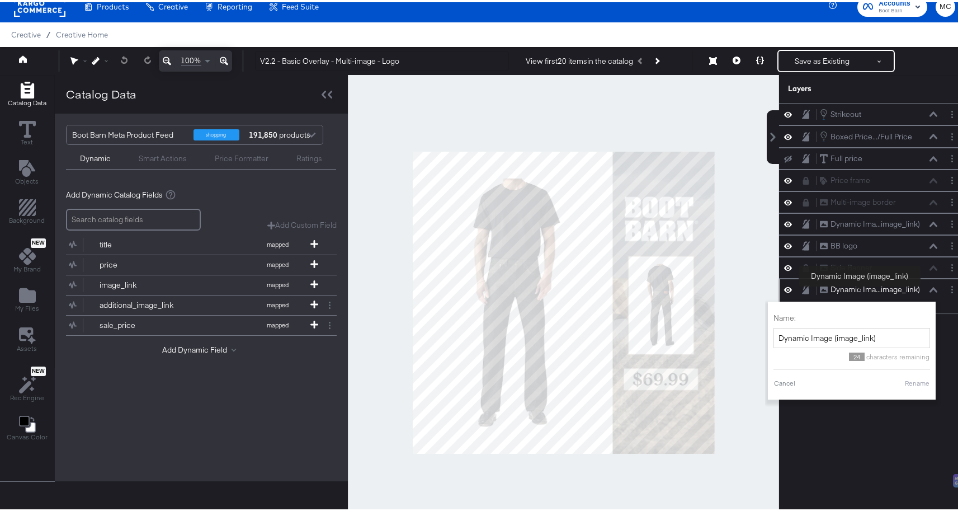
click at [860, 286] on div "Dynamic Ima...image_link)" at bounding box center [875, 287] width 89 height 11
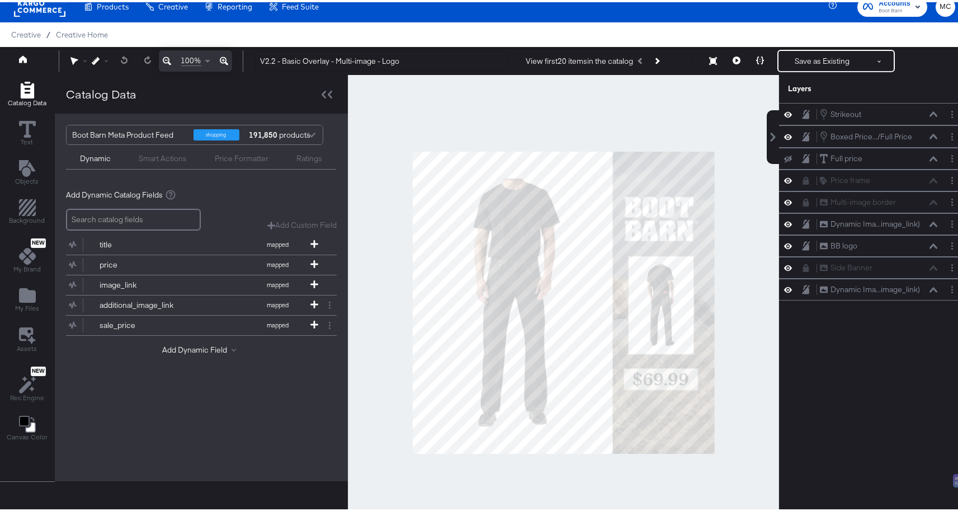
click at [950, 355] on div "Strikeout Strikeout Boxed Price.../Full Price Boxed Price - Sale/Full Price Ful…" at bounding box center [872, 306] width 187 height 410
click at [842, 229] on div "Dynamic Ima...image_link) Dynamic Image (additional_image_link)" at bounding box center [872, 222] width 187 height 22
click at [839, 222] on div "Dynamic Ima...image_link)" at bounding box center [875, 221] width 89 height 11
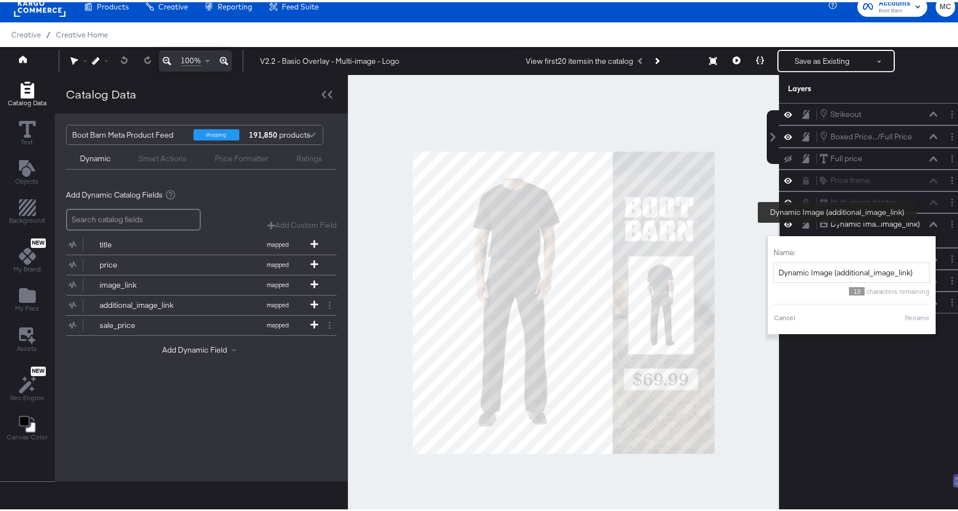
click at [838, 223] on div "Dynamic Ima...image_link)" at bounding box center [875, 221] width 89 height 11
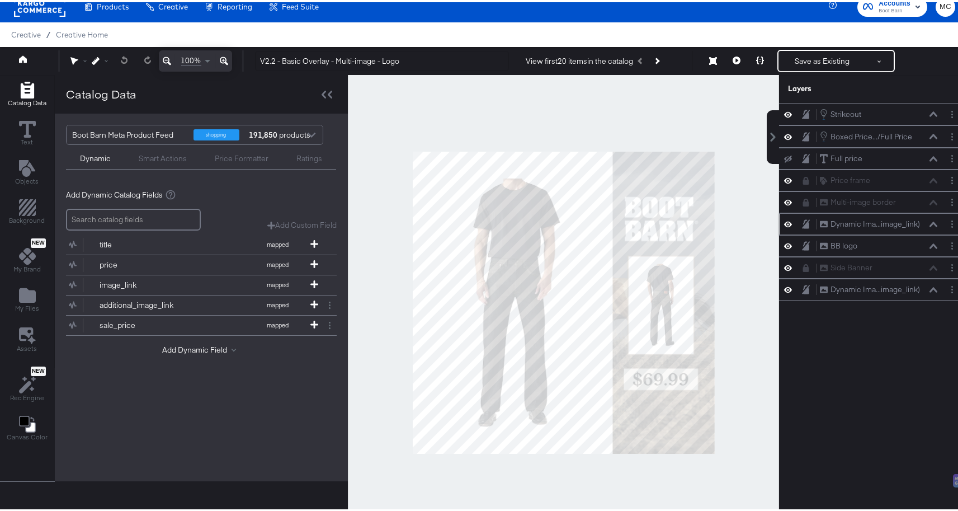
click at [802, 221] on icon at bounding box center [806, 222] width 8 height 10
click at [803, 225] on icon at bounding box center [806, 222] width 6 height 8
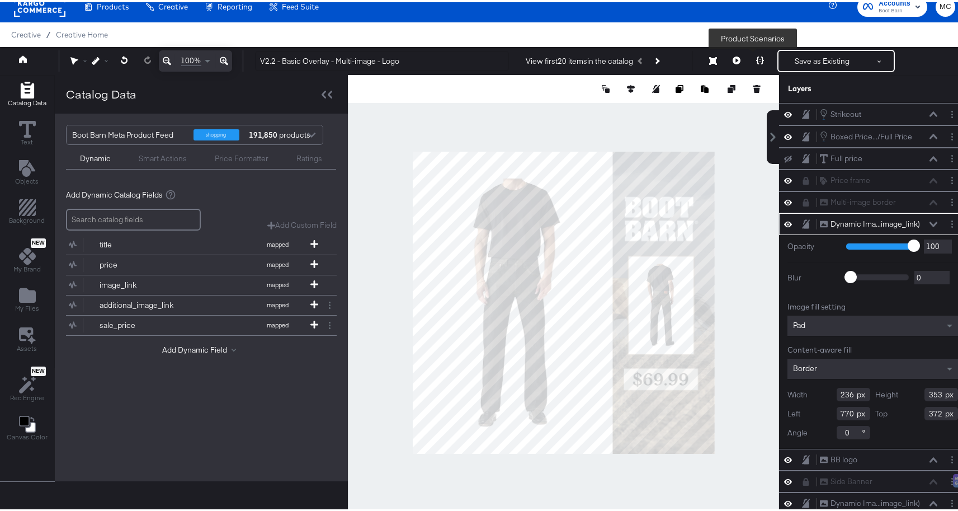
click at [753, 64] on button at bounding box center [759, 59] width 23 height 22
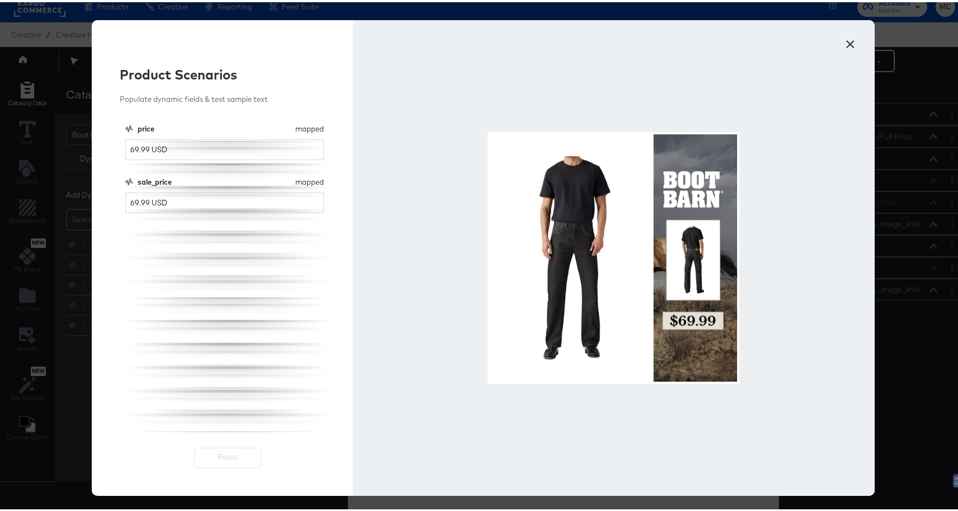
click at [841, 37] on button "×" at bounding box center [851, 39] width 20 height 20
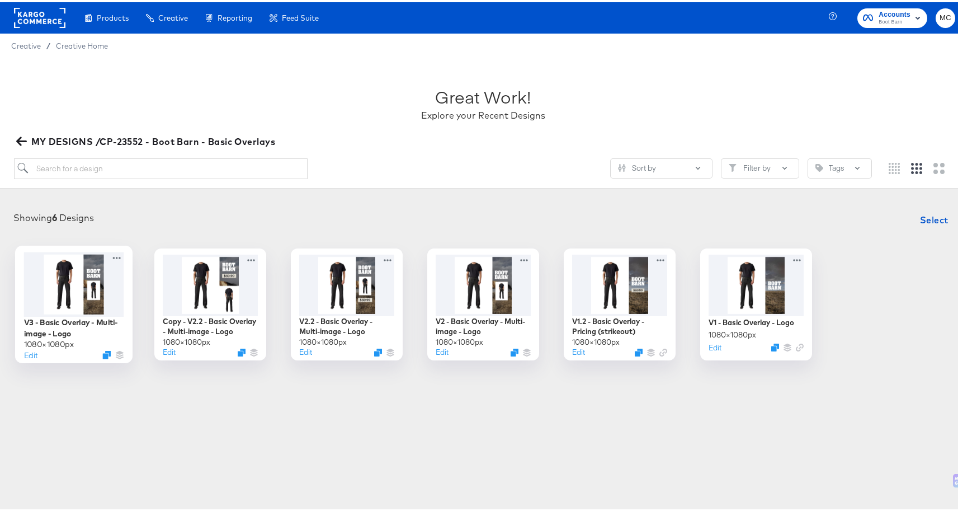
click at [93, 299] on div at bounding box center [74, 281] width 100 height 64
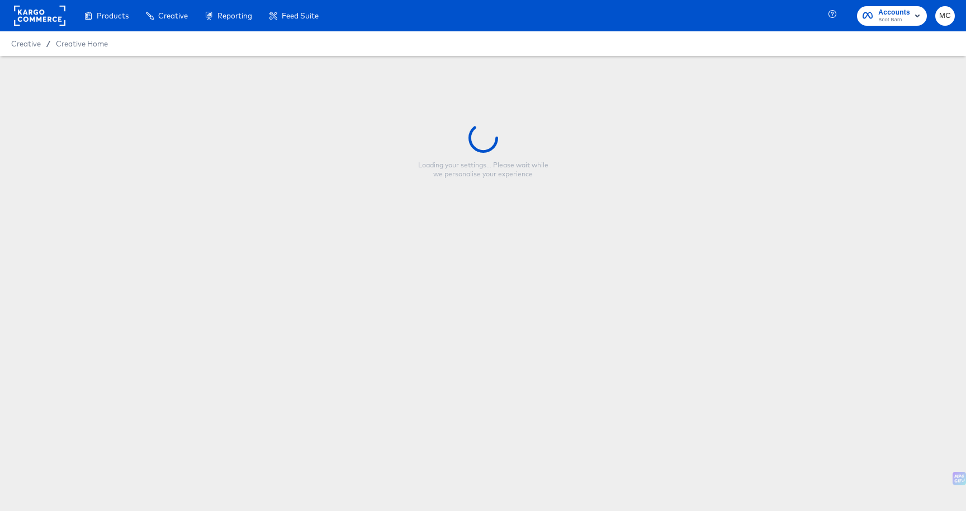
type input "V3 - Basic Overlay - Multi-image - Logo"
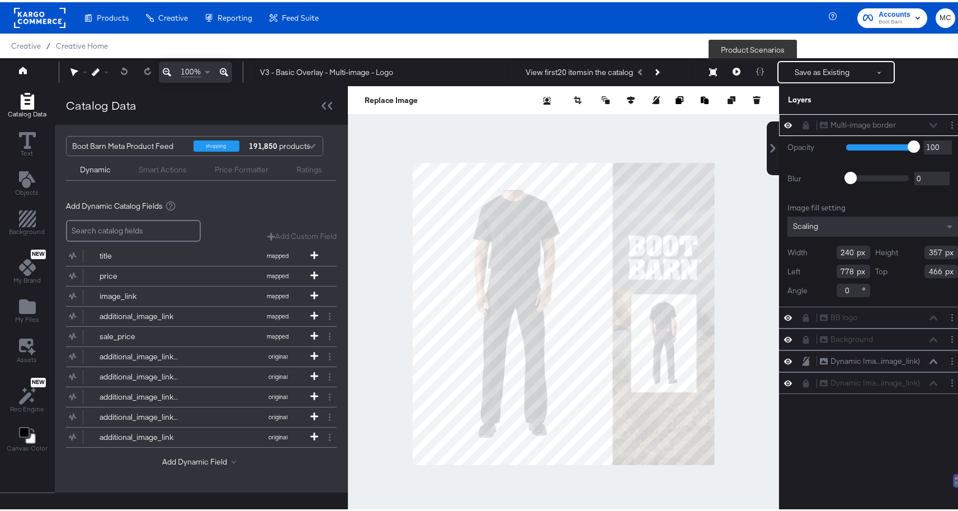
click at [754, 72] on div at bounding box center [759, 70] width 23 height 22
click at [753, 72] on div at bounding box center [759, 70] width 23 height 22
click at [515, 154] on div at bounding box center [563, 311] width 431 height 455
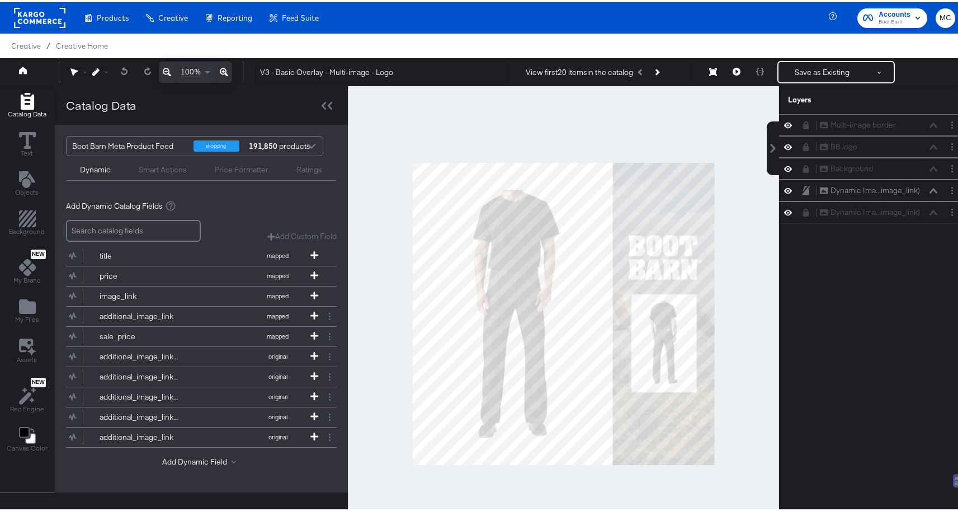
click at [461, 116] on div at bounding box center [563, 311] width 431 height 455
click at [161, 166] on div "Smart Actions" at bounding box center [163, 167] width 48 height 11
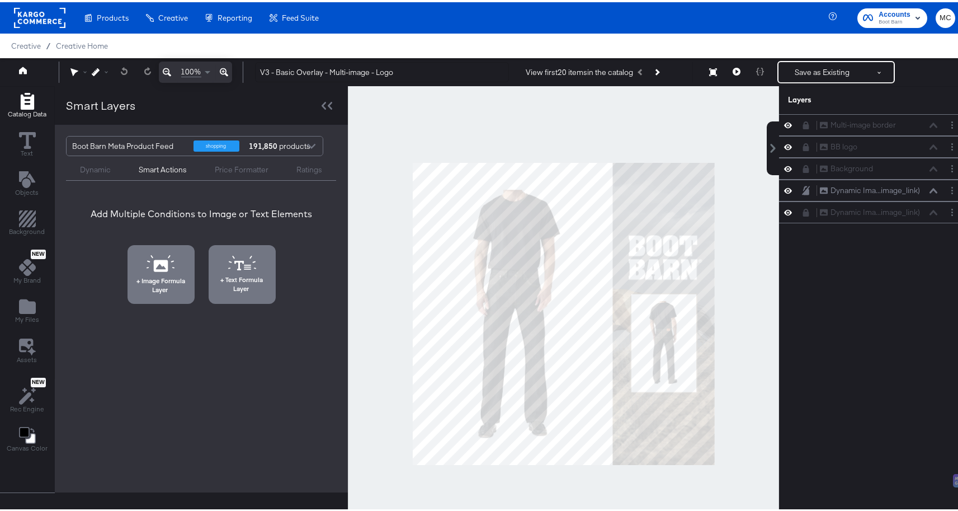
click at [256, 172] on div "Dynamic Smart Actions Price Formatter Ratings" at bounding box center [201, 166] width 270 height 25
click at [308, 168] on div "Ratings" at bounding box center [309, 167] width 26 height 11
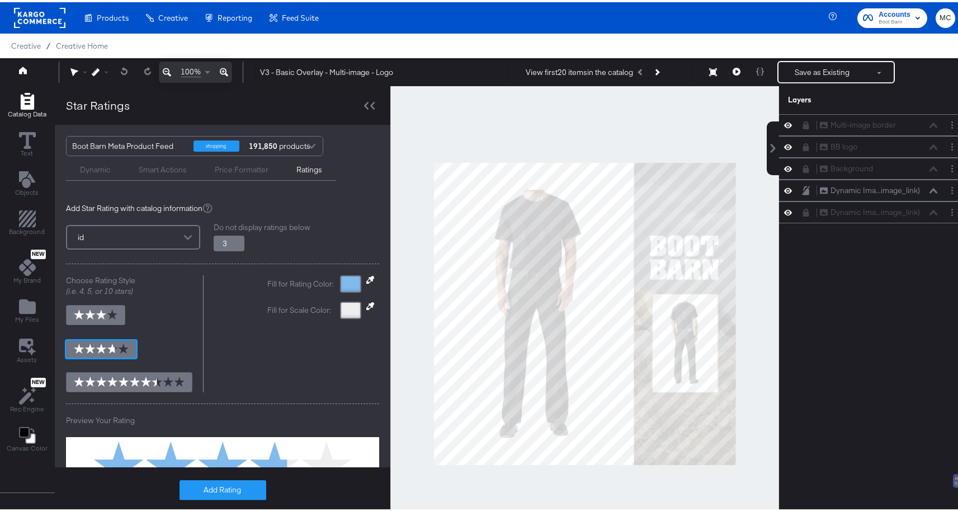
click at [111, 168] on div "Dynamic" at bounding box center [95, 165] width 59 height 13
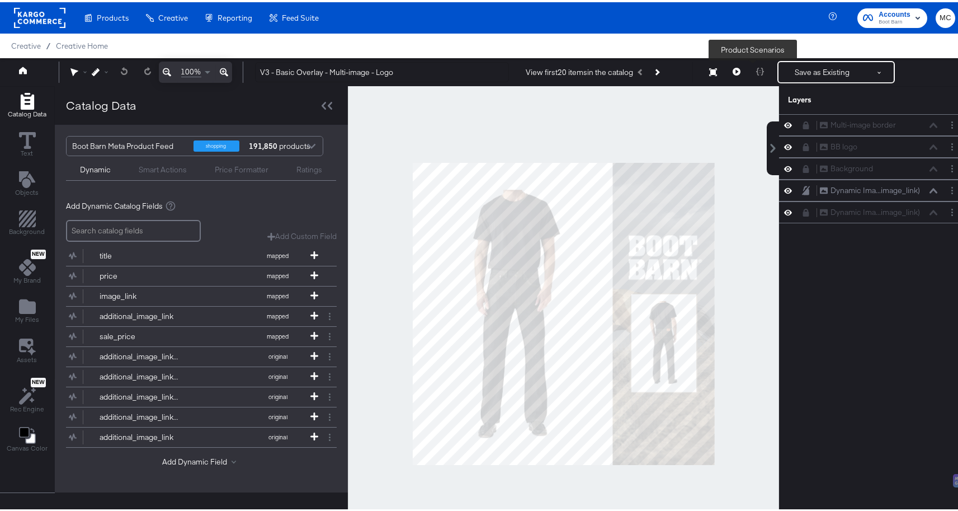
click at [748, 67] on div at bounding box center [759, 70] width 23 height 22
click at [743, 97] on div at bounding box center [563, 311] width 431 height 455
click at [728, 126] on div at bounding box center [563, 311] width 431 height 455
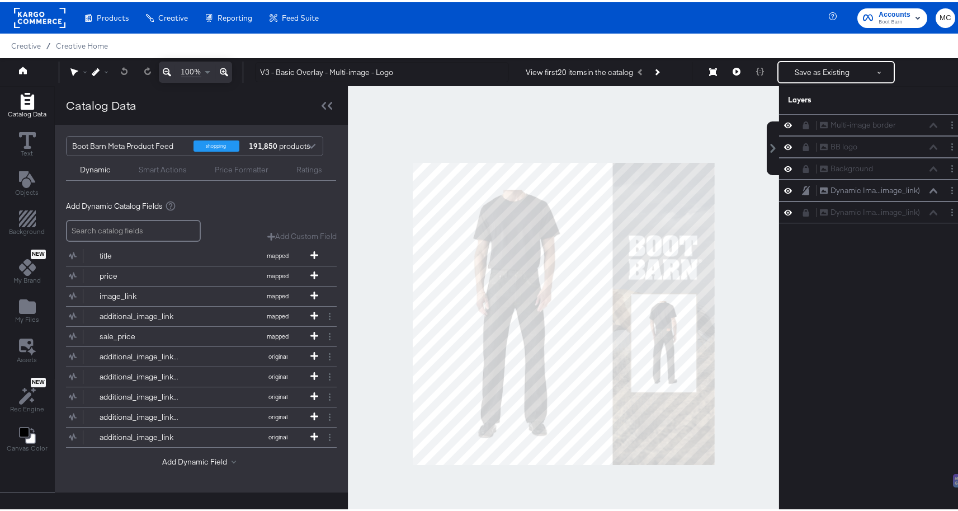
click at [157, 166] on div "Smart Actions" at bounding box center [163, 167] width 48 height 11
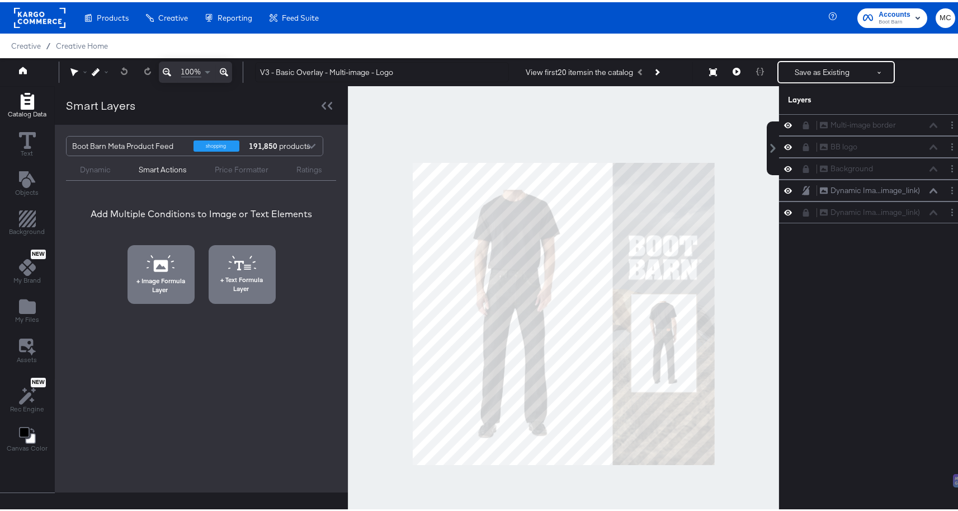
click at [231, 167] on div "Price Formatter" at bounding box center [242, 167] width 54 height 11
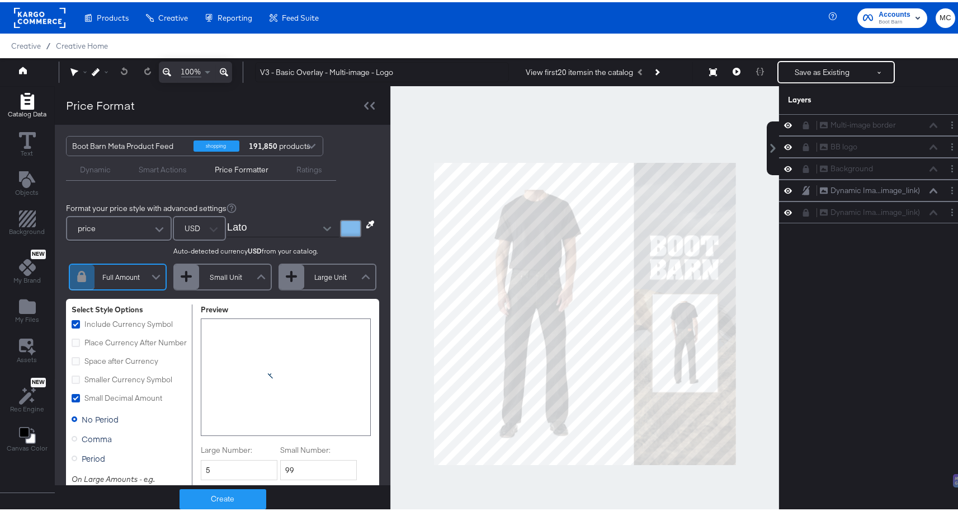
click at [117, 165] on div "Dynamic" at bounding box center [95, 165] width 59 height 13
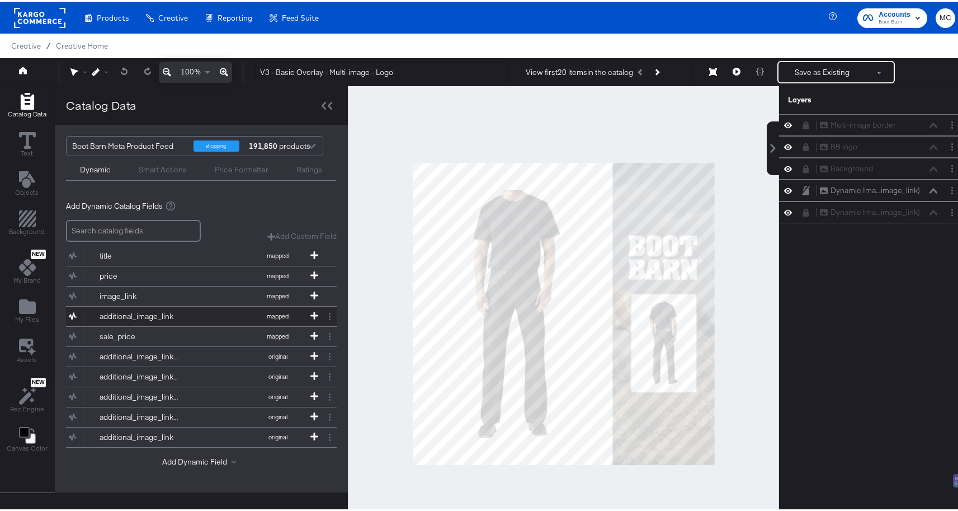
click at [126, 309] on div "additional_image_link" at bounding box center [140, 314] width 81 height 11
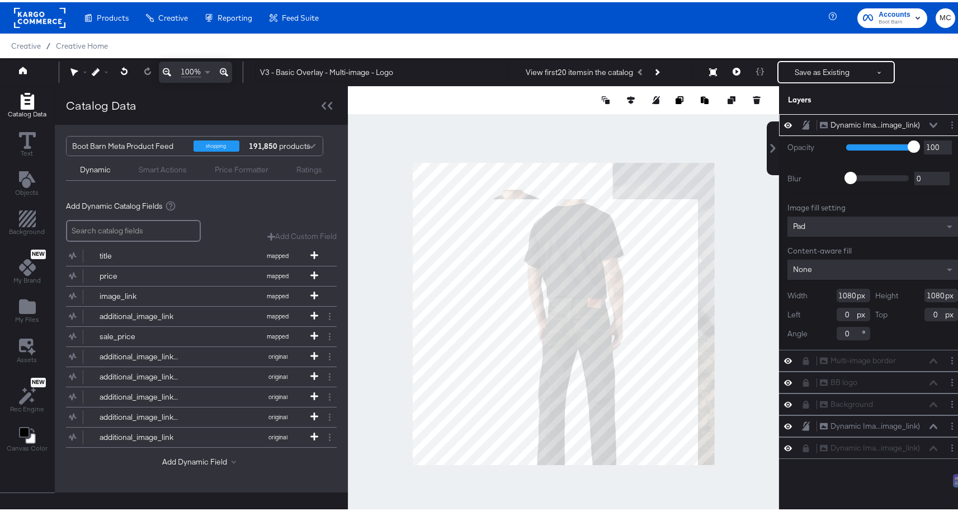
type input "48"
type input "130"
type input "-302"
type input "-58"
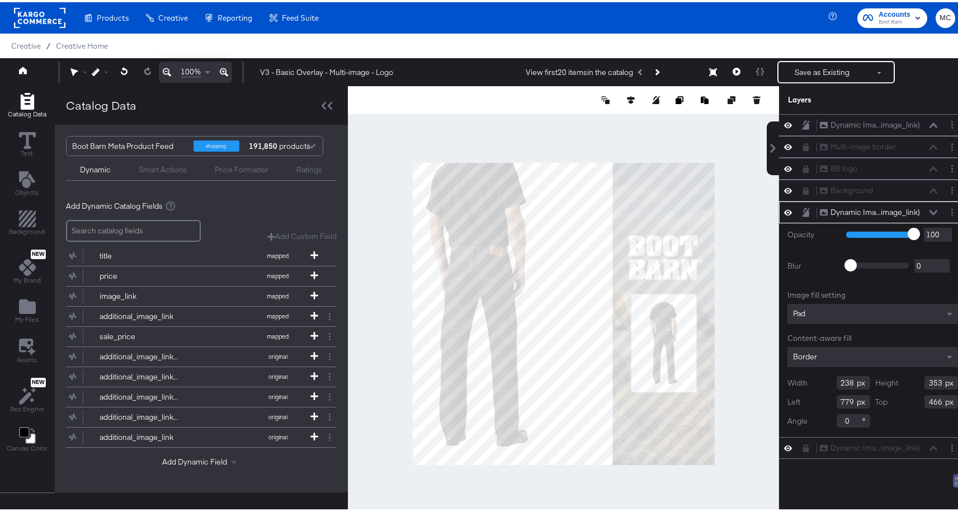
click at [846, 380] on input "238" at bounding box center [854, 380] width 34 height 13
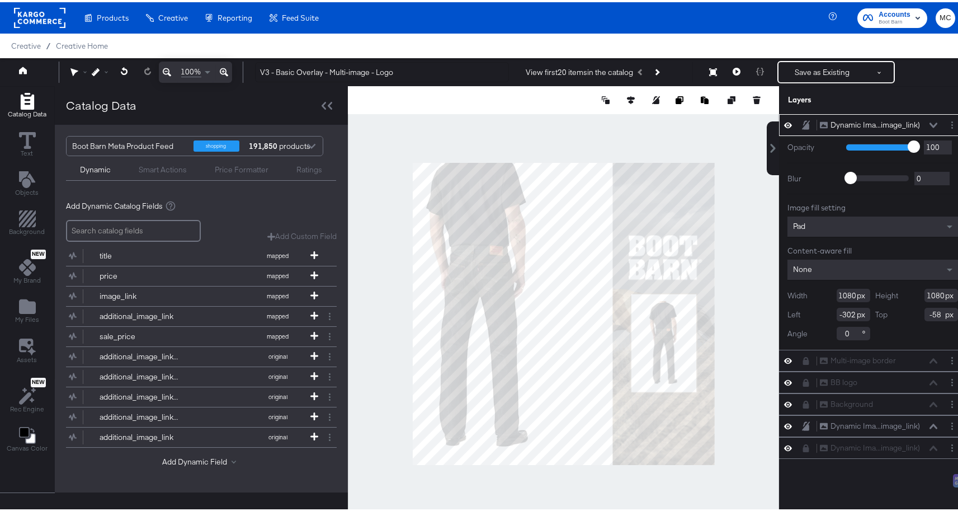
drag, startPoint x: 848, startPoint y: 293, endPoint x: 801, endPoint y: 295, distance: 47.0
click at [801, 295] on div "Width 1080" at bounding box center [828, 292] width 83 height 13
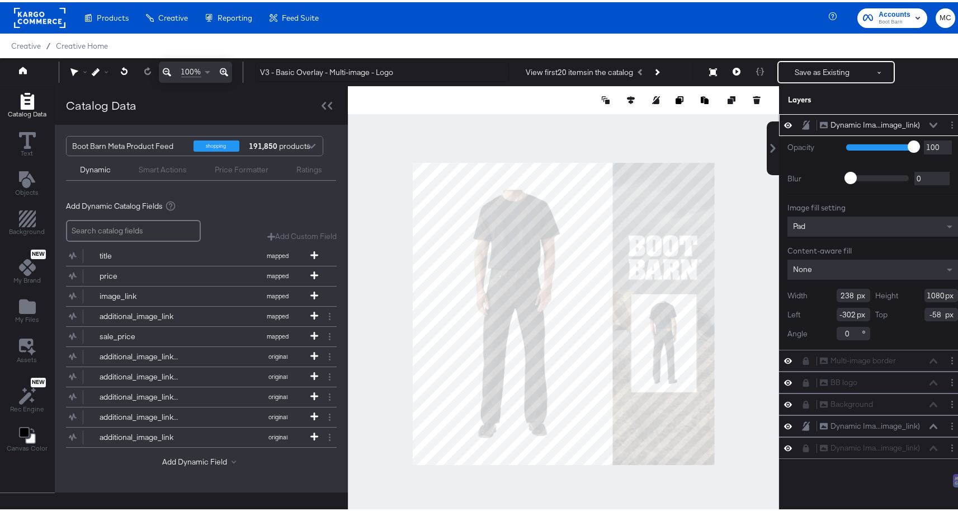
type input "238"
drag, startPoint x: 936, startPoint y: 293, endPoint x: 893, endPoint y: 288, distance: 42.7
click at [893, 288] on div "Height 1080" at bounding box center [917, 292] width 83 height 13
type input "5"
type input "534353"
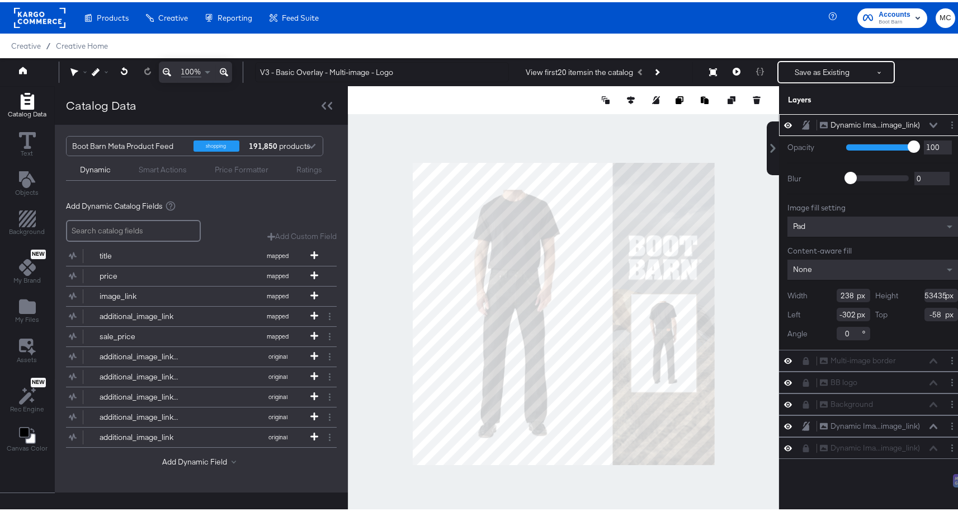
scroll to position [0, 3]
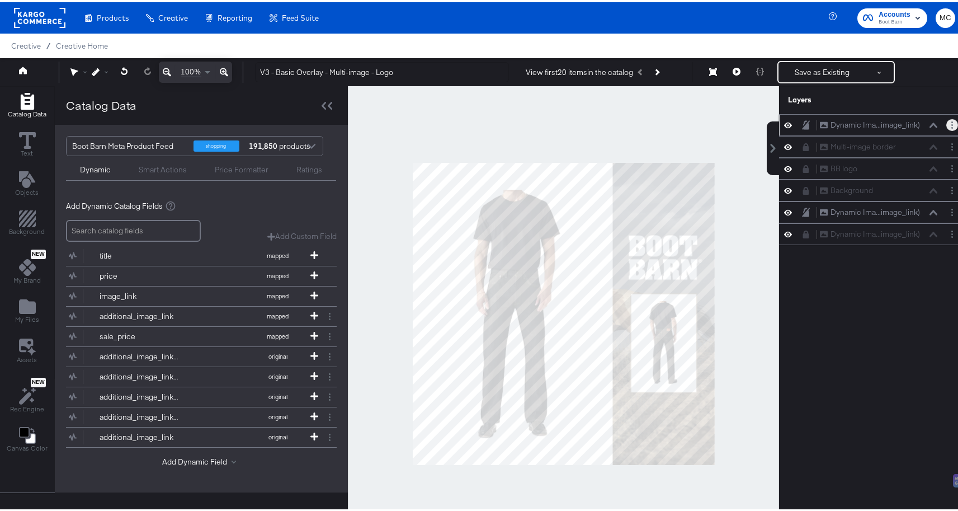
click at [946, 126] on button "Layer Options" at bounding box center [952, 123] width 12 height 12
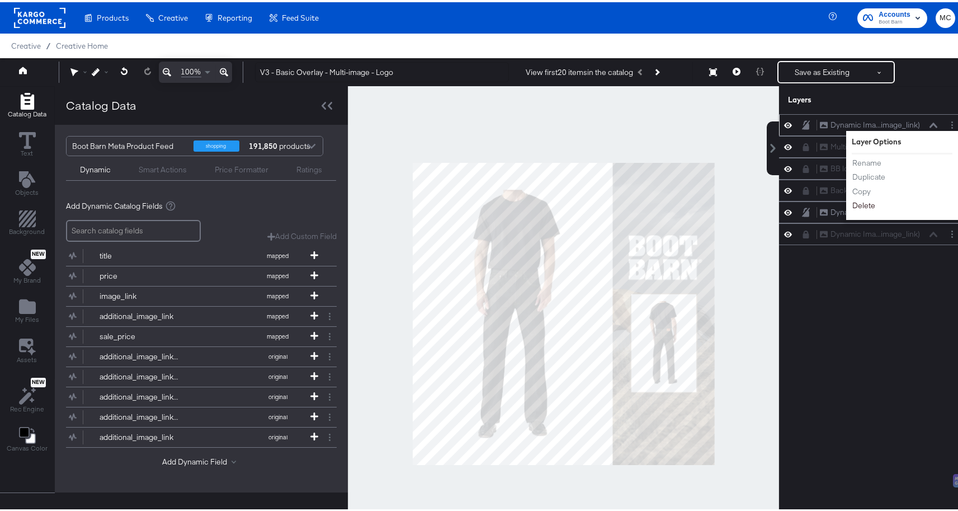
click at [865, 202] on button "Delete" at bounding box center [864, 203] width 24 height 12
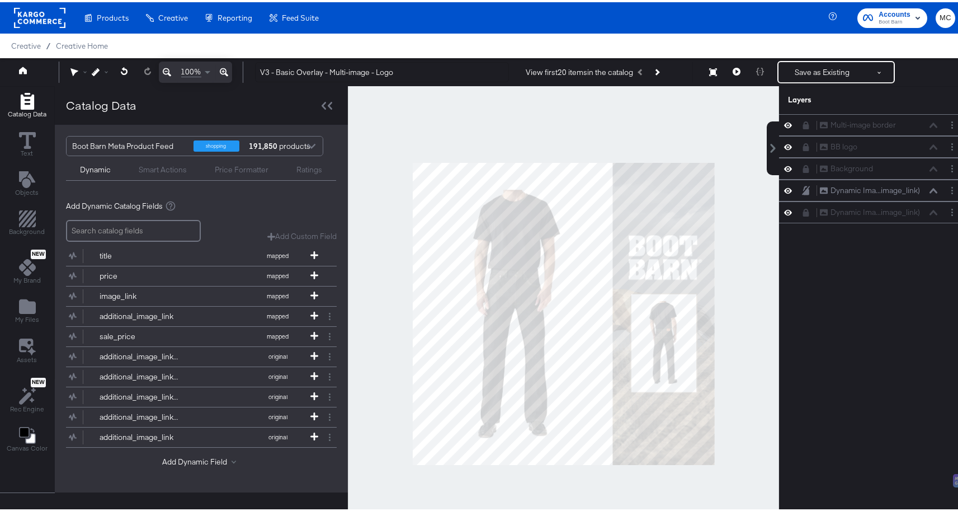
click at [159, 171] on div "Smart Actions" at bounding box center [163, 167] width 48 height 11
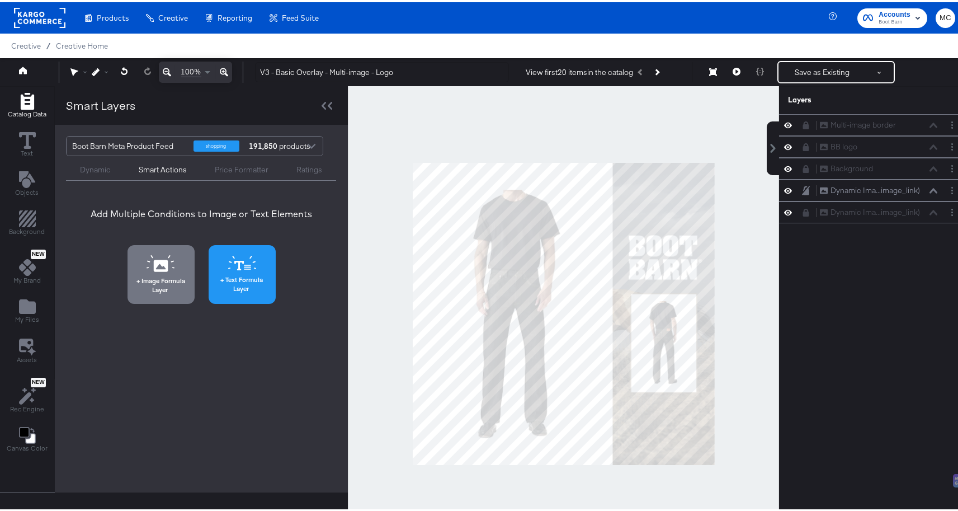
click at [246, 281] on span "Text Formula Layer" at bounding box center [242, 281] width 60 height 17
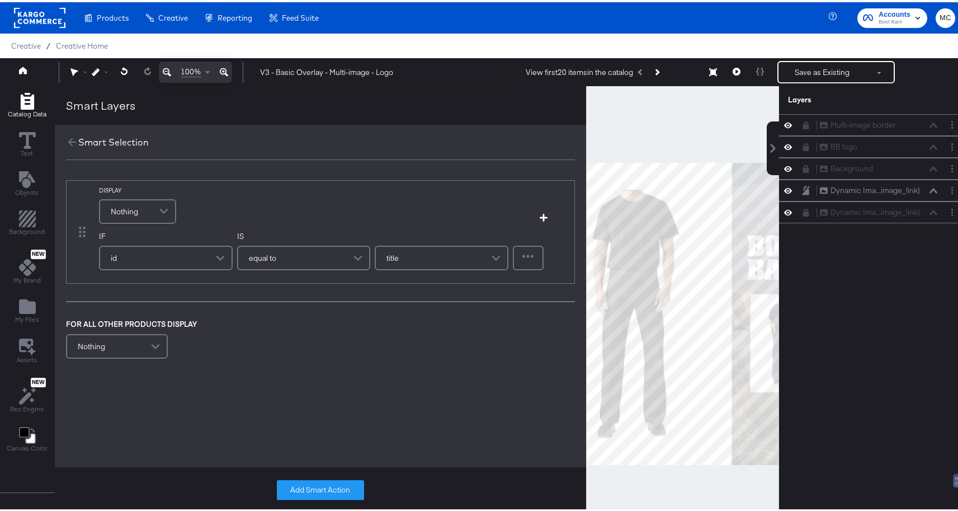
click at [130, 201] on span "Nothing" at bounding box center [124, 209] width 27 height 19
click at [136, 209] on div "Nothing" at bounding box center [138, 208] width 76 height 23
click at [136, 209] on div "Nothing" at bounding box center [137, 209] width 75 height 22
click at [62, 143] on div "Smart Selection" at bounding box center [320, 139] width 531 height 35
click at [70, 141] on icon at bounding box center [72, 140] width 12 height 12
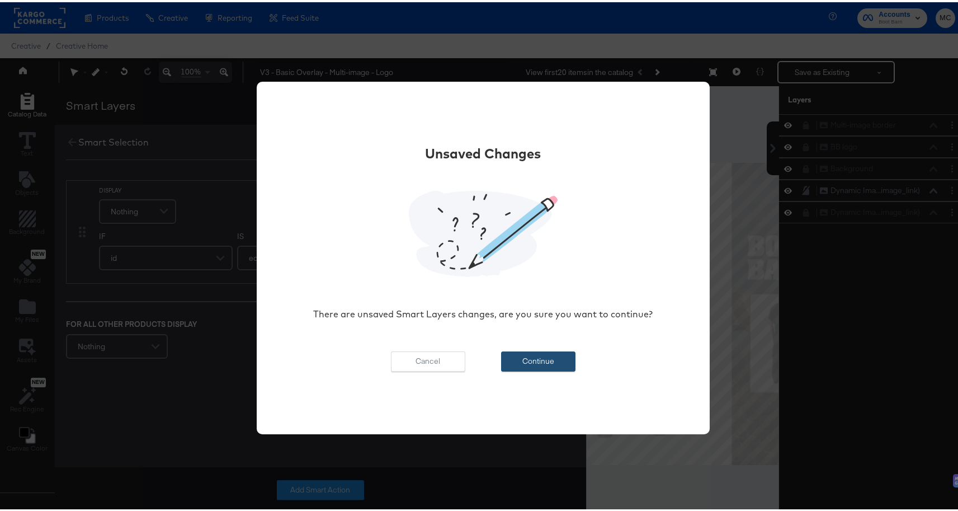
click at [529, 359] on button "Continue" at bounding box center [538, 359] width 74 height 20
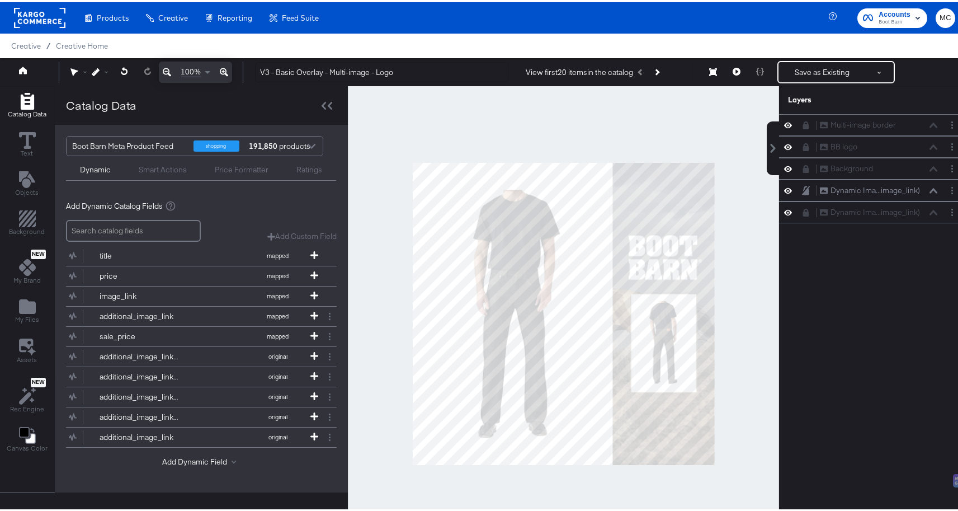
click at [159, 163] on div "Smart Actions" at bounding box center [163, 167] width 48 height 11
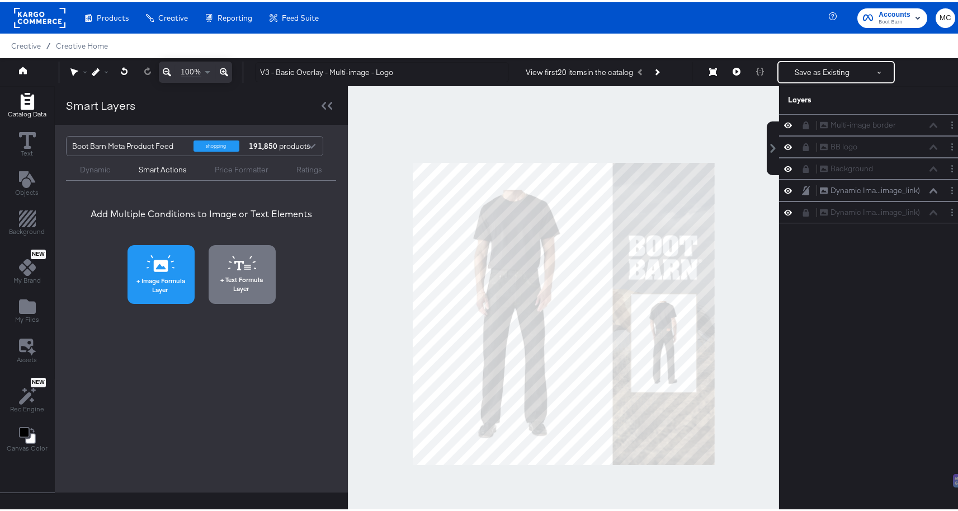
click at [159, 275] on span "Image Formula Layer" at bounding box center [161, 282] width 60 height 17
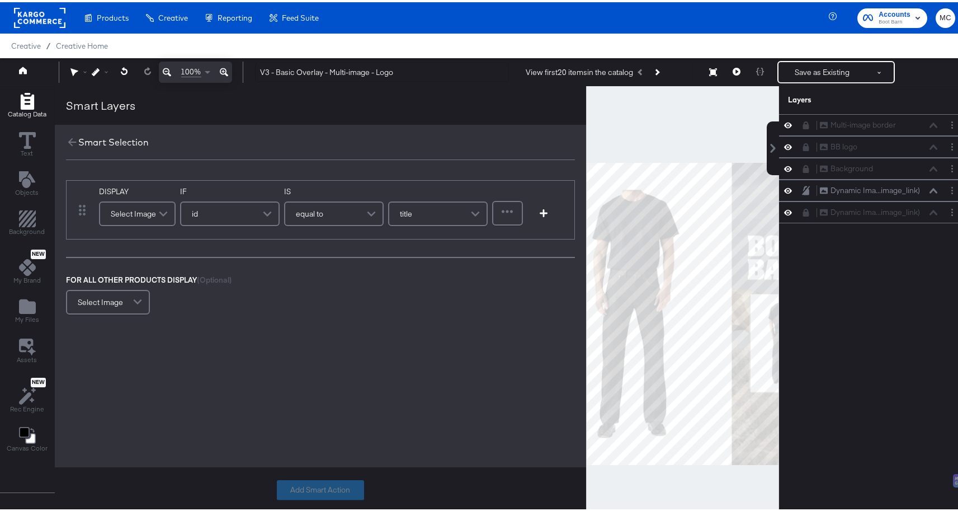
click at [157, 209] on span at bounding box center [165, 211] width 20 height 22
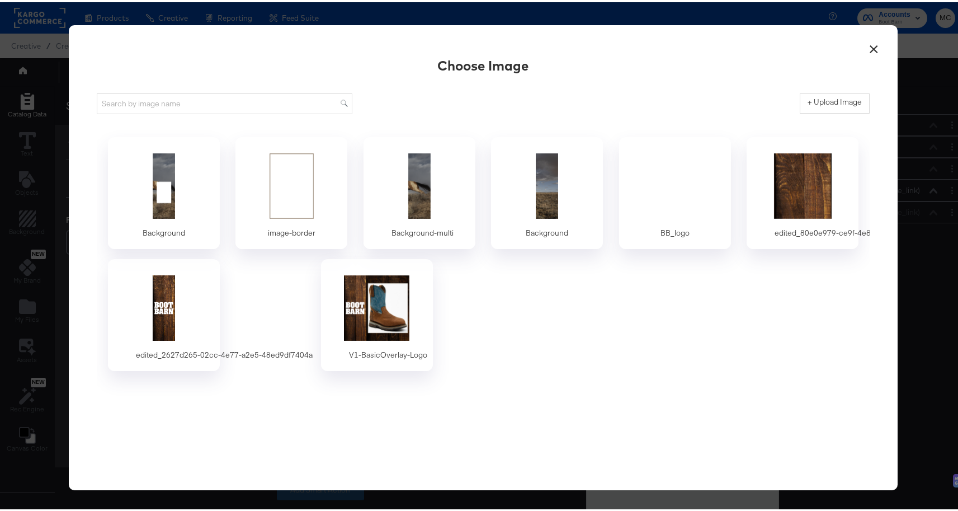
click at [866, 48] on button "×" at bounding box center [874, 44] width 20 height 20
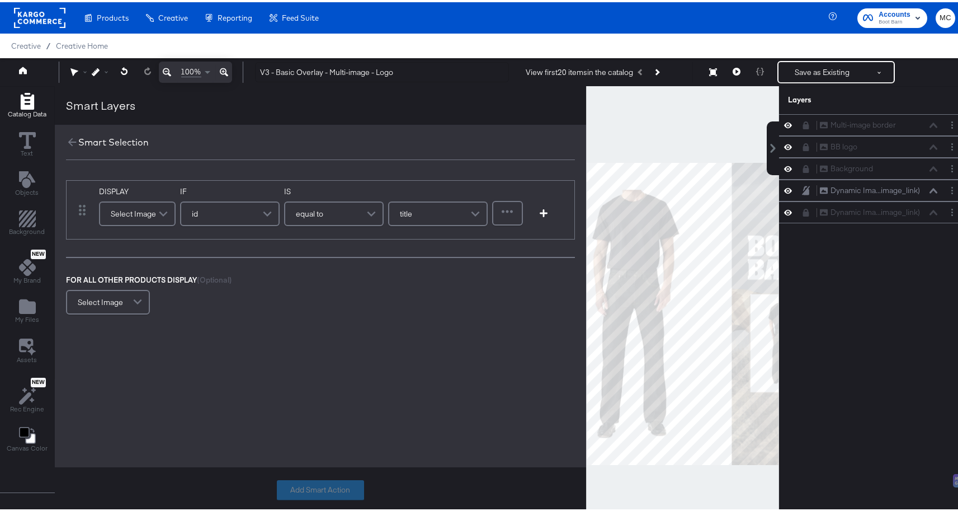
click at [139, 213] on div "Select Image" at bounding box center [137, 211] width 74 height 22
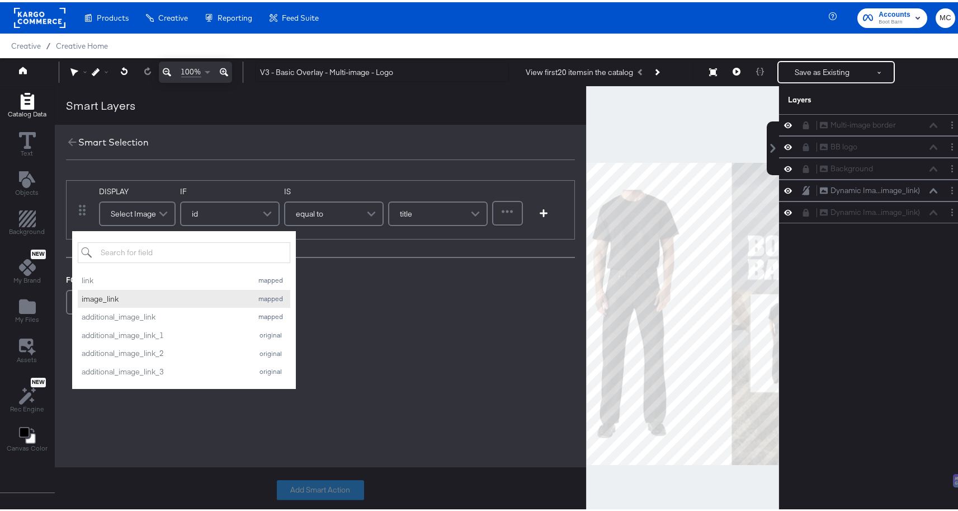
click at [153, 295] on div "image_link" at bounding box center [165, 296] width 166 height 11
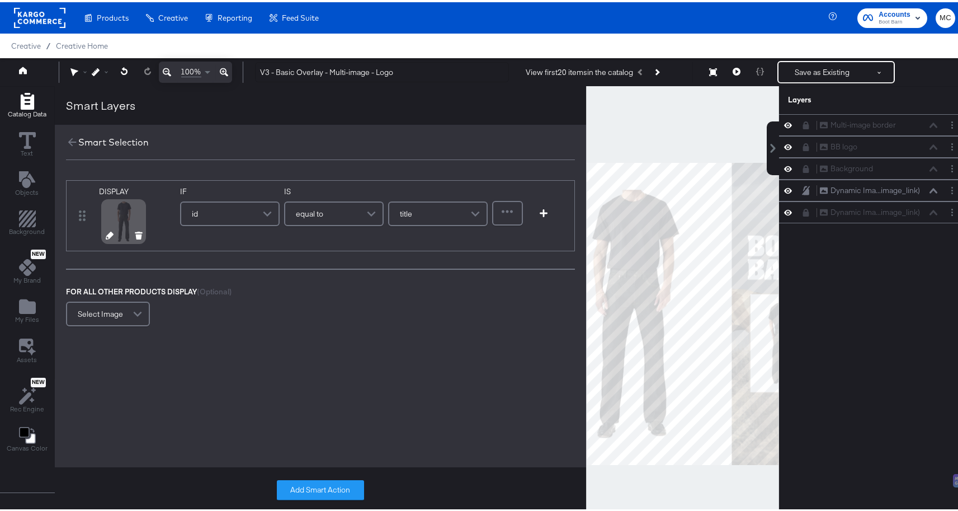
click at [119, 232] on div at bounding box center [124, 234] width 58 height 7
click at [101, 235] on div at bounding box center [124, 234] width 58 height 7
click at [107, 235] on icon at bounding box center [110, 233] width 8 height 8
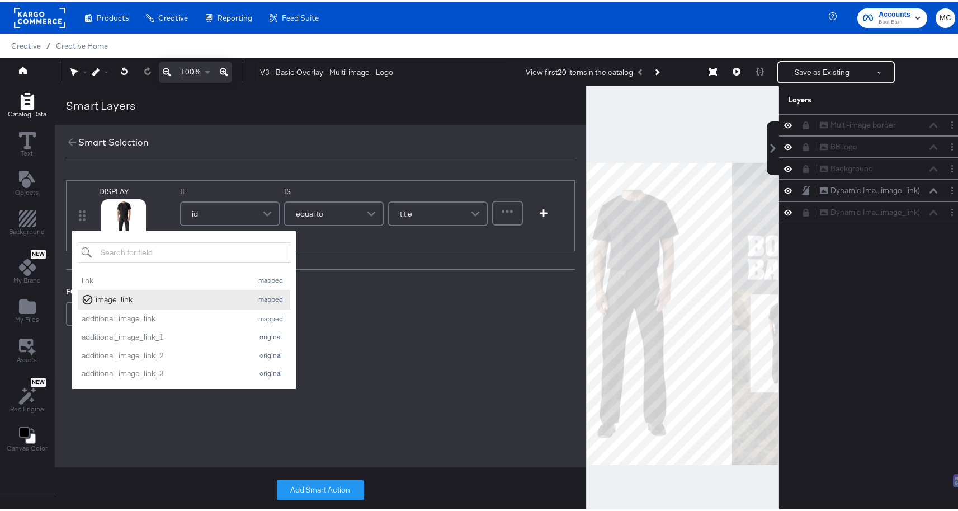
click at [115, 306] on button "image_link mapped" at bounding box center [184, 297] width 213 height 20
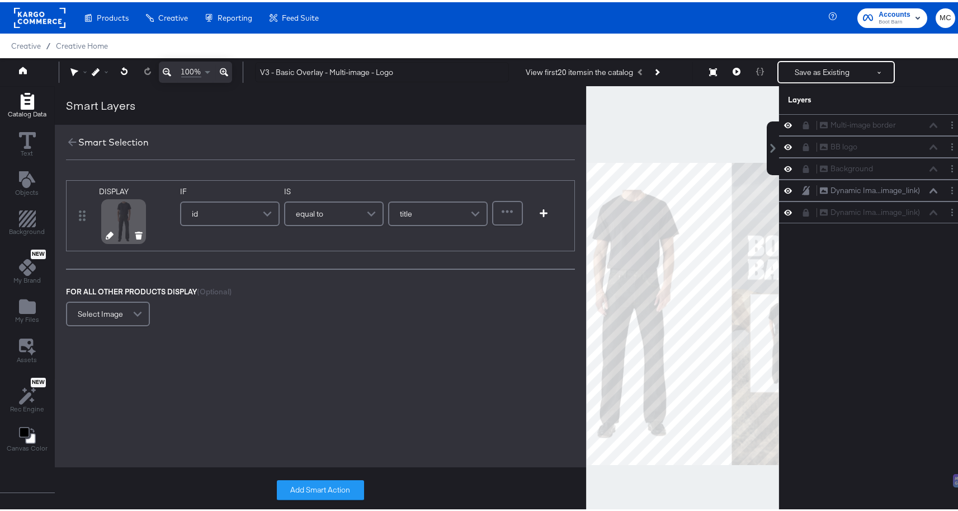
click at [125, 225] on div at bounding box center [123, 219] width 40 height 40
click at [104, 234] on div at bounding box center [124, 234] width 58 height 7
click at [103, 232] on div at bounding box center [124, 234] width 58 height 7
click at [106, 226] on div at bounding box center [123, 219] width 40 height 40
click at [108, 231] on icon at bounding box center [110, 233] width 8 height 8
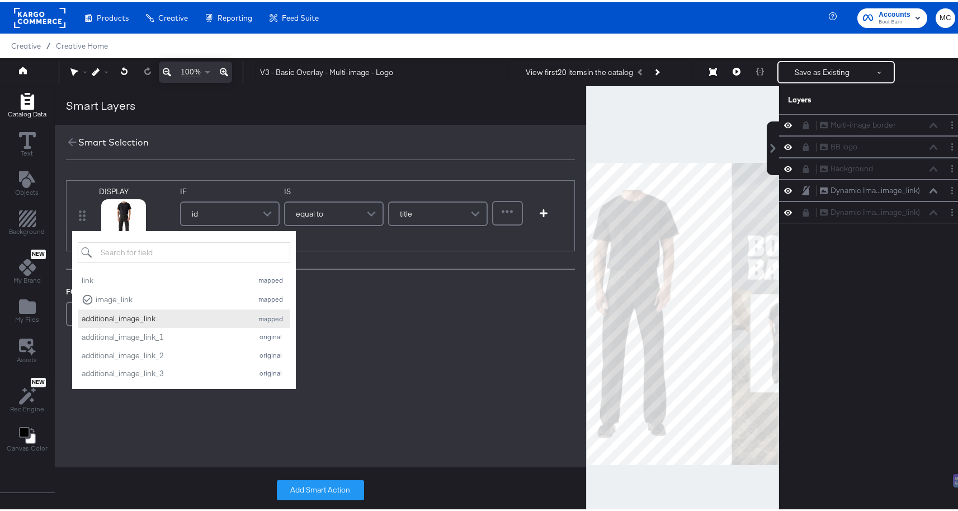
click at [125, 314] on div "additional_image_link" at bounding box center [165, 316] width 166 height 11
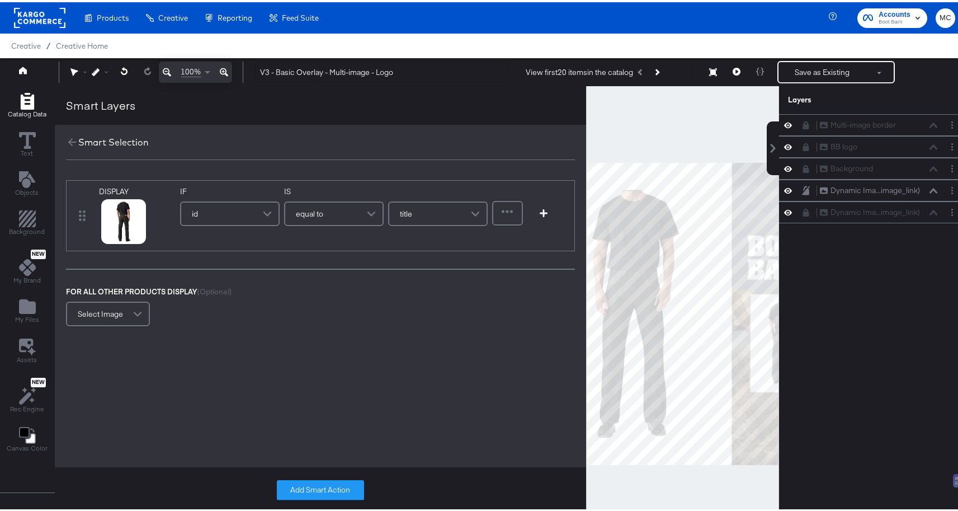
click at [215, 208] on div "id" at bounding box center [229, 211] width 97 height 22
click at [497, 265] on div "DISPLAY link mapped image_link mapped additional_image_link mapped additional_i…" at bounding box center [320, 252] width 531 height 171
click at [352, 487] on button "Add Smart Action" at bounding box center [320, 488] width 87 height 20
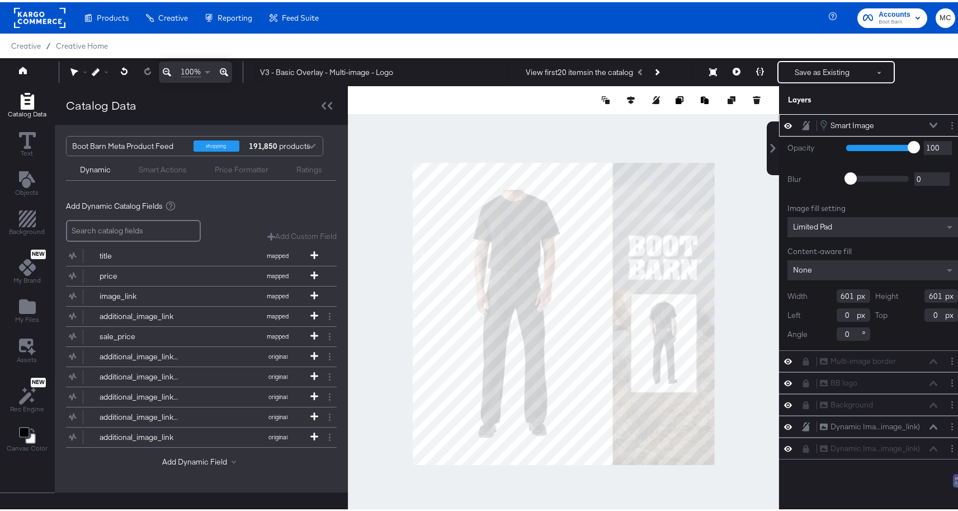
type input "171"
type input "282"
click at [951, 122] on icon "Layer Options" at bounding box center [952, 123] width 2 height 7
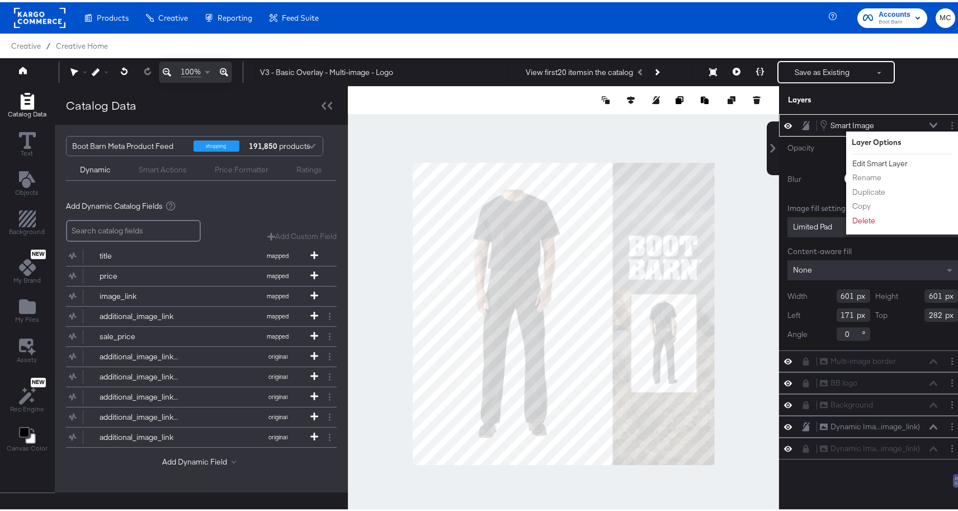
click at [871, 164] on button "Edit Smart Layer" at bounding box center [880, 161] width 56 height 12
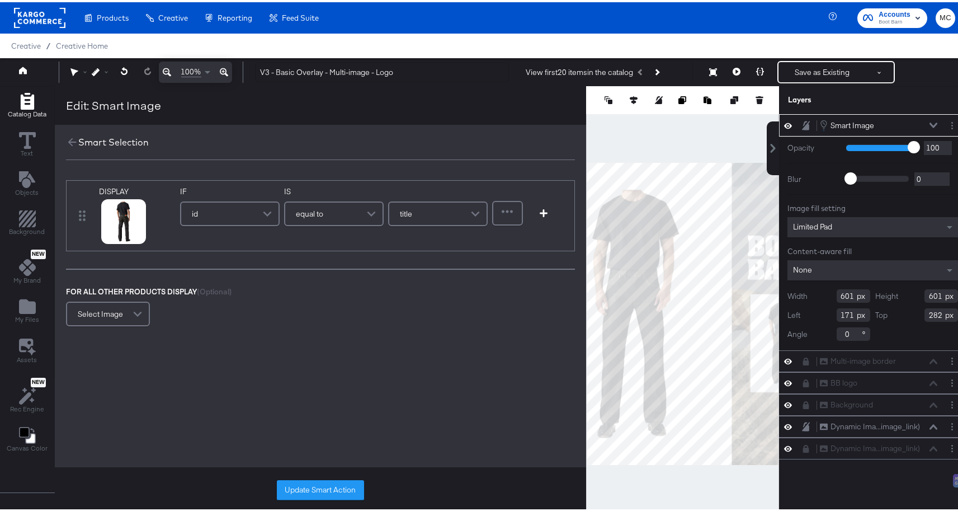
click at [273, 208] on span at bounding box center [269, 211] width 20 height 22
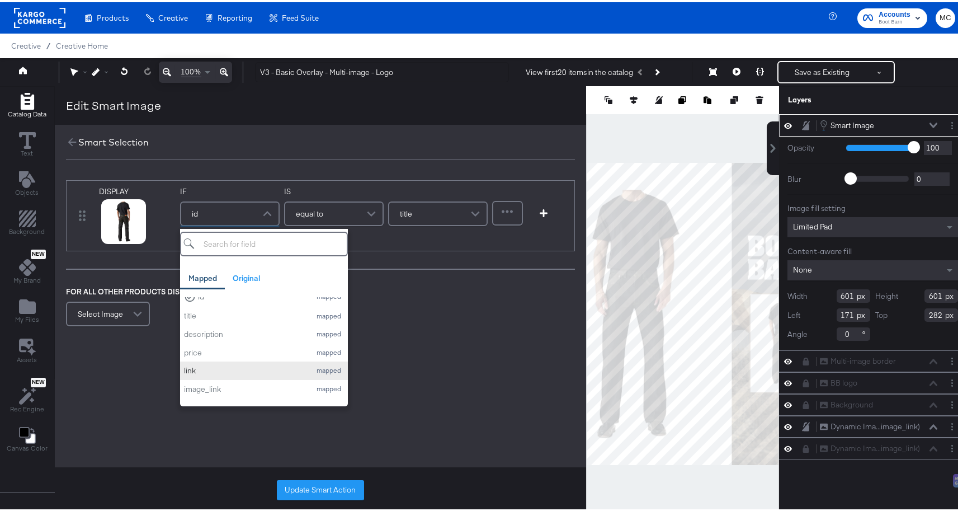
scroll to position [13, 0]
click at [235, 379] on div "image_link" at bounding box center [244, 384] width 121 height 11
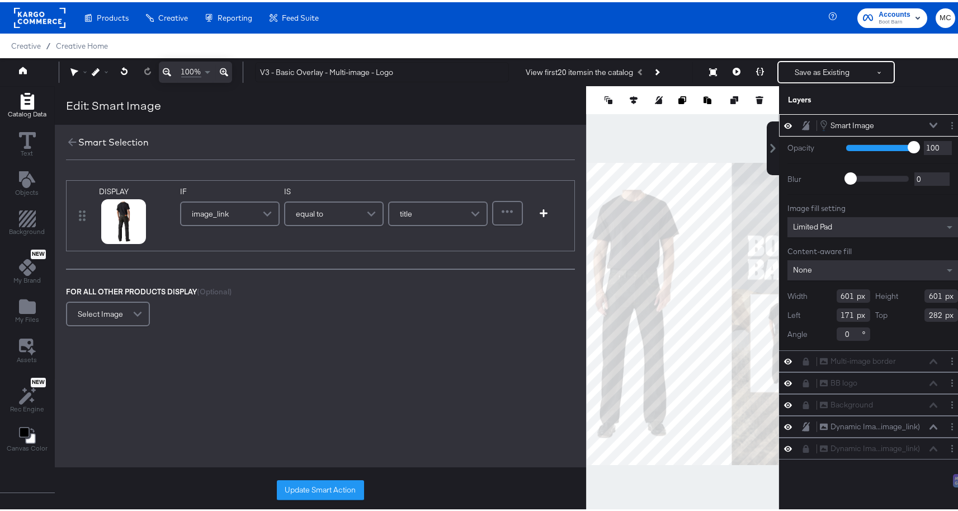
click at [338, 214] on div "equal to" at bounding box center [333, 211] width 97 height 22
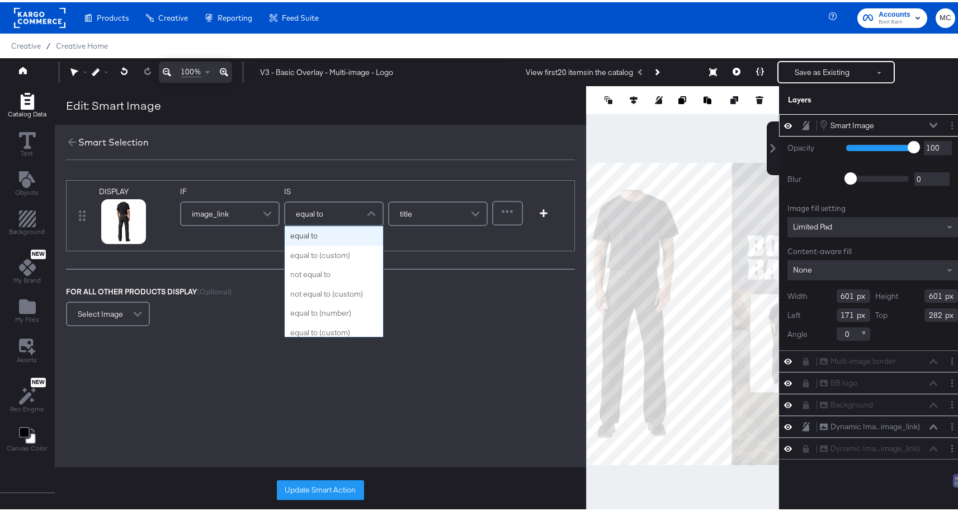
click at [338, 214] on div "equal to" at bounding box center [333, 211] width 97 height 22
click at [333, 205] on div "equal to" at bounding box center [333, 211] width 97 height 22
click at [554, 280] on div "DISPLAY link mapped image_link mapped additional_image_link mapped additional_i…" at bounding box center [320, 252] width 531 height 171
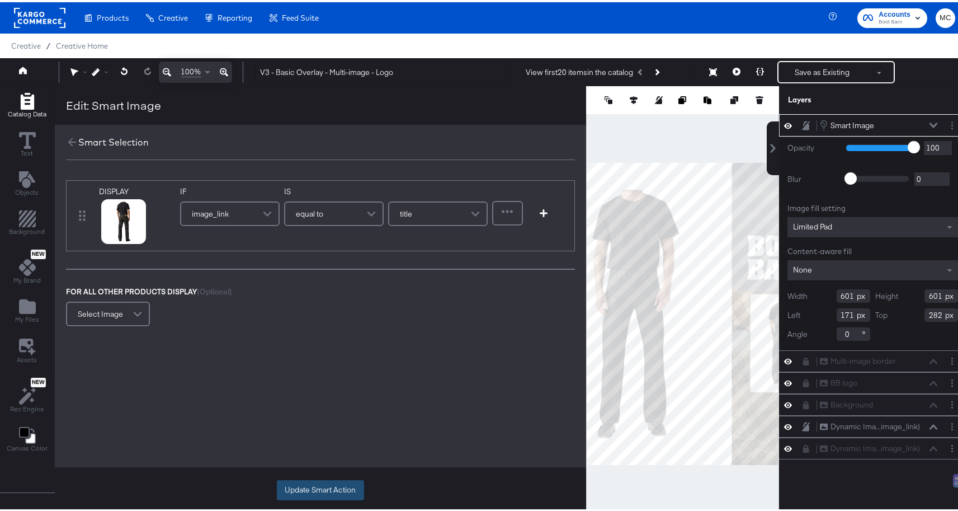
click at [320, 492] on button "Update Smart Action" at bounding box center [320, 488] width 87 height 20
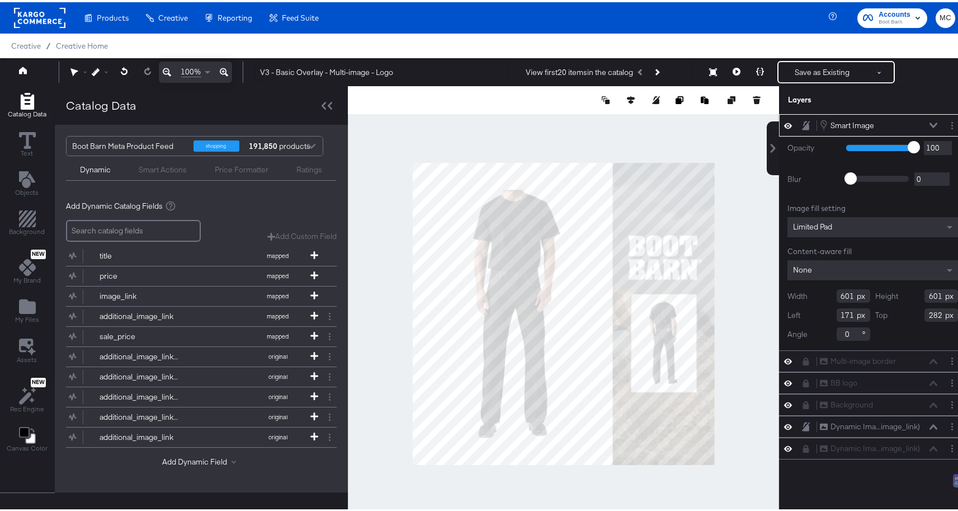
type input "177"
type input "302"
type input "139"
type input "198"
click at [652, 70] on button "Next Product" at bounding box center [657, 70] width 16 height 20
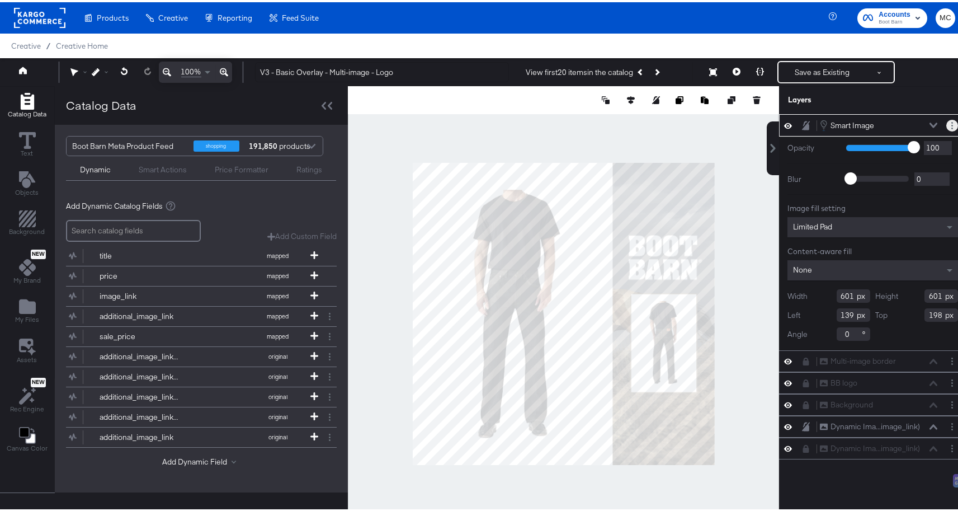
click at [946, 121] on button "Layer Options" at bounding box center [952, 123] width 12 height 12
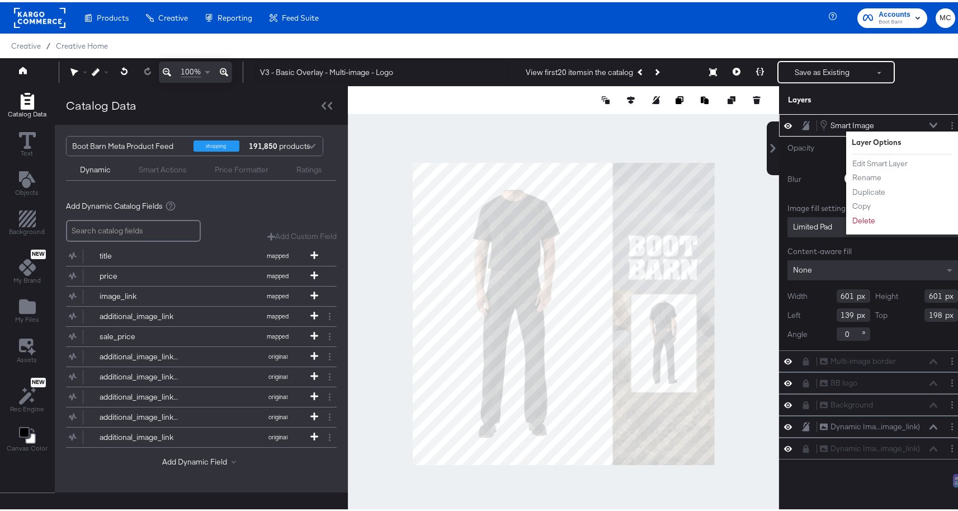
click at [861, 151] on div "Layer Options" at bounding box center [902, 144] width 101 height 18
click at [863, 158] on button "Edit Smart Layer" at bounding box center [880, 161] width 56 height 12
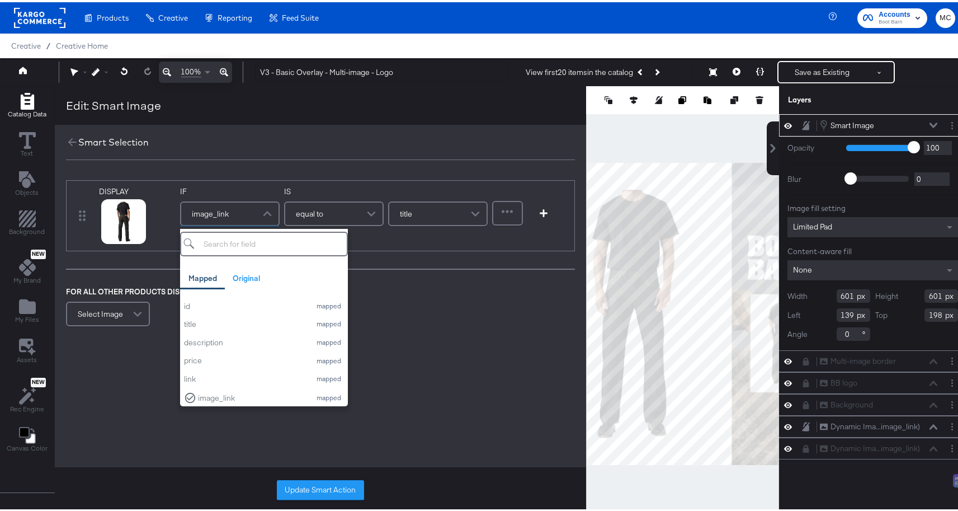
click at [242, 206] on div "image_link" at bounding box center [229, 211] width 97 height 22
click at [360, 271] on div "DISPLAY link mapped image_link mapped additional_image_link mapped additional_i…" at bounding box center [320, 252] width 531 height 171
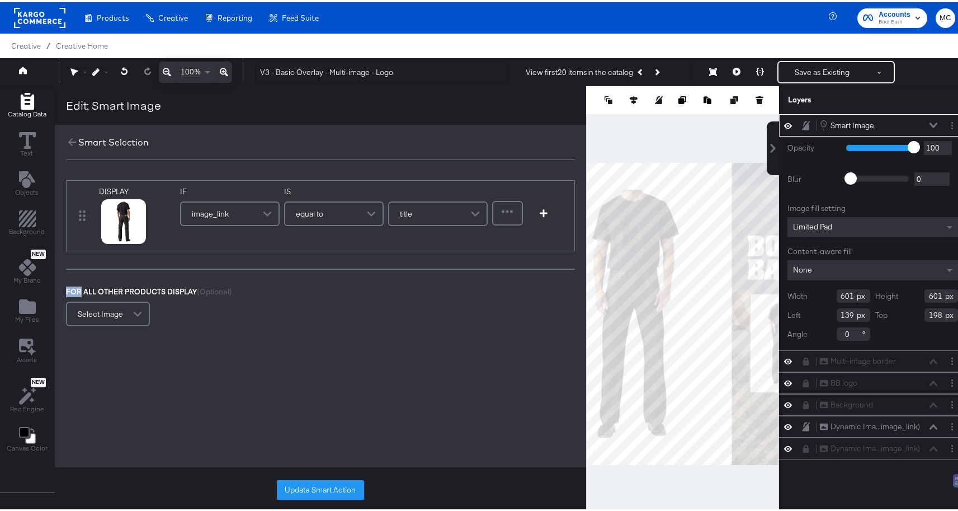
click at [253, 219] on div "image_link" at bounding box center [229, 211] width 97 height 22
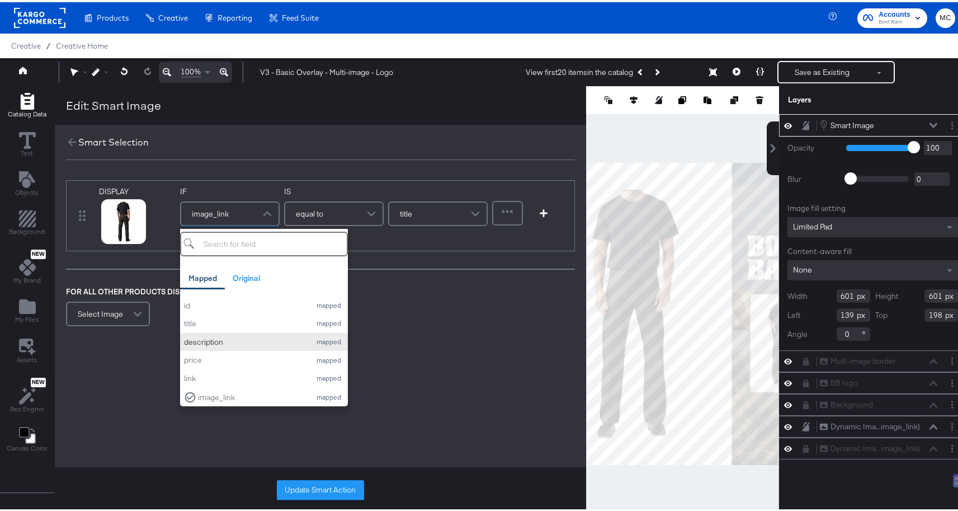
scroll to position [0, 0]
click at [221, 301] on div "id" at bounding box center [244, 304] width 121 height 11
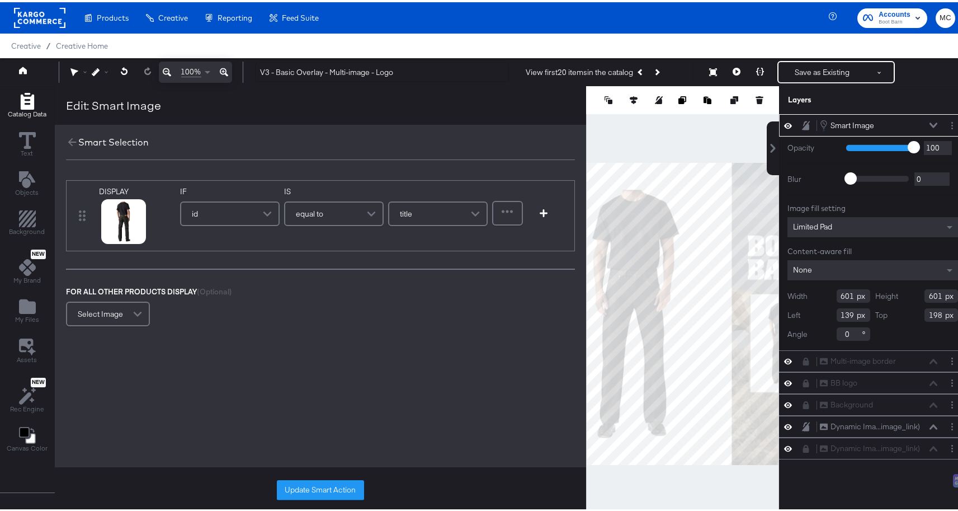
click at [351, 203] on div "equal to" at bounding box center [333, 211] width 97 height 22
click at [433, 211] on div "title" at bounding box center [437, 211] width 97 height 22
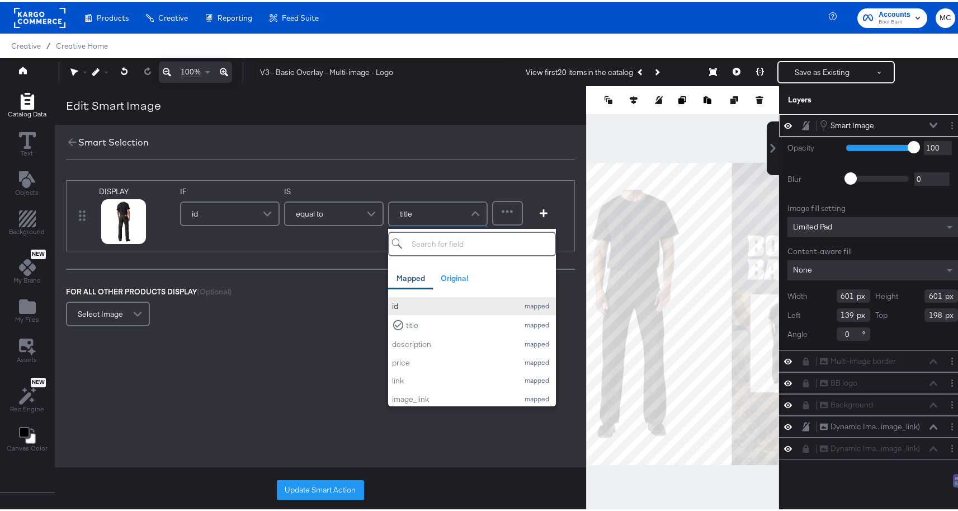
click at [419, 301] on div "id" at bounding box center [452, 304] width 121 height 11
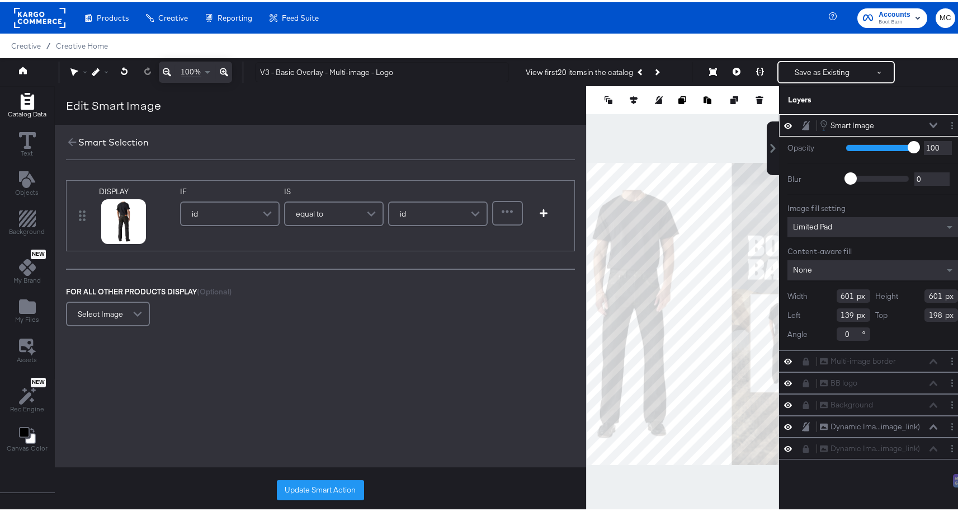
click at [365, 482] on div "Update Smart Action" at bounding box center [320, 488] width 531 height 46
click at [341, 482] on button "Update Smart Action" at bounding box center [320, 488] width 87 height 20
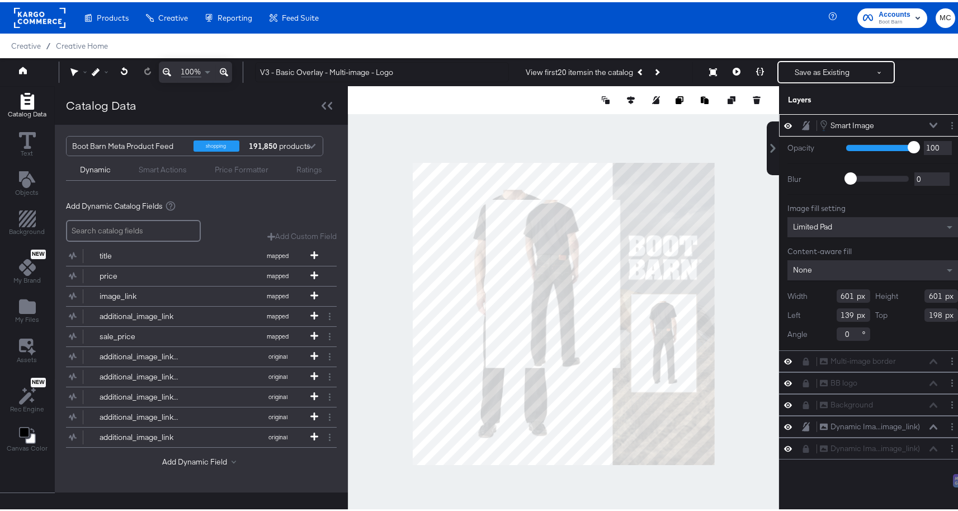
type input "359"
type input "128"
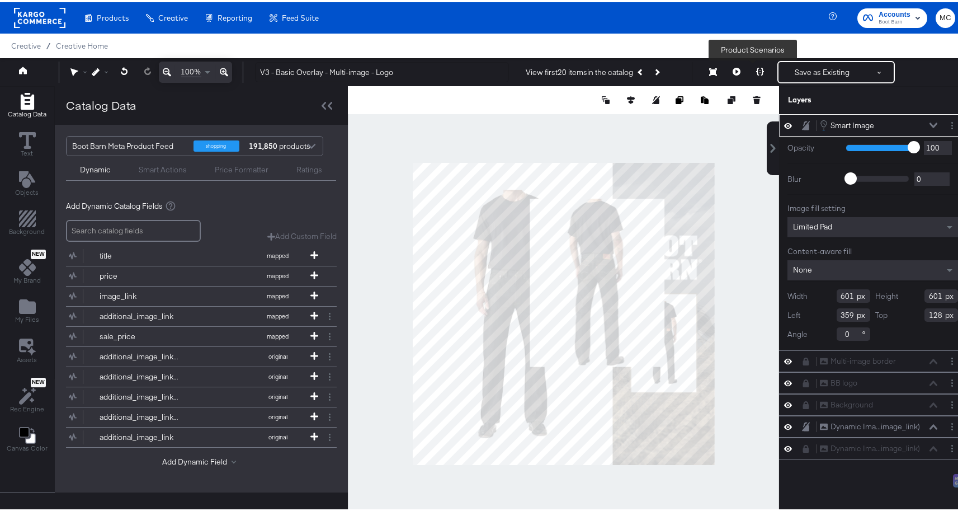
click at [756, 70] on icon at bounding box center [760, 69] width 8 height 8
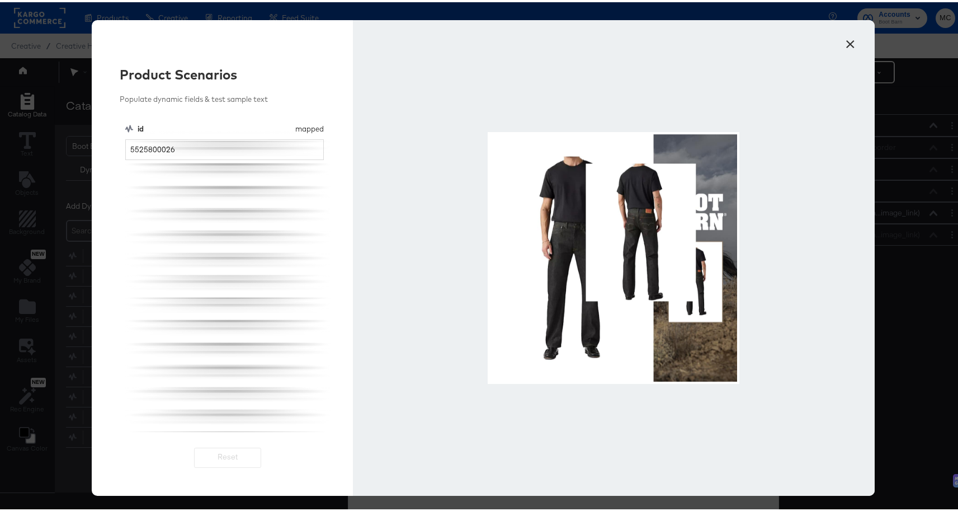
click at [660, 215] on div at bounding box center [614, 256] width 252 height 252
click at [841, 40] on button "×" at bounding box center [851, 39] width 20 height 20
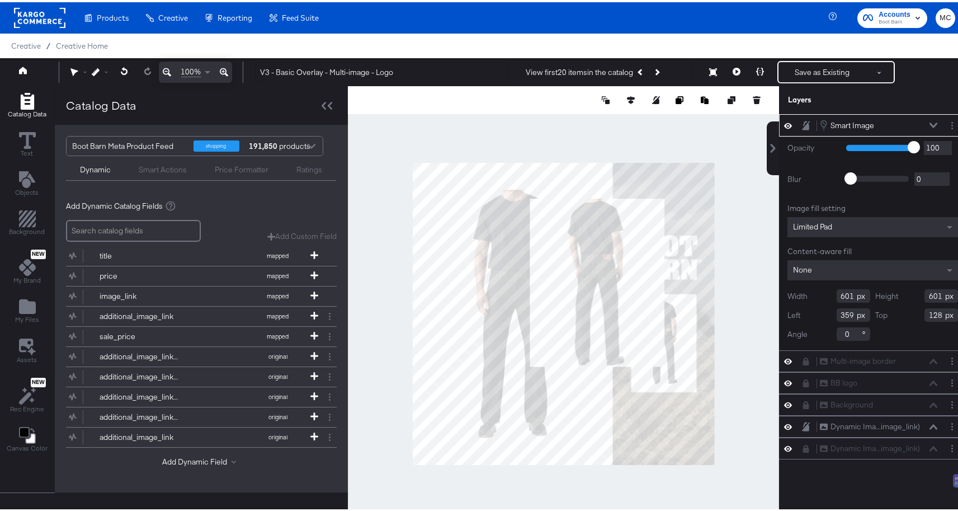
type input "149"
type input "274"
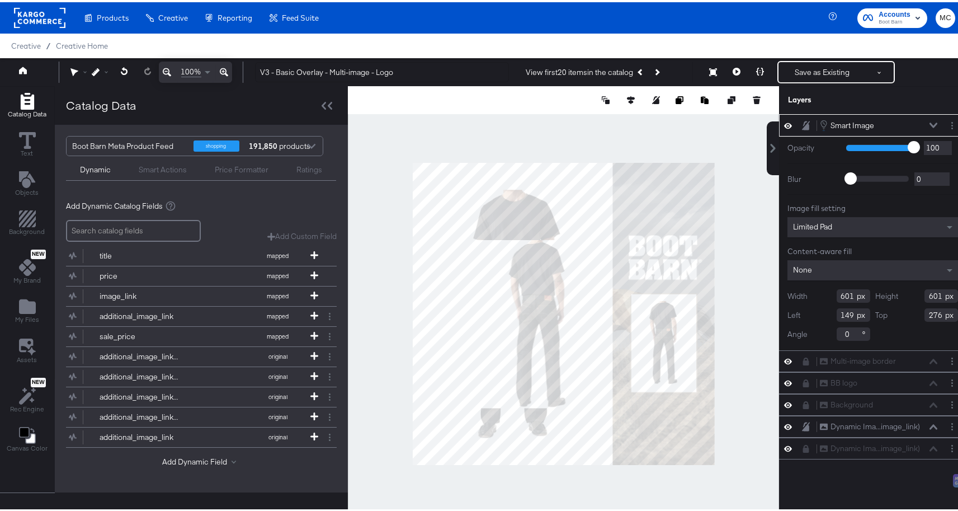
drag, startPoint x: 845, startPoint y: 294, endPoint x: 817, endPoint y: 293, distance: 27.4
click at [817, 293] on div "Width 601" at bounding box center [828, 293] width 83 height 13
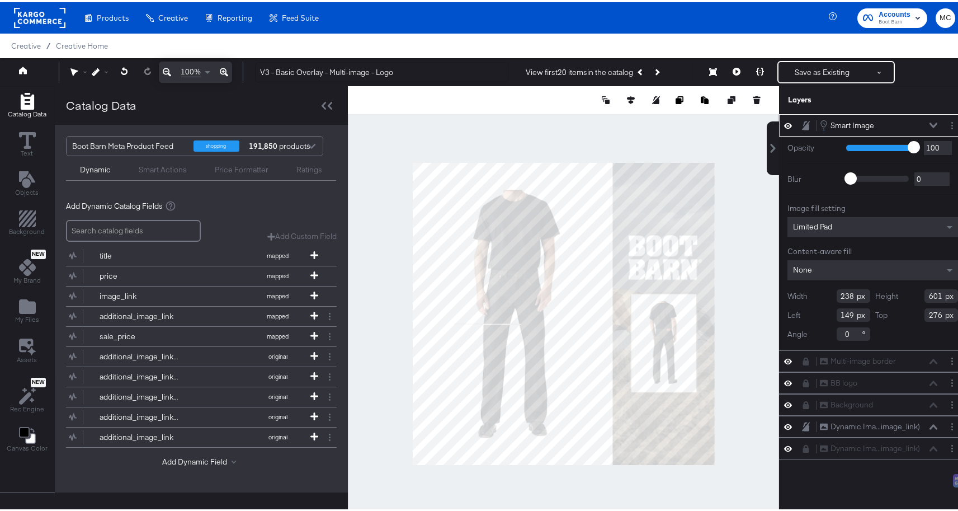
type input "238"
drag, startPoint x: 933, startPoint y: 291, endPoint x: 883, endPoint y: 290, distance: 50.9
click at [883, 290] on div "Height 601" at bounding box center [917, 293] width 83 height 13
type input "535"
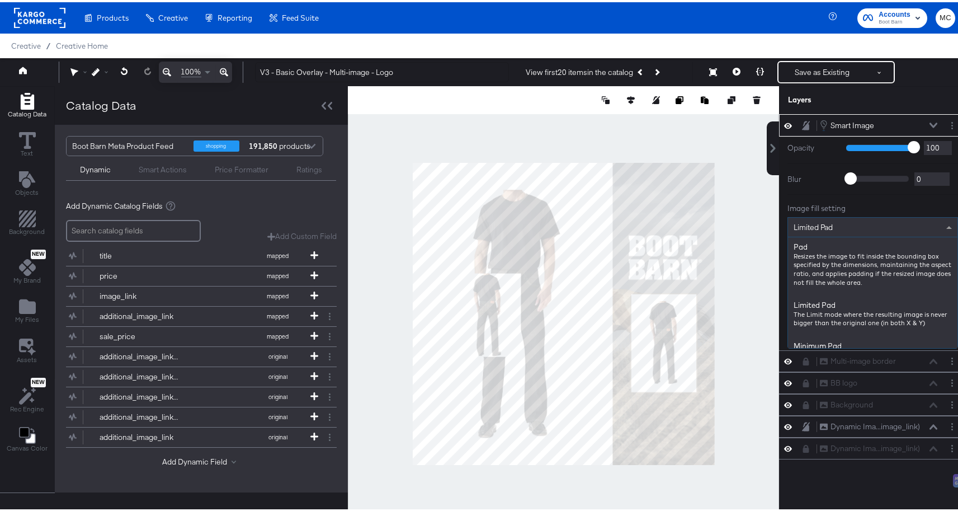
click at [824, 225] on span "Limited Pad" at bounding box center [813, 225] width 39 height 10
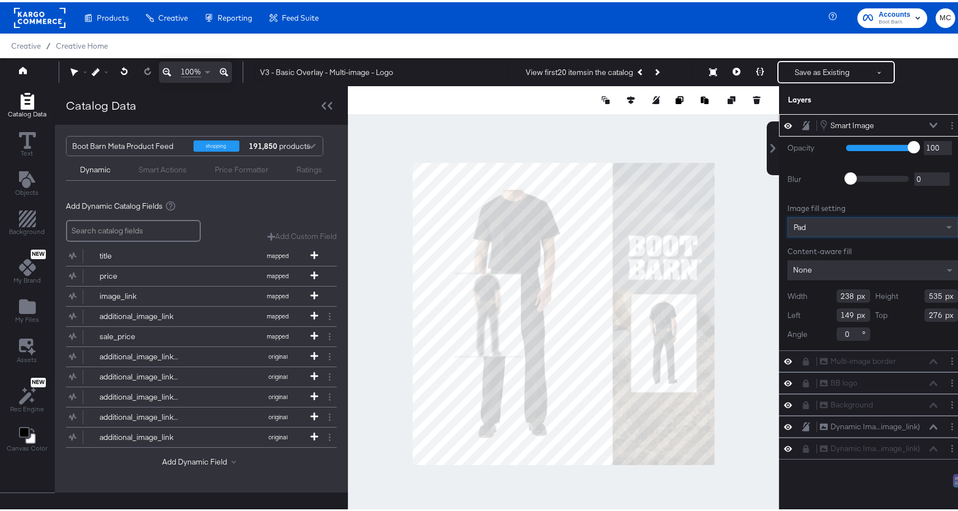
click at [824, 270] on div "None" at bounding box center [872, 268] width 171 height 20
type input "385"
type input "304"
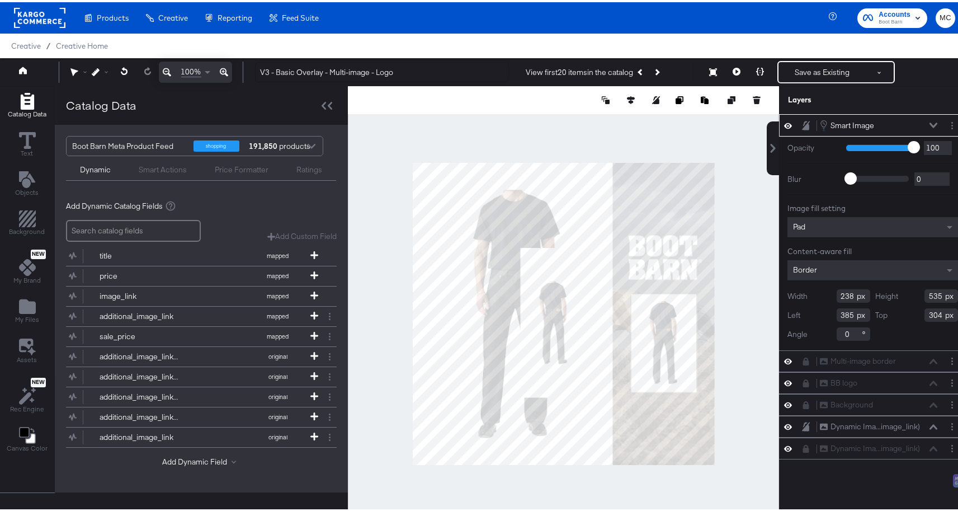
drag, startPoint x: 936, startPoint y: 294, endPoint x: 918, endPoint y: 293, distance: 18.5
click at [918, 293] on div "Height 535" at bounding box center [917, 293] width 83 height 13
type input "353"
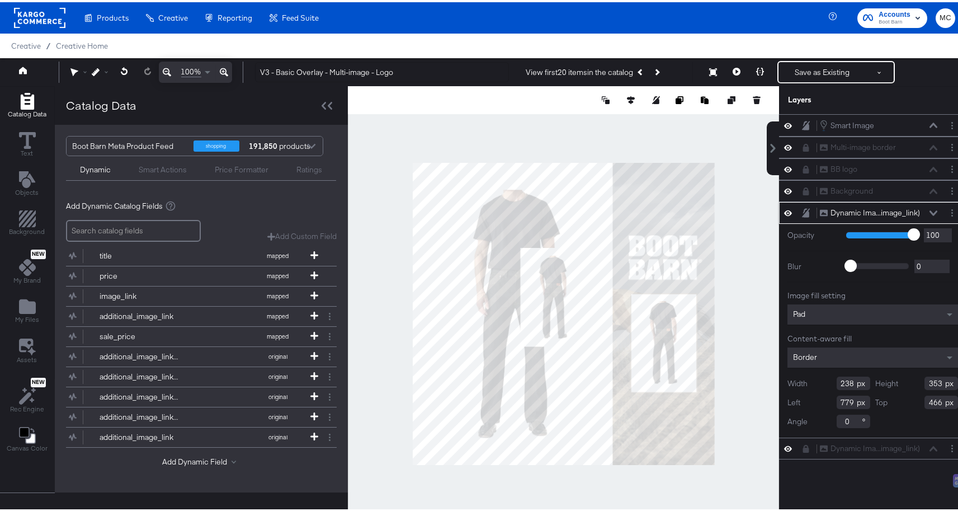
click at [930, 209] on icon at bounding box center [934, 211] width 8 height 6
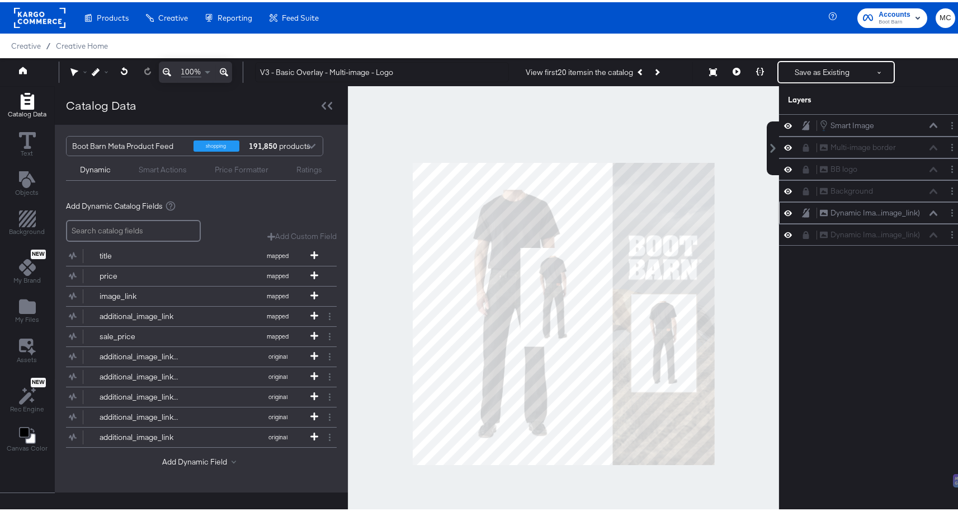
click at [784, 208] on icon at bounding box center [788, 211] width 8 height 10
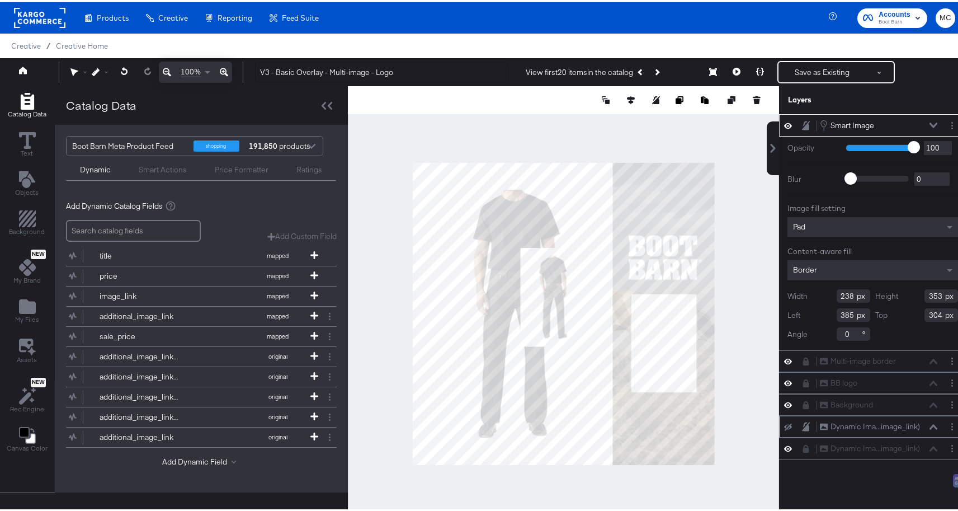
type input "731"
type input "552"
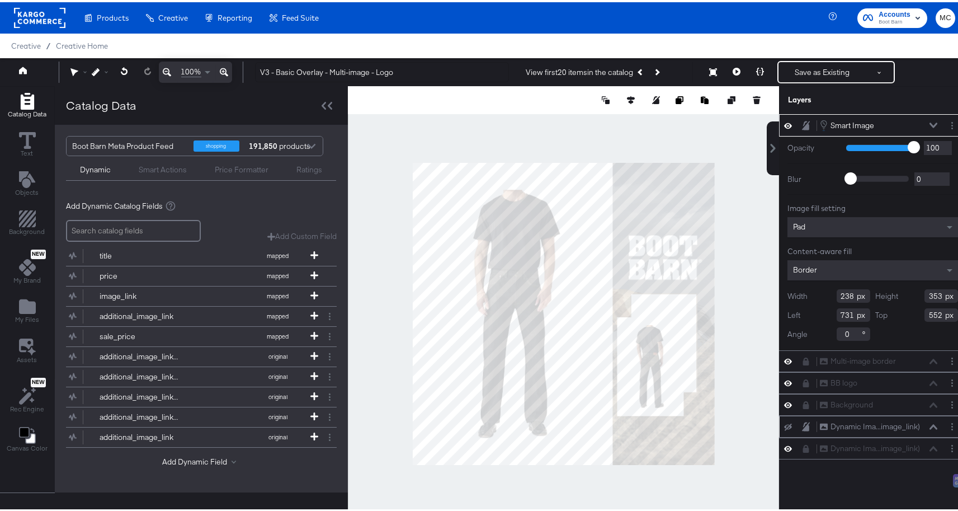
drag, startPoint x: 846, startPoint y: 314, endPoint x: 799, endPoint y: 312, distance: 47.6
click at [799, 312] on div "Left 731" at bounding box center [828, 312] width 83 height 13
type input "779"
drag, startPoint x: 937, startPoint y: 316, endPoint x: 889, endPoint y: 309, distance: 48.6
click at [889, 309] on div "Top 552" at bounding box center [917, 312] width 83 height 13
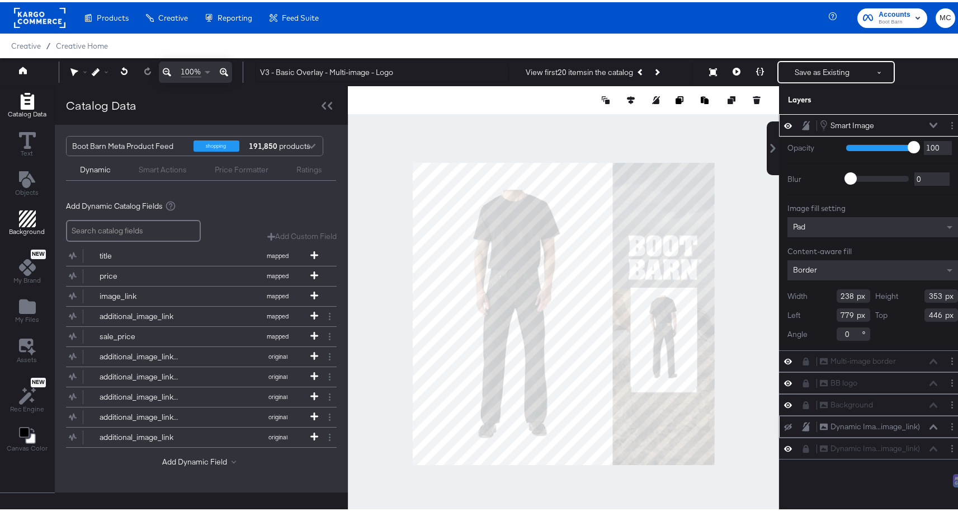
type input "446"
click at [27, 222] on icon "Add Rectangle" at bounding box center [27, 216] width 17 height 17
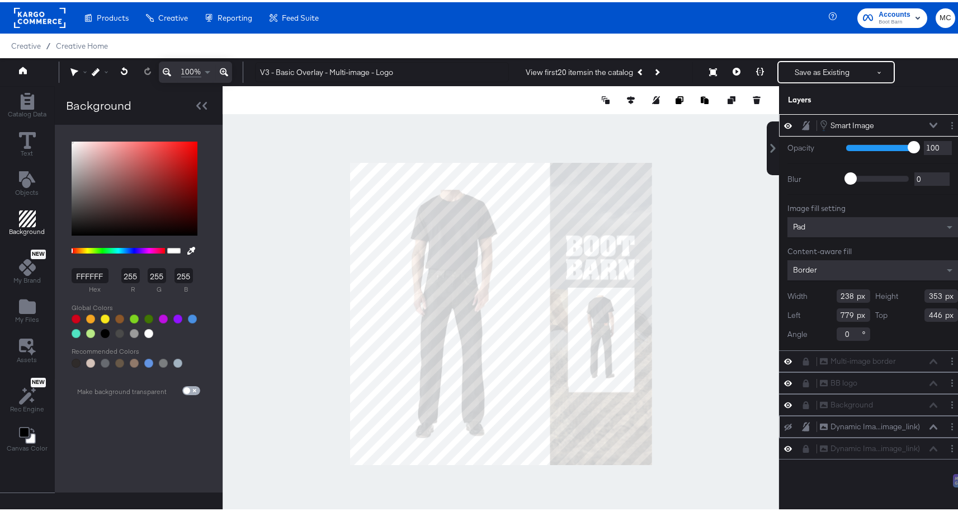
click at [190, 388] on input "checkbox" at bounding box center [186, 390] width 27 height 9
checkbox input "true"
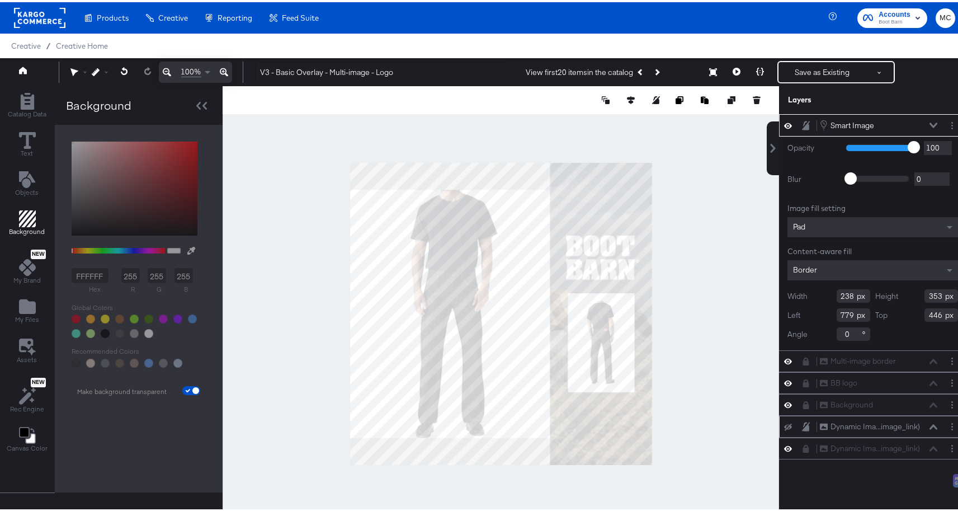
type input "466"
click at [930, 121] on icon at bounding box center [934, 123] width 8 height 6
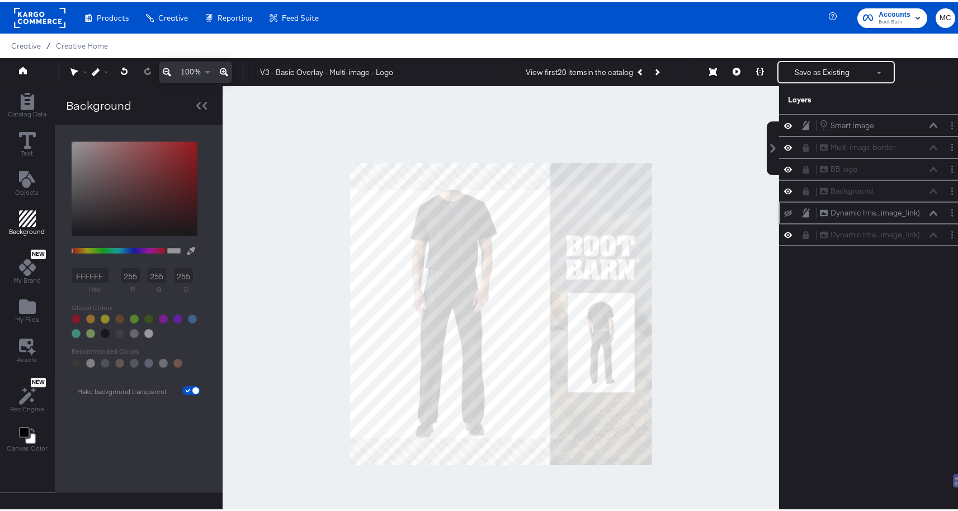
click at [930, 209] on icon at bounding box center [934, 211] width 8 height 6
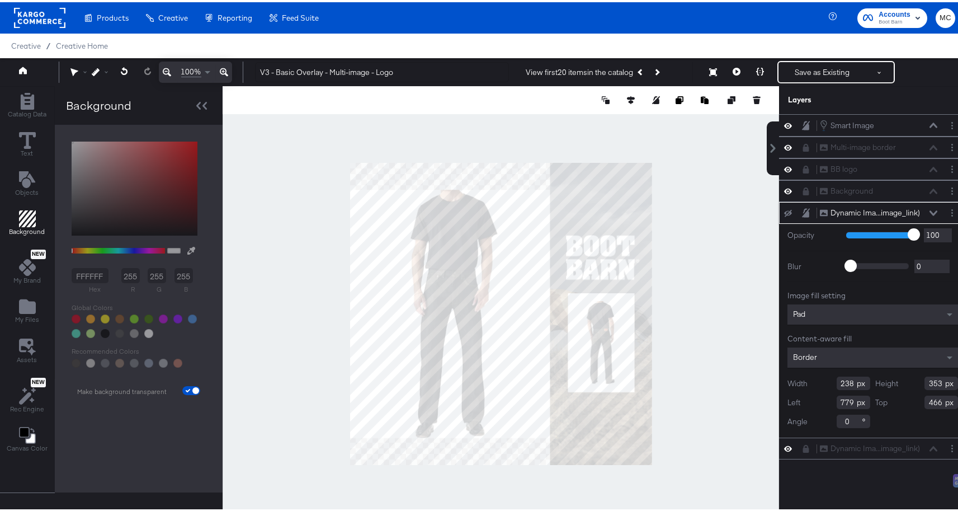
click at [930, 209] on icon at bounding box center [934, 210] width 8 height 5
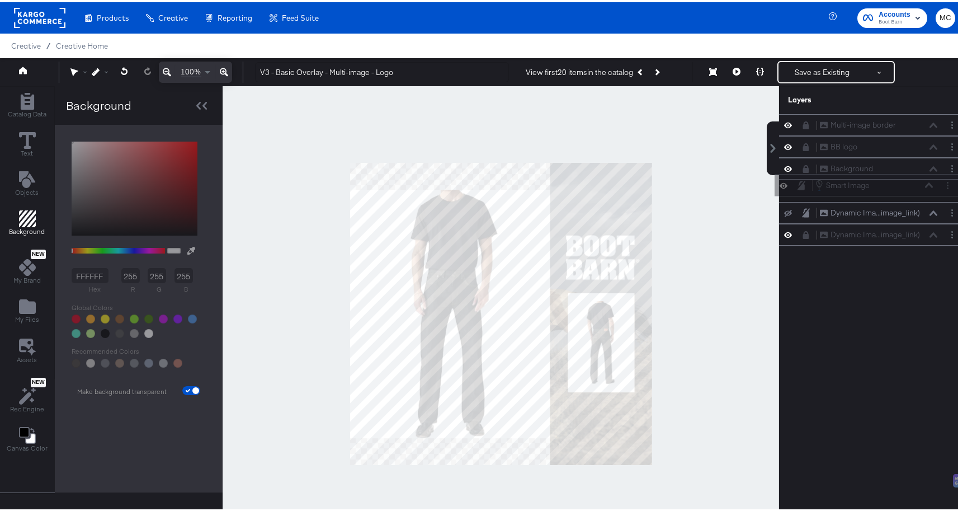
drag, startPoint x: 795, startPoint y: 119, endPoint x: 800, endPoint y: 182, distance: 62.8
click at [800, 182] on div "Smart Image Smart Image Multi-image border Multi-image border BB logo BB logo B…" at bounding box center [872, 177] width 187 height 131
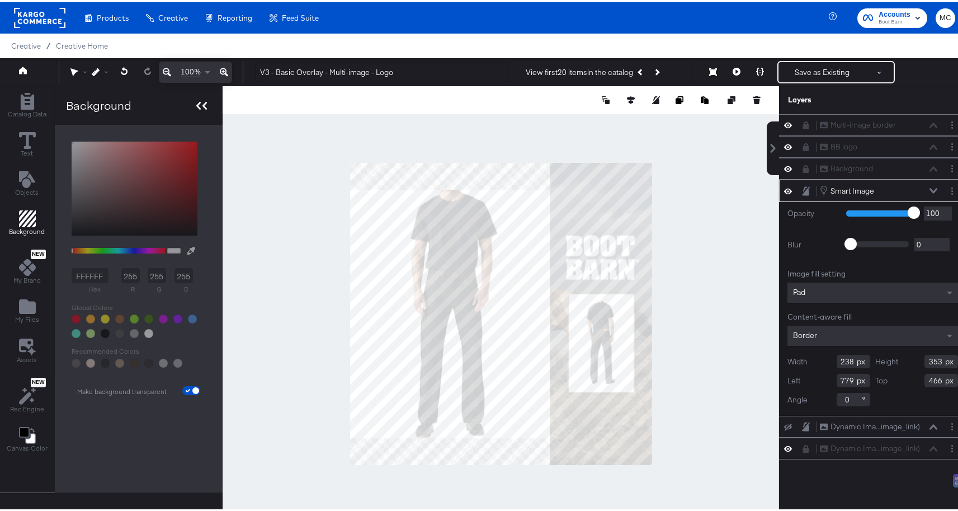
click at [196, 98] on div at bounding box center [202, 103] width 20 height 16
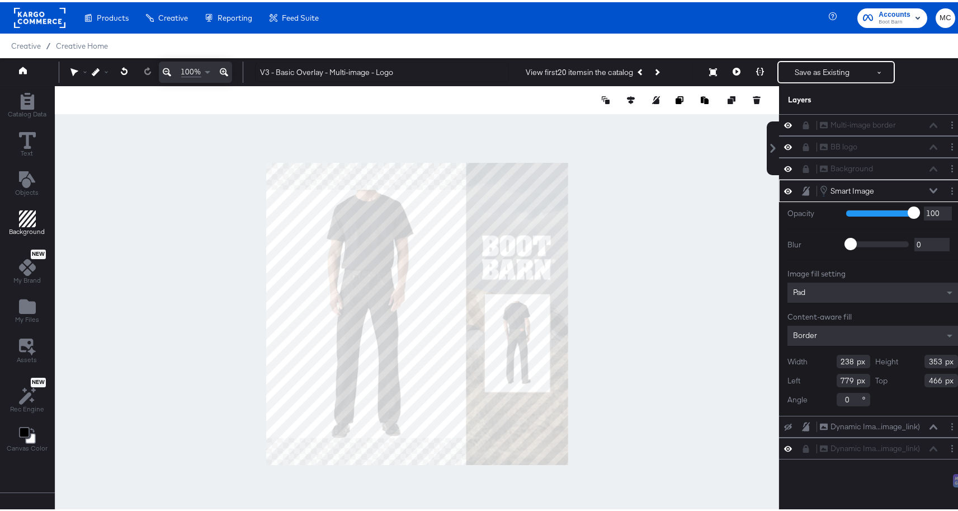
click at [29, 215] on icon "Add Rectangle" at bounding box center [27, 216] width 17 height 17
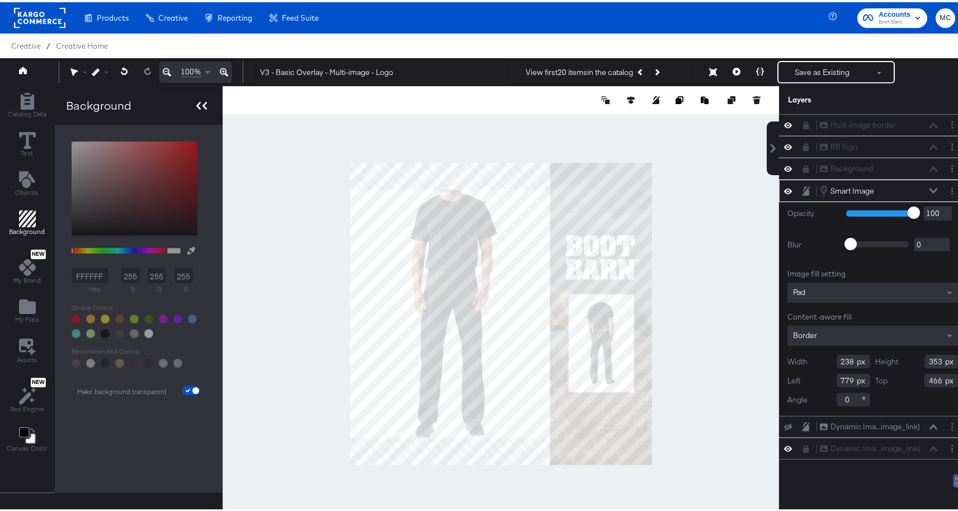
click at [199, 103] on icon at bounding box center [201, 104] width 11 height 8
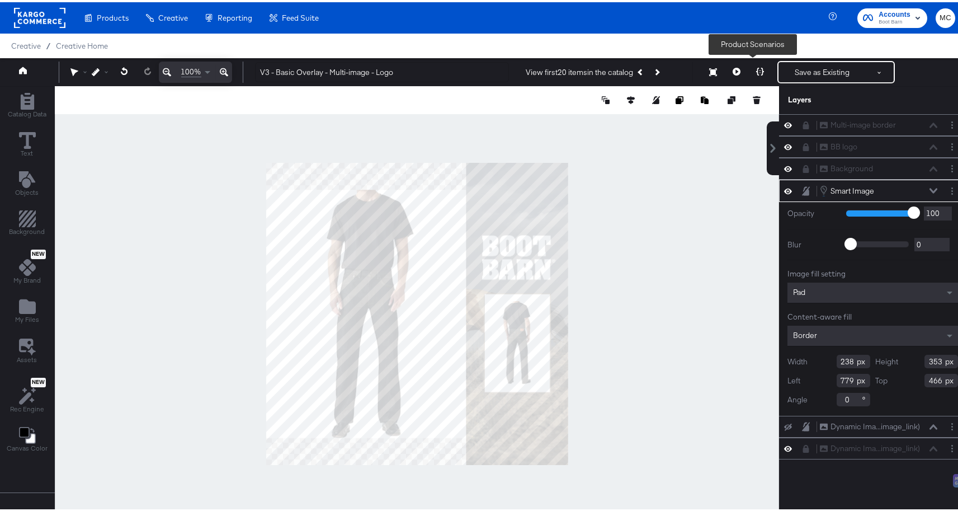
click at [761, 68] on button at bounding box center [759, 70] width 23 height 22
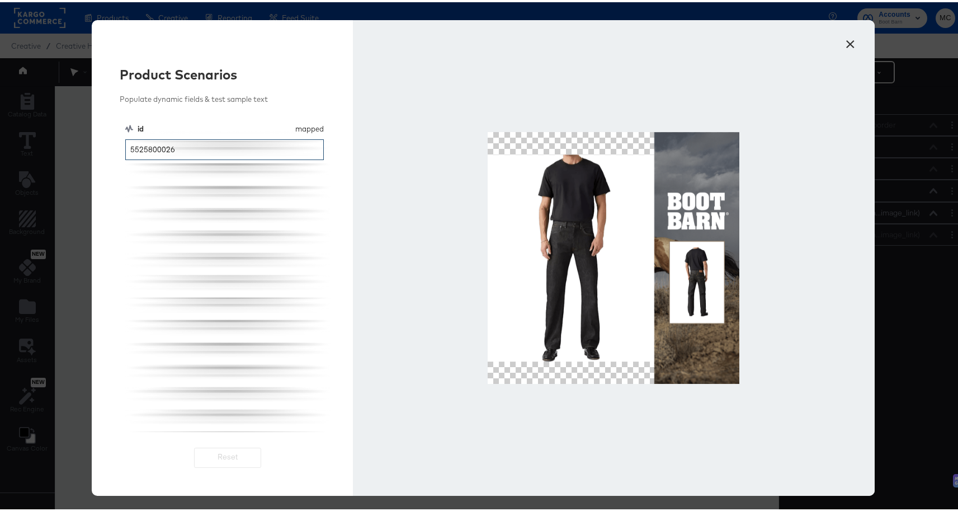
drag, startPoint x: 177, startPoint y: 151, endPoint x: 110, endPoint y: 147, distance: 67.8
click at [110, 147] on div "Product Scenarios Populate dynamic fields & test sample text id mapped id 55258…" at bounding box center [222, 255] width 261 height 475
click at [163, 149] on div "id mapped id 5525800026" at bounding box center [227, 275] width 205 height 308
drag, startPoint x: 198, startPoint y: 149, endPoint x: 84, endPoint y: 152, distance: 113.6
click at [84, 152] on div "× Product Scenarios Populate dynamic fields & test sample text id mapped id 552…" at bounding box center [483, 255] width 966 height 511
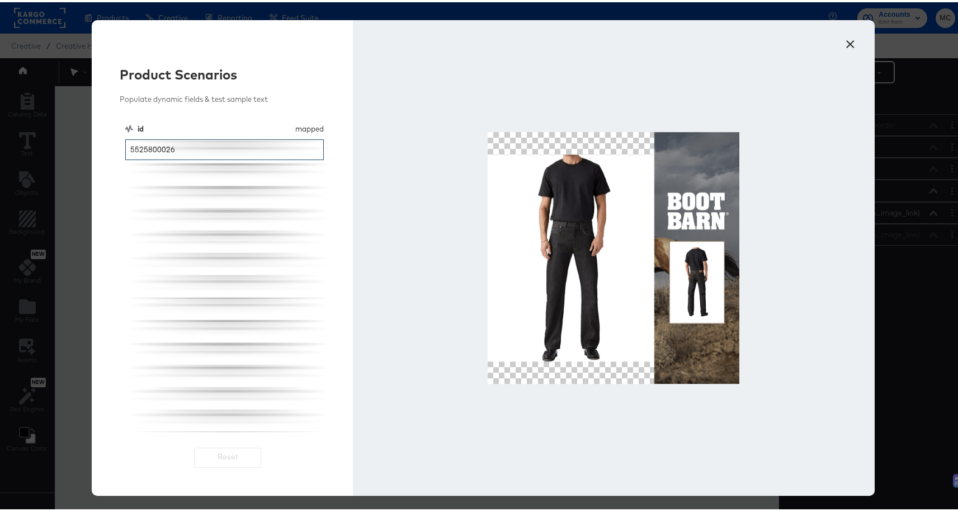
paste input "https://www.bootbarn.com/scully-mens-embroidered-gunfighter-long-sleeve-pearl-s…"
type input "https://www.bootbarn.com/scully-mens-embroidered-gunfighter-long-sleeve-pearl-s…"
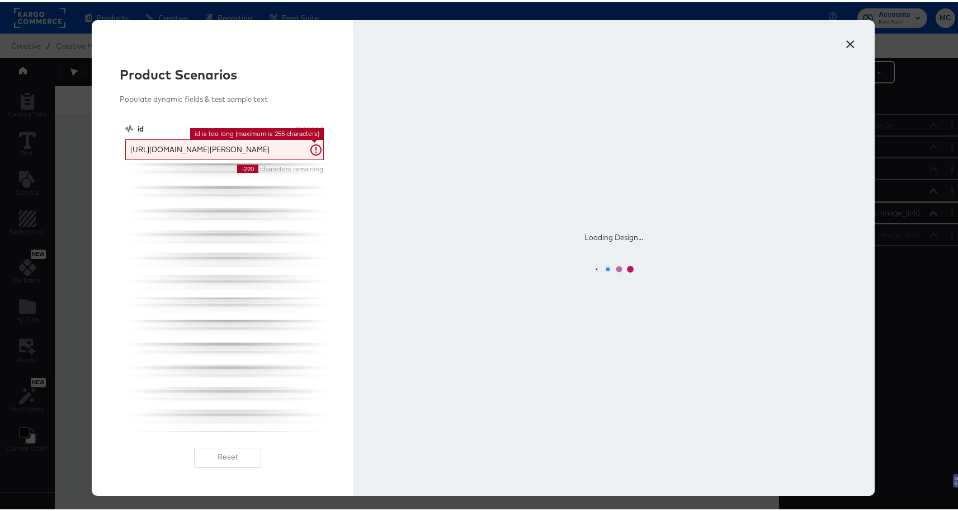
click at [847, 43] on button "×" at bounding box center [851, 39] width 20 height 20
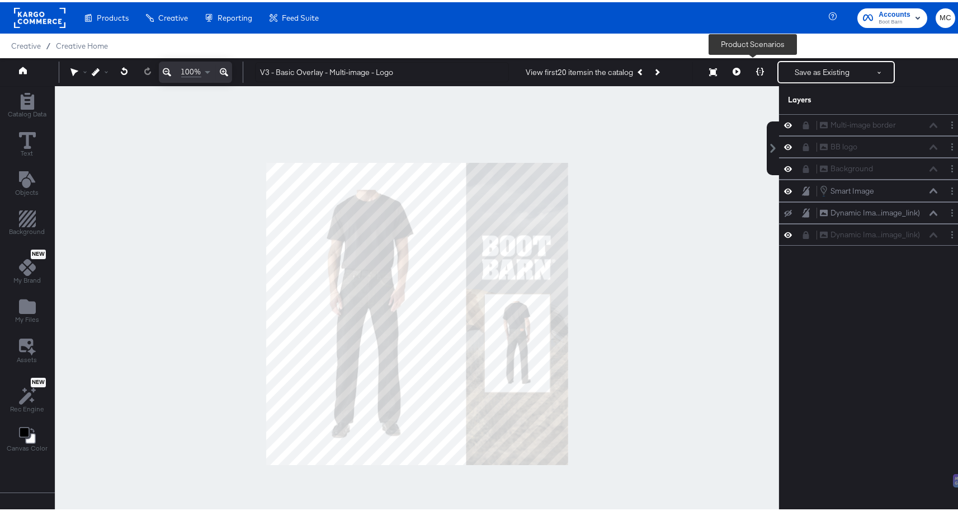
click at [750, 64] on button at bounding box center [759, 70] width 23 height 22
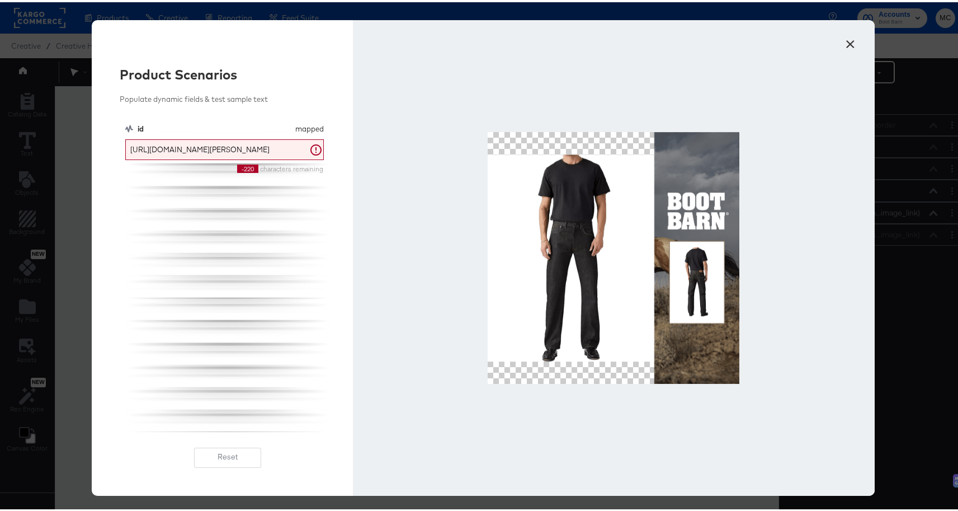
click at [836, 45] on div "× Product Scenarios Populate dynamic fields & test sample text id mapped id htt…" at bounding box center [483, 255] width 783 height 475
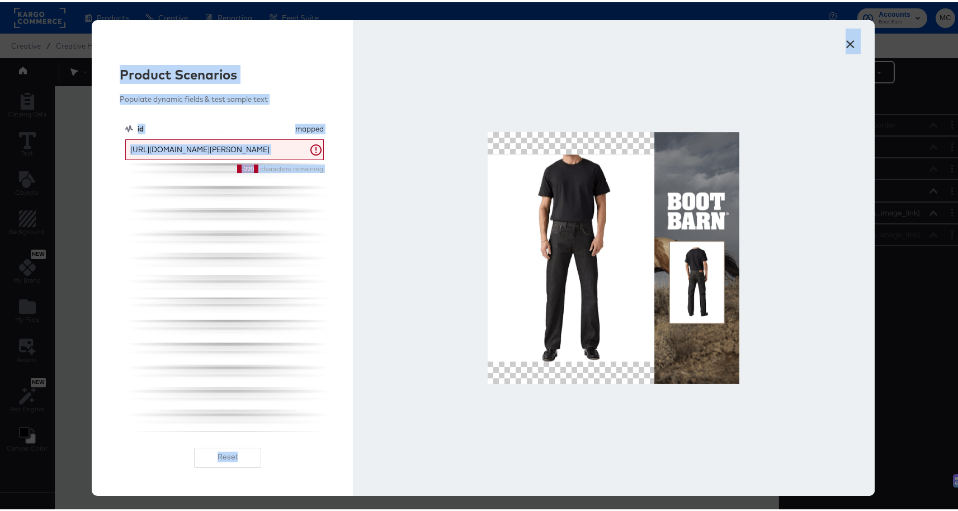
click at [845, 41] on button "×" at bounding box center [851, 39] width 20 height 20
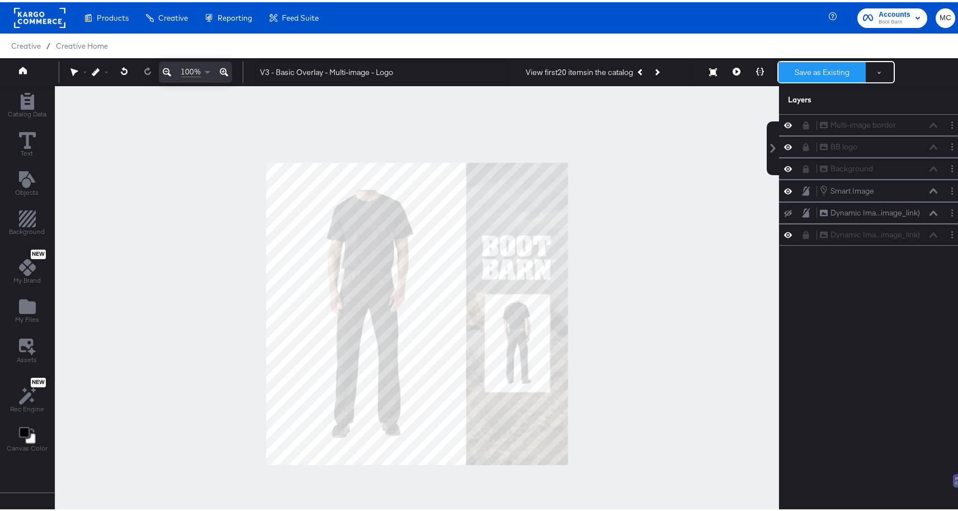
click at [810, 79] on button "Save as Existing" at bounding box center [822, 70] width 87 height 20
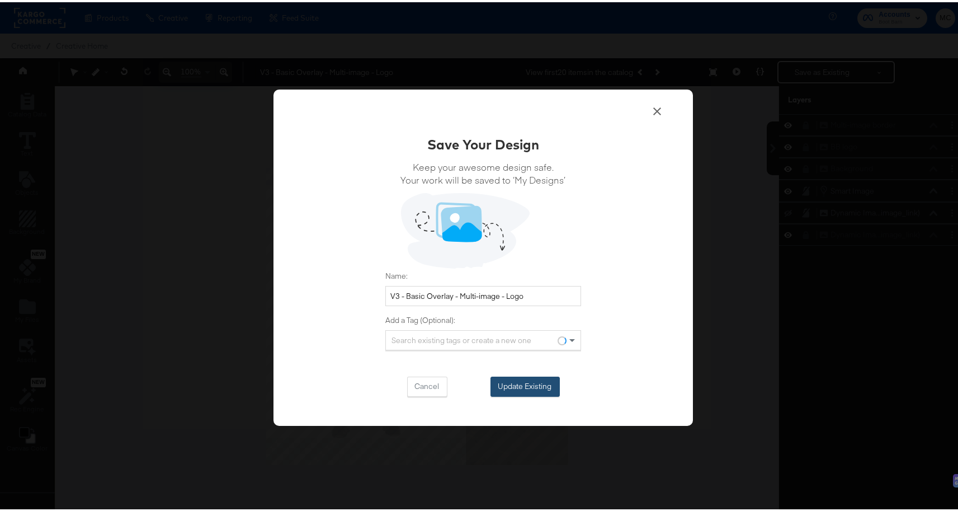
click at [509, 383] on button "Update Existing" at bounding box center [525, 384] width 69 height 20
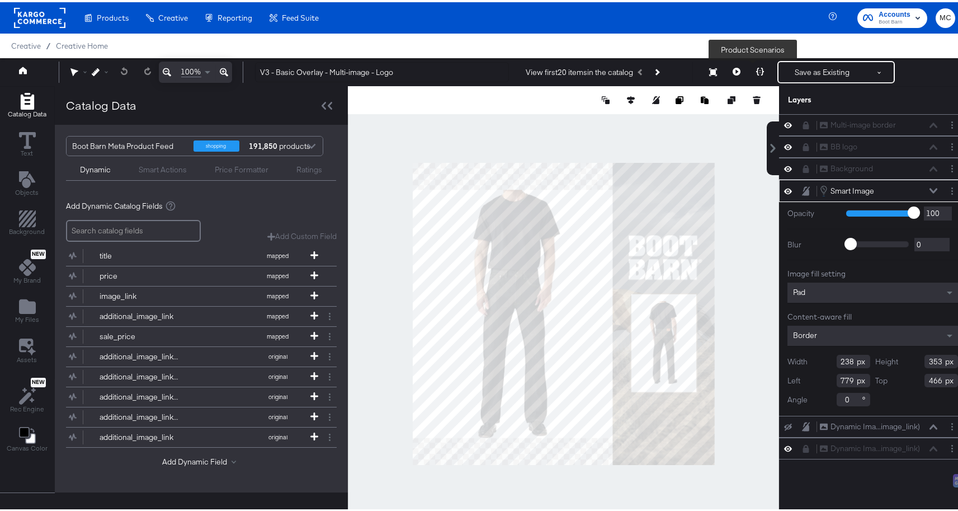
click at [756, 69] on icon at bounding box center [760, 69] width 8 height 8
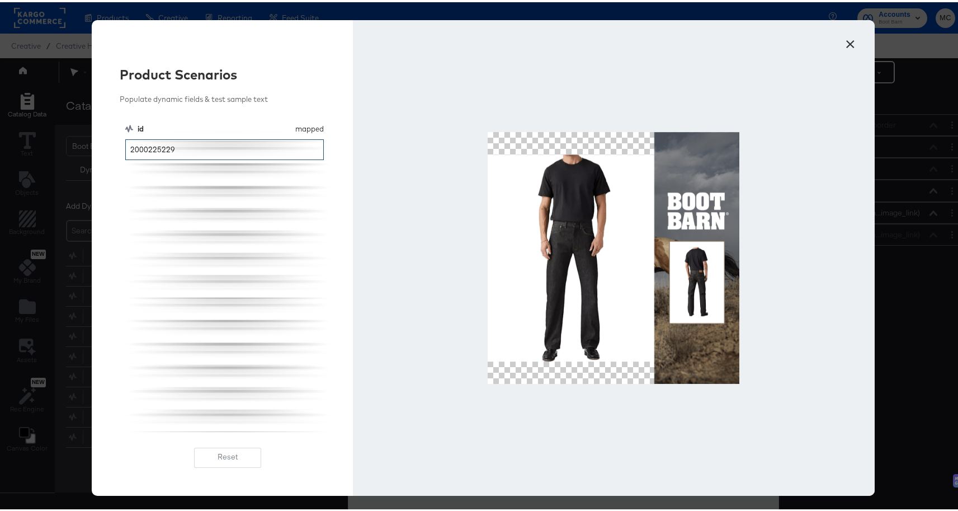
drag, startPoint x: 173, startPoint y: 152, endPoint x: 114, endPoint y: 149, distance: 59.4
click at [114, 149] on div "Product Scenarios Populate dynamic fields & test sample text id mapped id 20002…" at bounding box center [222, 255] width 261 height 475
paste input "9576300016"
click at [189, 144] on input "29576300016" at bounding box center [224, 147] width 199 height 21
drag, startPoint x: 186, startPoint y: 146, endPoint x: 92, endPoint y: 147, distance: 94.5
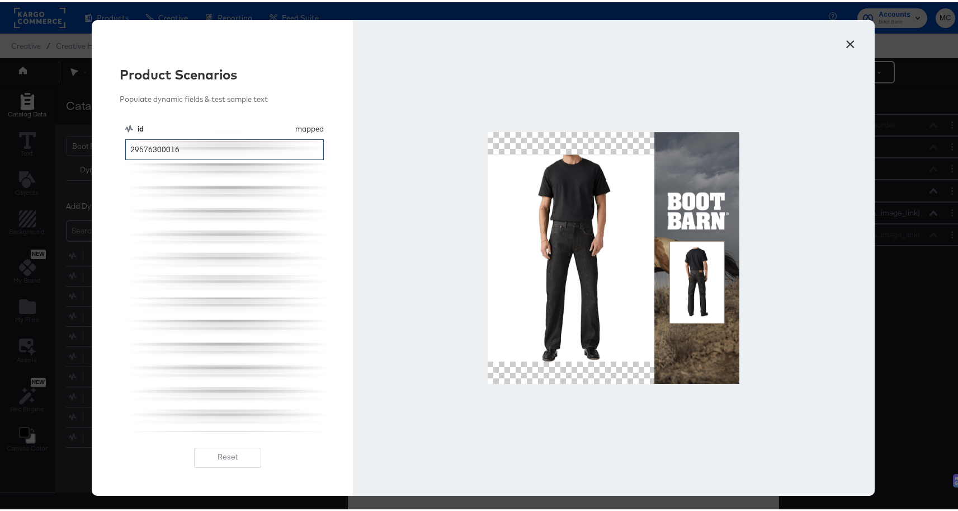
click at [92, 147] on div "Product Scenarios Populate dynamic fields & test sample text id mapped id 29576…" at bounding box center [222, 255] width 261 height 475
type input "29576300016"
click at [846, 37] on button "×" at bounding box center [851, 39] width 20 height 20
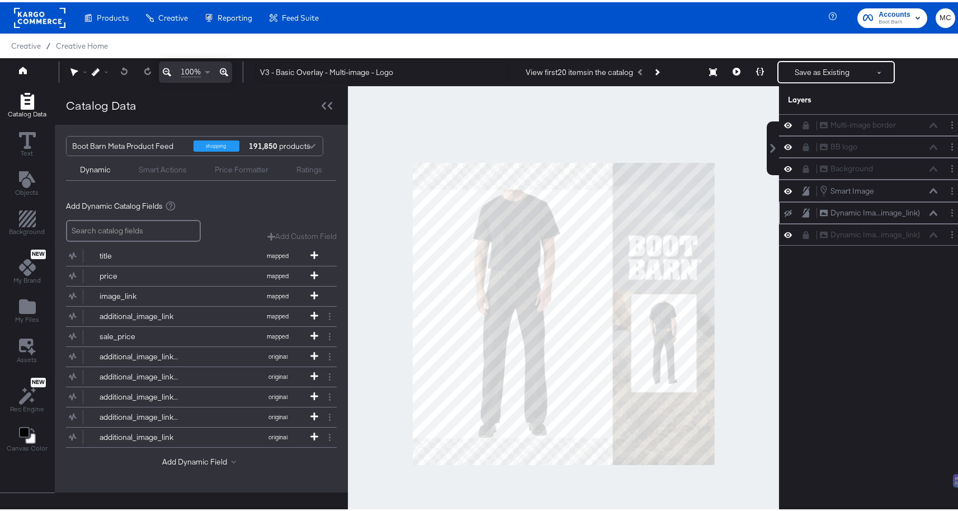
click at [784, 213] on icon at bounding box center [788, 211] width 8 height 7
click at [784, 214] on icon at bounding box center [788, 211] width 8 height 10
click at [784, 237] on button at bounding box center [788, 232] width 9 height 11
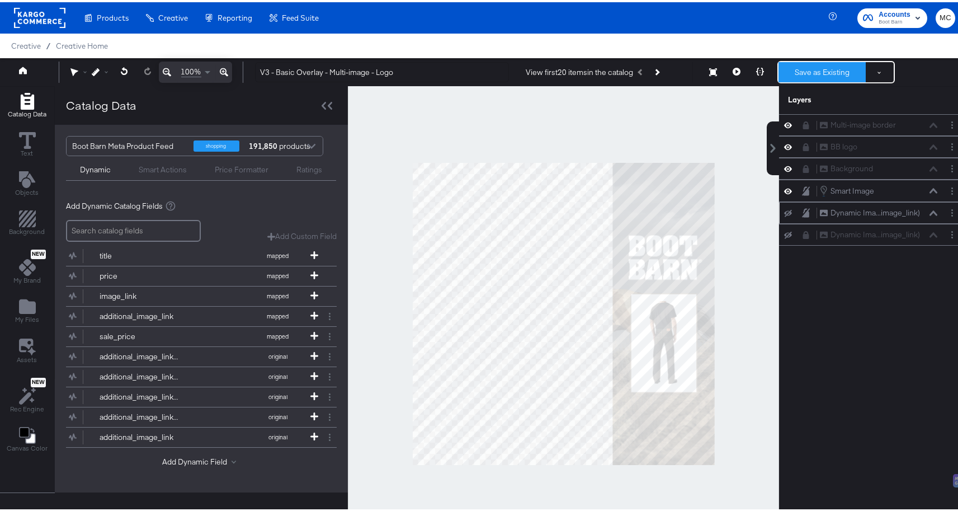
click at [824, 74] on button "Save as Existing" at bounding box center [822, 70] width 87 height 20
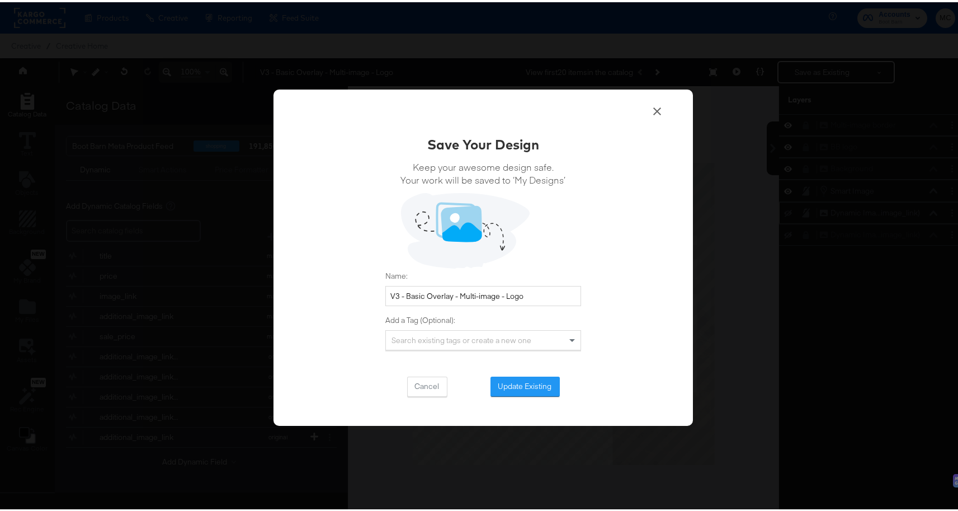
click at [651, 109] on icon at bounding box center [656, 108] width 13 height 13
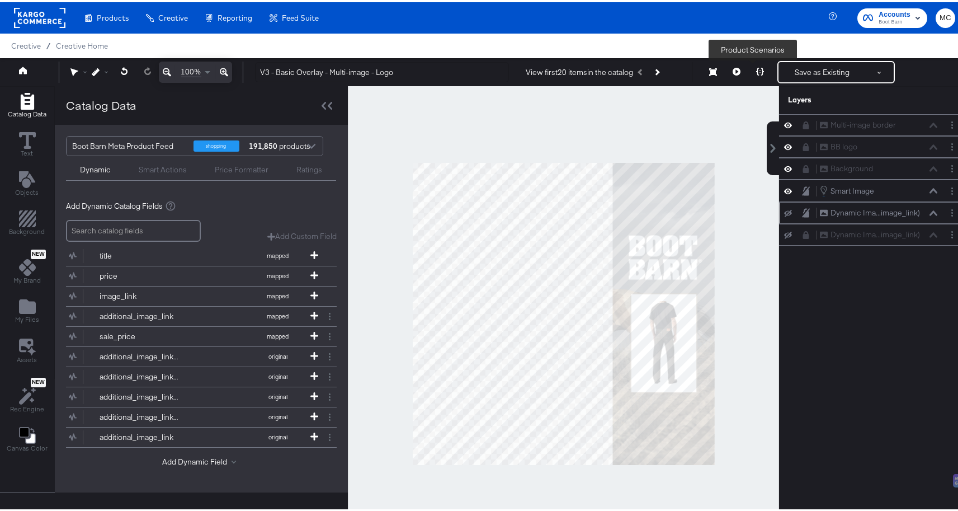
click at [760, 68] on button at bounding box center [759, 70] width 23 height 22
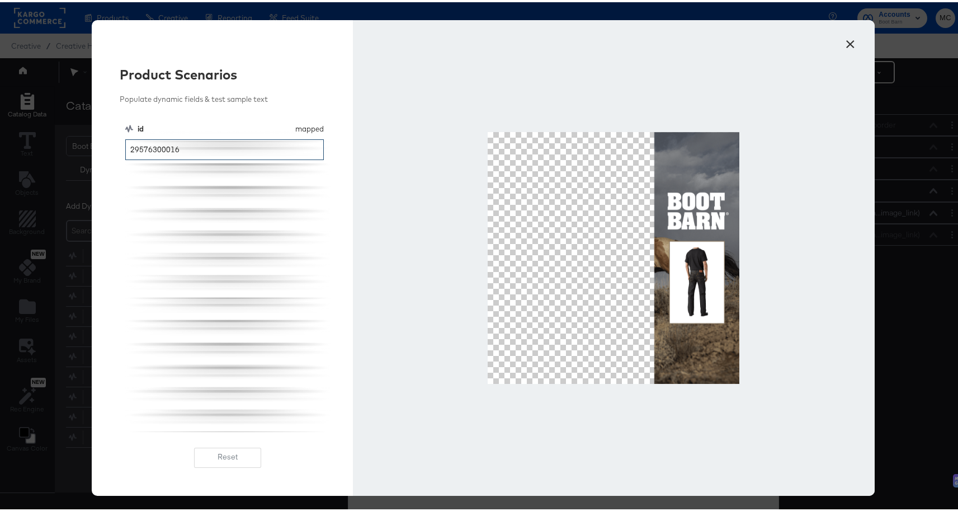
click at [195, 142] on input "29576300016" at bounding box center [224, 147] width 199 height 21
click at [198, 147] on input "29576300016" at bounding box center [224, 147] width 199 height 21
click at [849, 41] on button "×" at bounding box center [851, 39] width 20 height 20
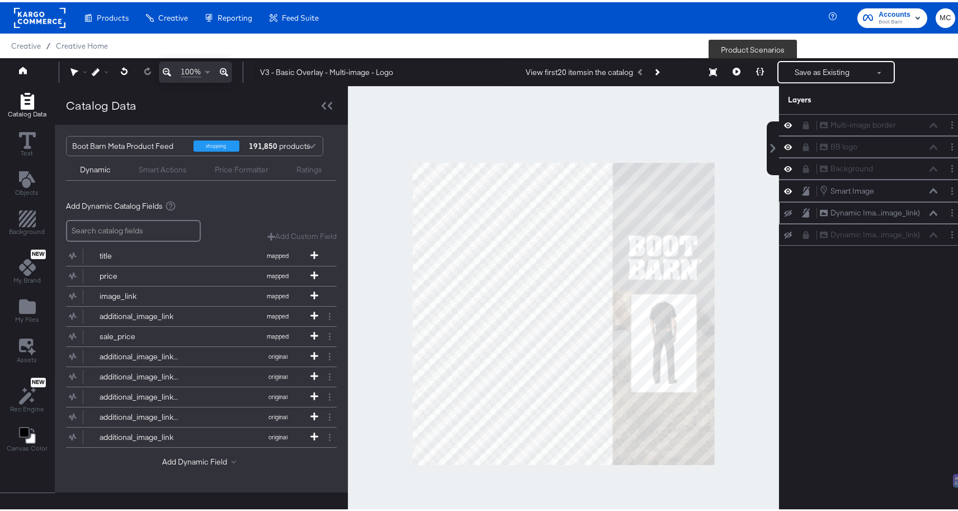
click at [756, 69] on icon at bounding box center [760, 69] width 8 height 8
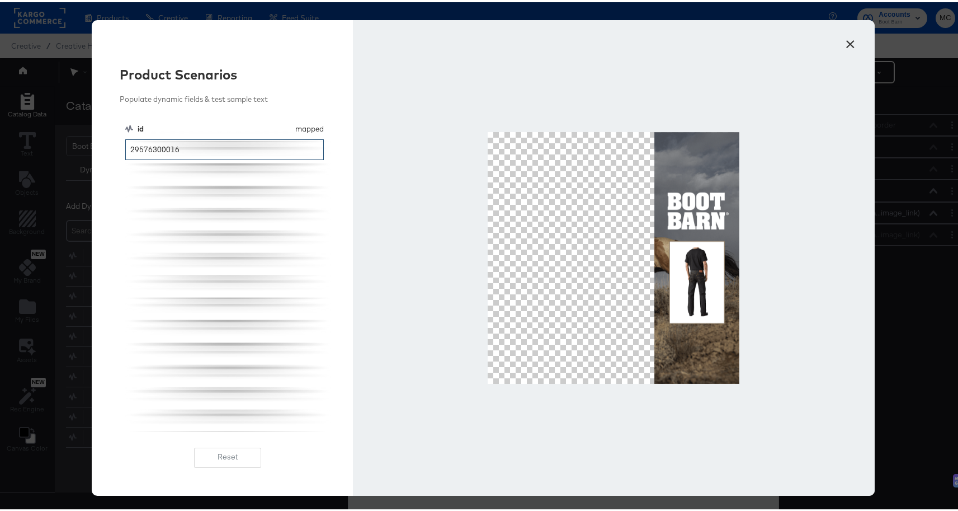
drag, startPoint x: 176, startPoint y: 147, endPoint x: 126, endPoint y: 139, distance: 50.9
click at [126, 139] on input "29576300016" at bounding box center [224, 147] width 199 height 21
paste input "6833991733358"
type input "6833991733358"
drag, startPoint x: 192, startPoint y: 148, endPoint x: 120, endPoint y: 148, distance: 72.2
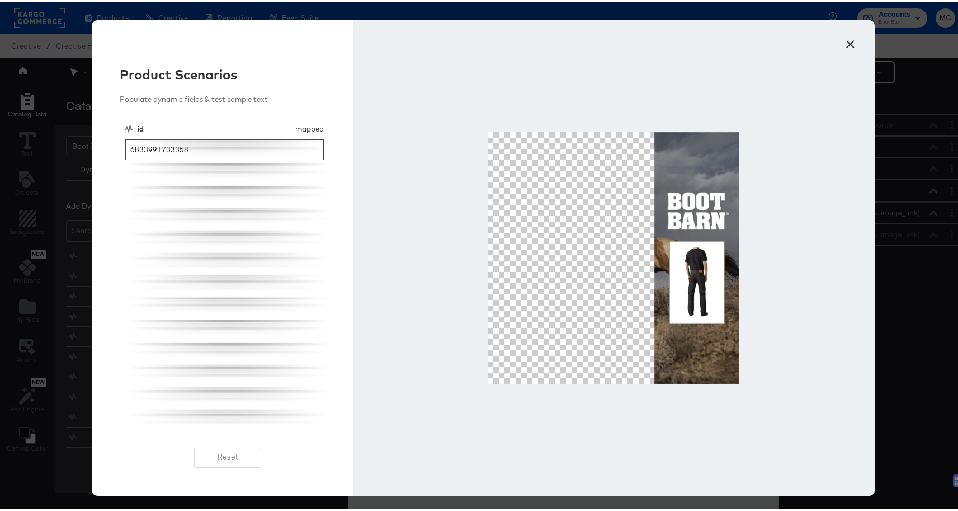
click at [120, 148] on div "Product Scenarios Populate dynamic fields & test sample text id mapped id 68339…" at bounding box center [222, 255] width 261 height 475
paste input "2000225229"
drag, startPoint x: 175, startPoint y: 148, endPoint x: 72, endPoint y: 140, distance: 103.2
click at [72, 140] on div "× Product Scenarios Populate dynamic fields & test sample text id mapped id 200…" at bounding box center [483, 255] width 966 height 511
click at [779, 125] on div at bounding box center [614, 255] width 522 height 475
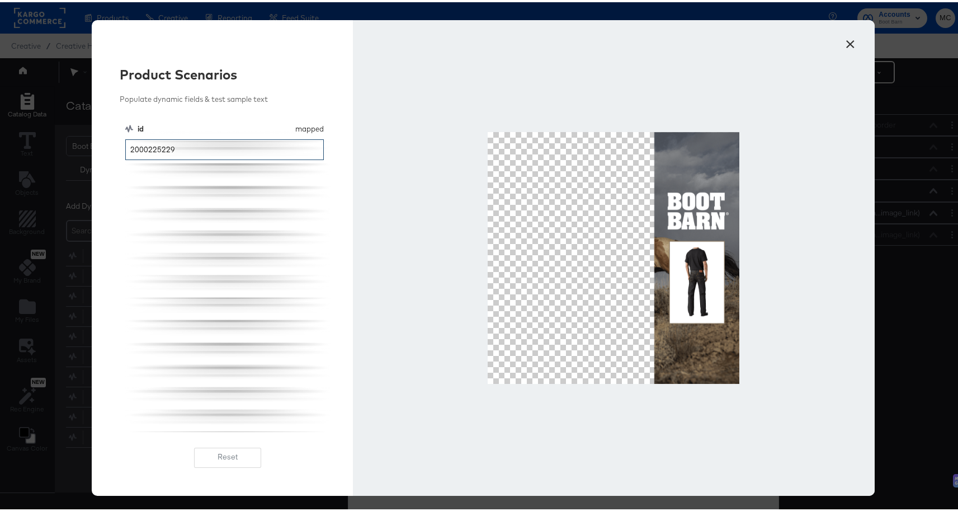
drag, startPoint x: 181, startPoint y: 152, endPoint x: 119, endPoint y: 144, distance: 62.6
click at [119, 144] on div "Product Scenarios Populate dynamic fields & test sample text id mapped id 20002…" at bounding box center [222, 255] width 261 height 475
paste input "_100_P1"
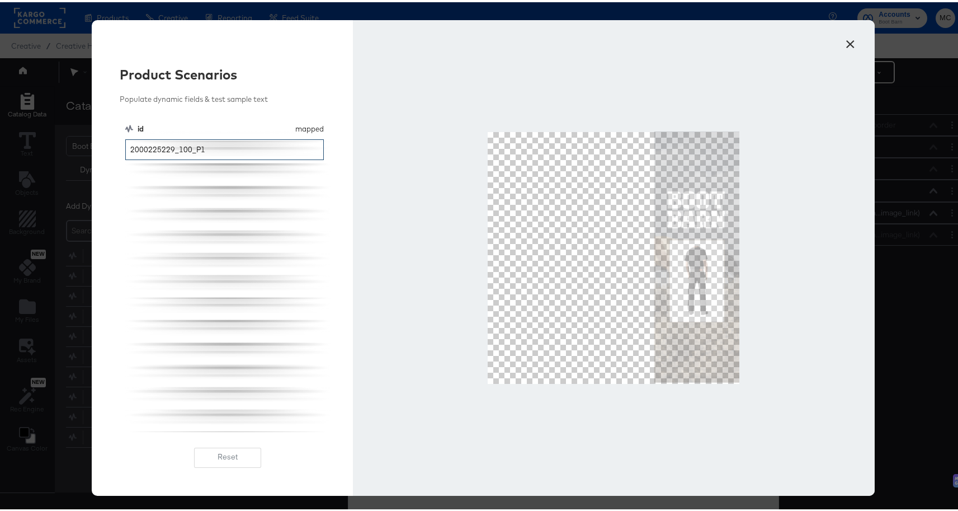
click at [190, 148] on input "2000225229_100_P1" at bounding box center [224, 147] width 199 height 21
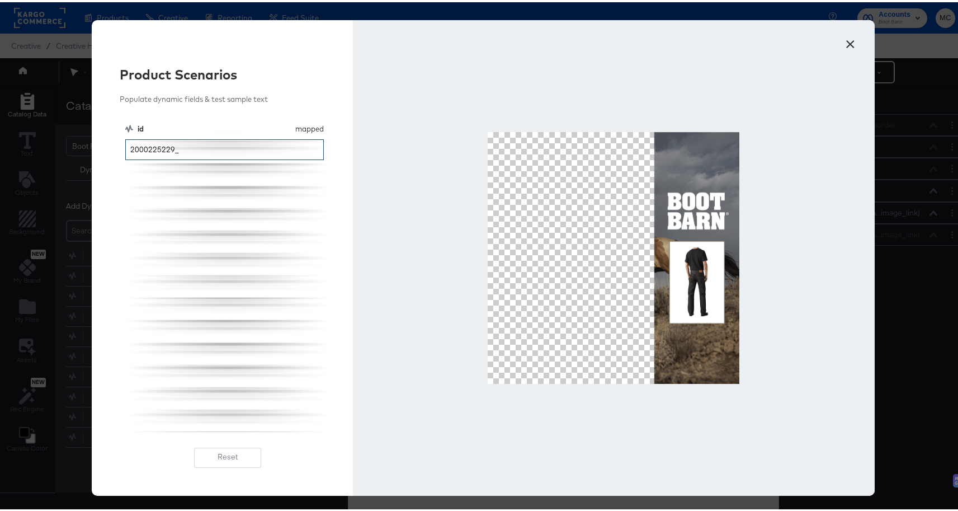
type input "2000225229"
click at [850, 41] on button "×" at bounding box center [851, 39] width 20 height 20
